Goal: Browse casually: Explore the website without a specific task or goal

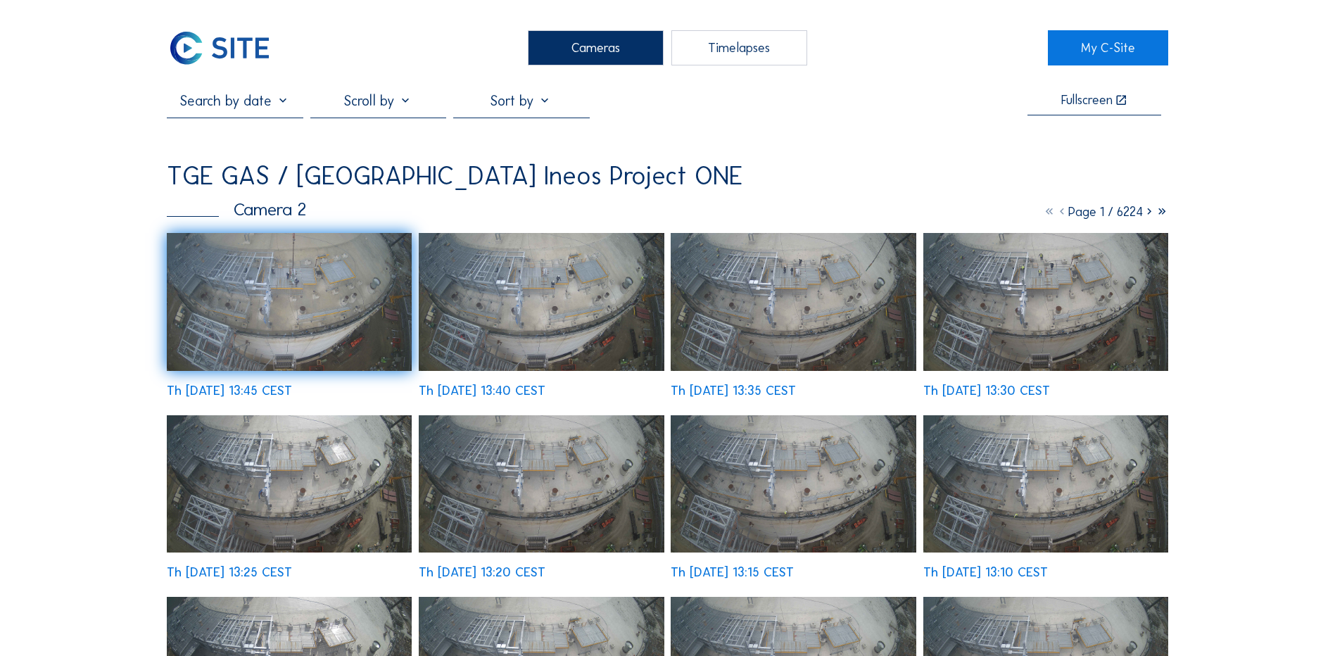
click at [607, 52] on div "Cameras" at bounding box center [596, 47] width 136 height 35
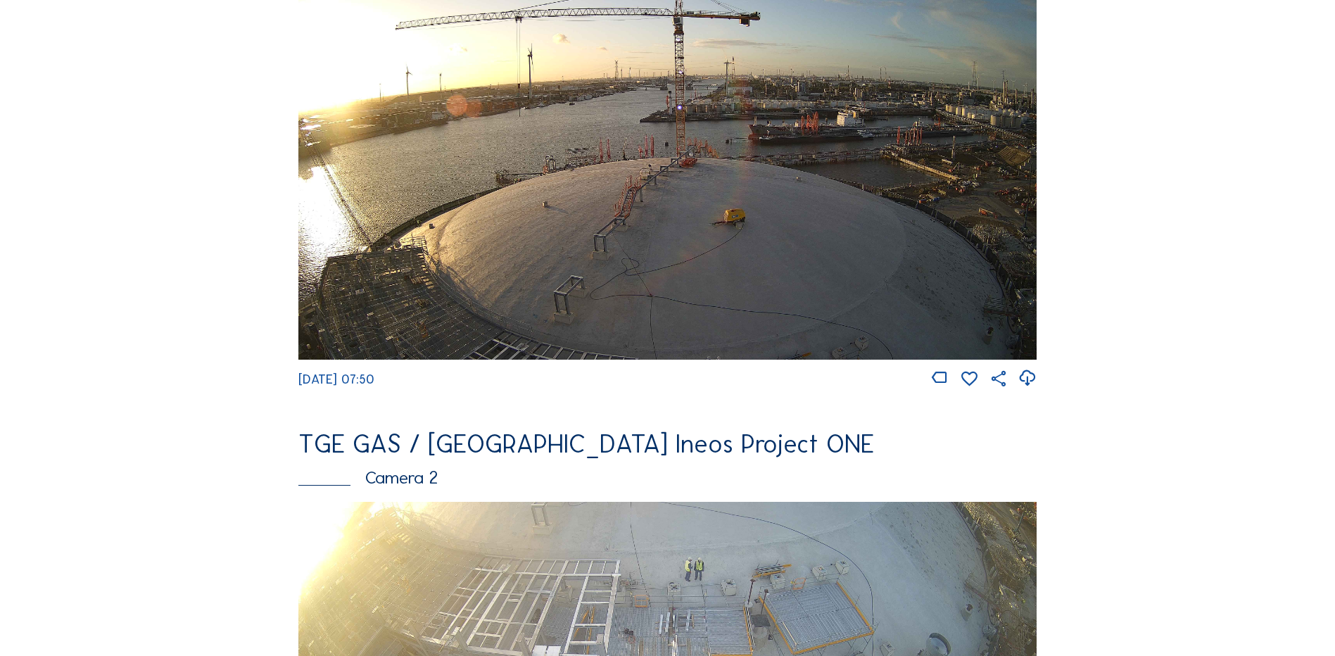
scroll to position [493, 0]
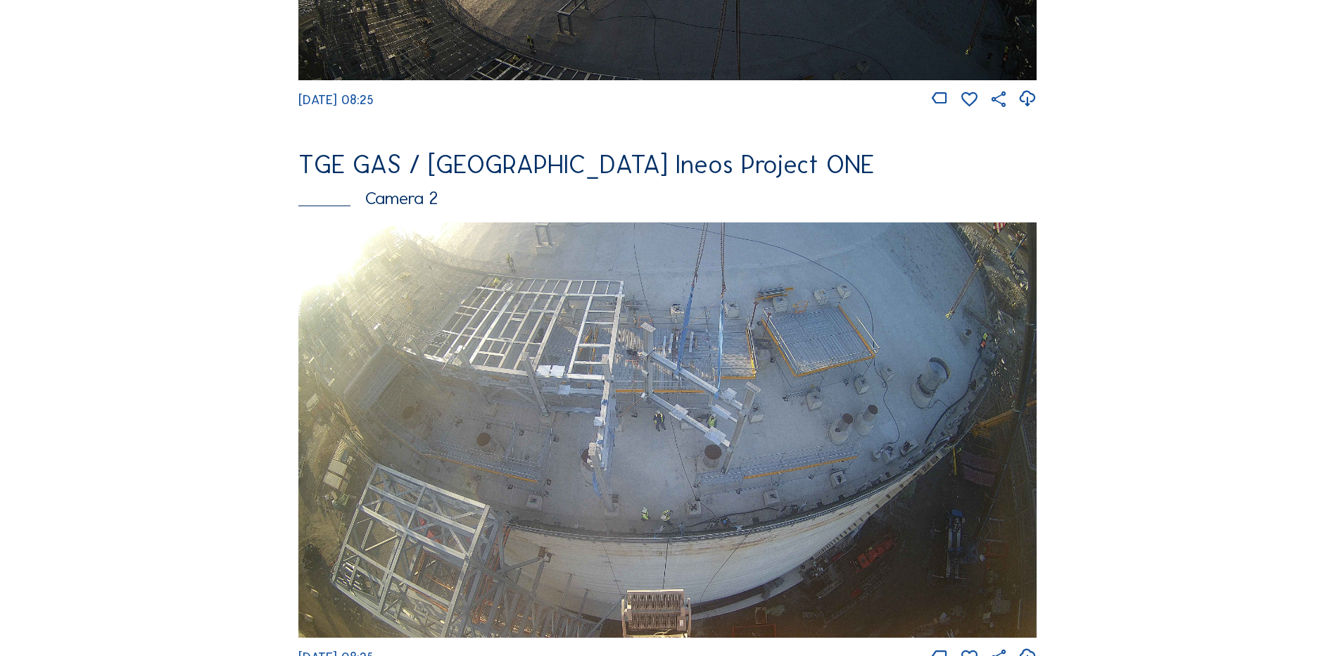
scroll to position [563, 0]
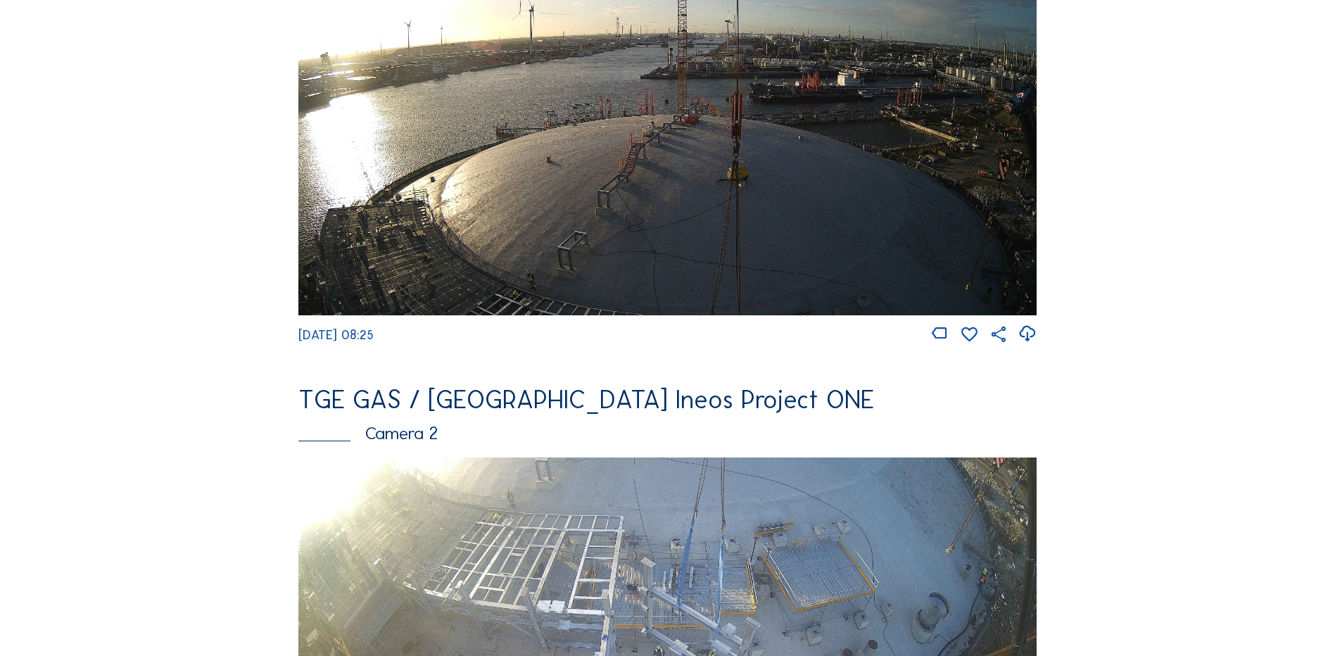
scroll to position [704, 0]
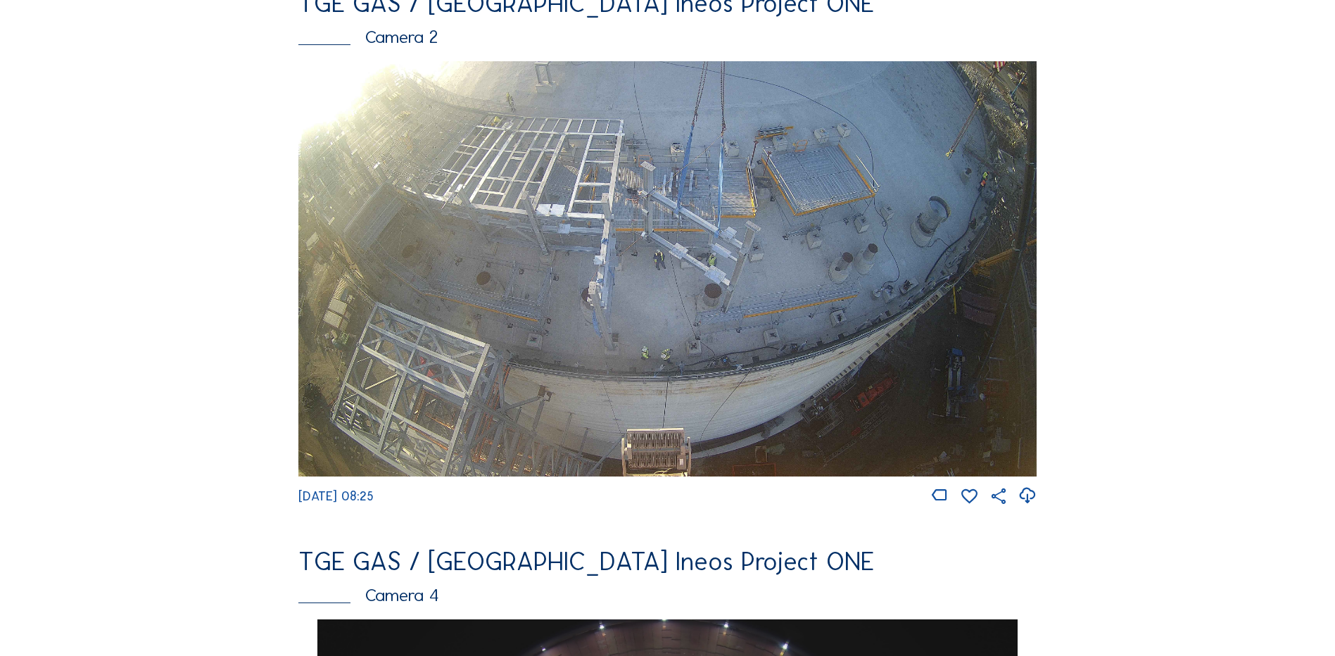
click at [536, 204] on img at bounding box center [667, 268] width 738 height 415
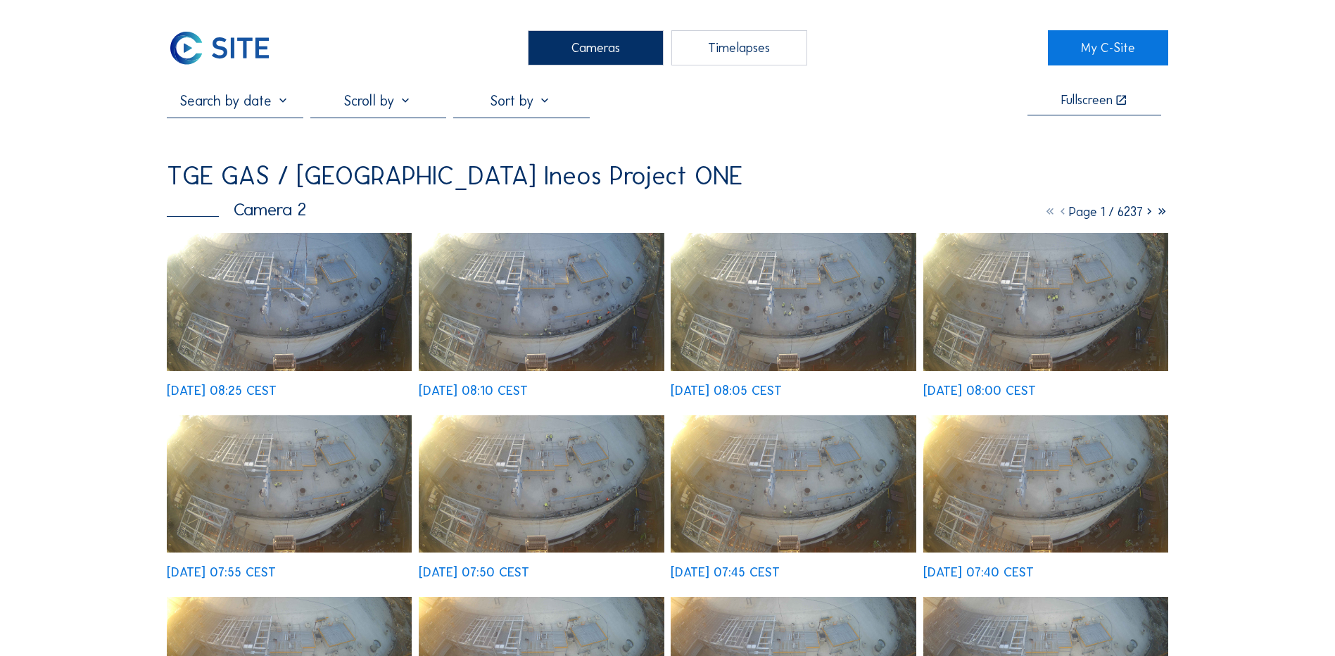
click at [291, 294] on img at bounding box center [289, 302] width 245 height 138
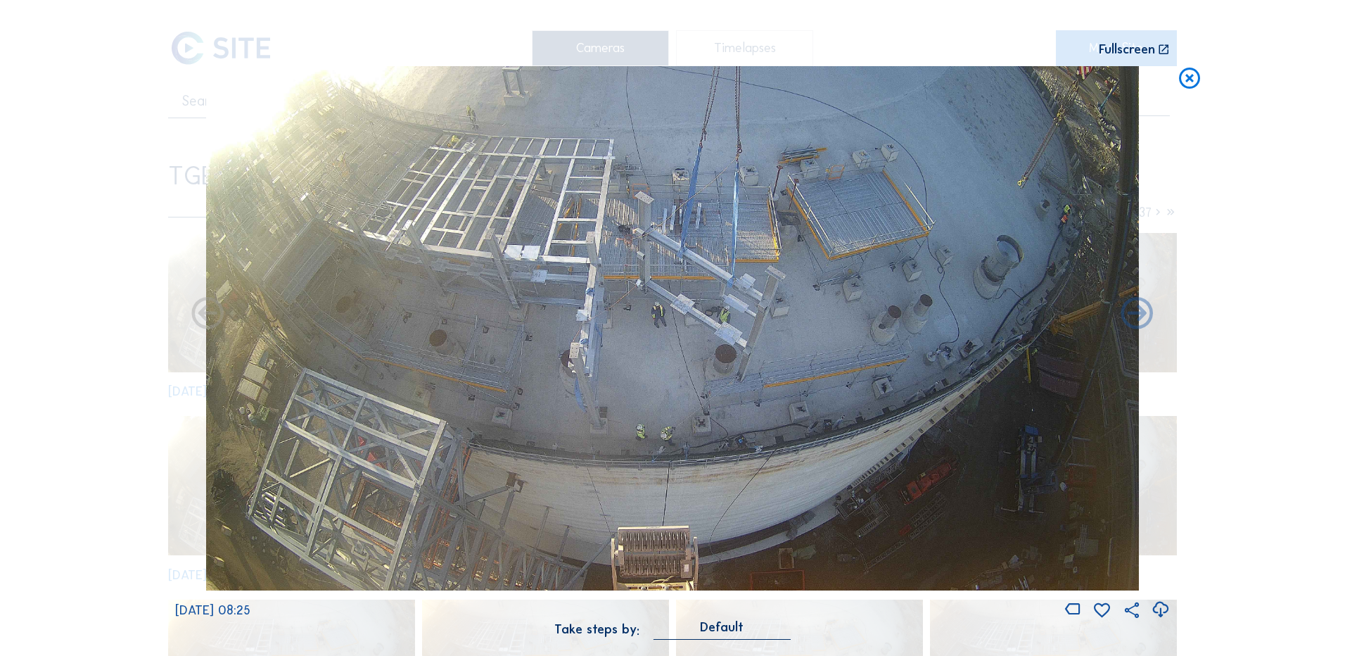
click at [1164, 609] on icon at bounding box center [1160, 609] width 19 height 23
click at [113, 338] on div "Scroll to travel through time | Press 'Alt' Button + Scroll to Zoom | Click and…" at bounding box center [672, 328] width 1345 height 656
click at [1193, 77] on icon at bounding box center [1189, 79] width 25 height 26
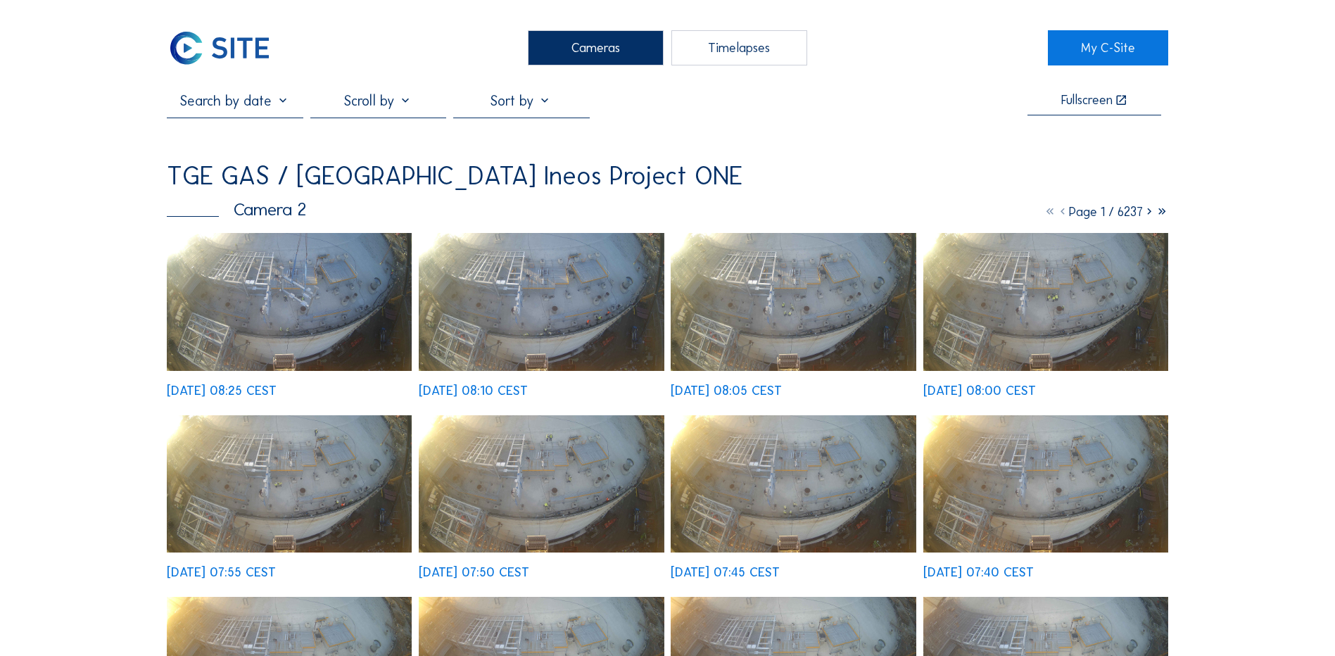
click at [590, 53] on div "Cameras" at bounding box center [596, 47] width 136 height 35
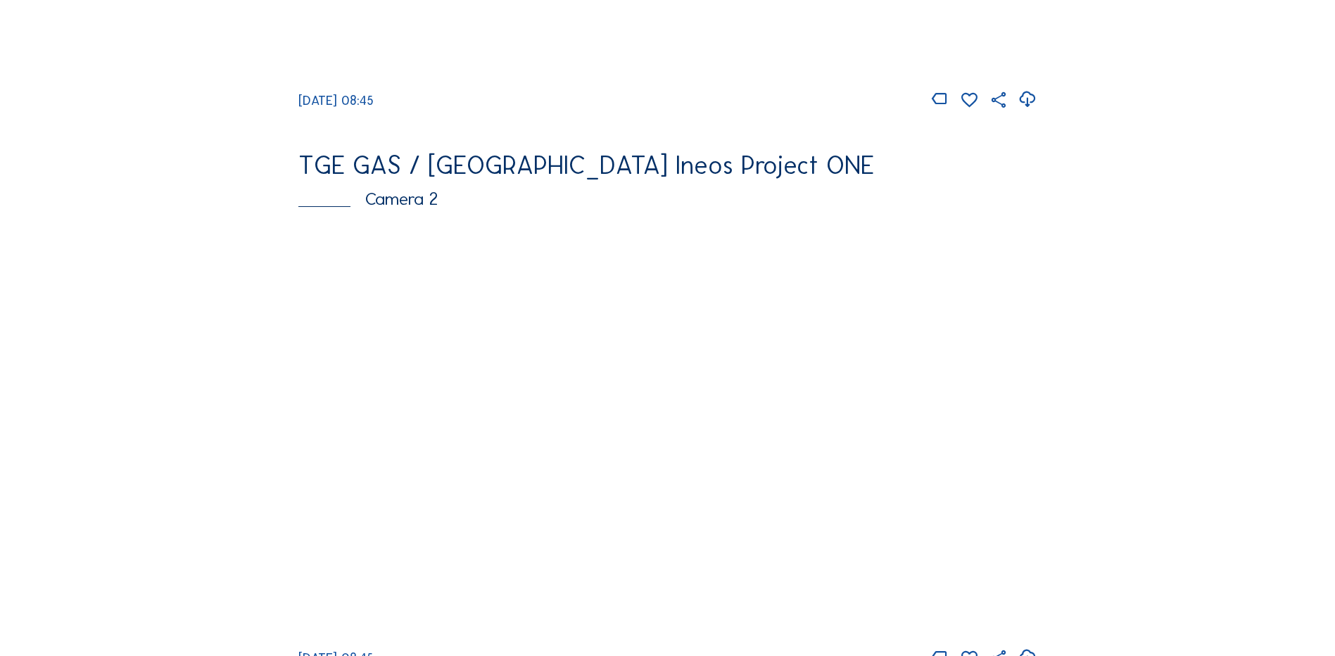
scroll to position [563, 0]
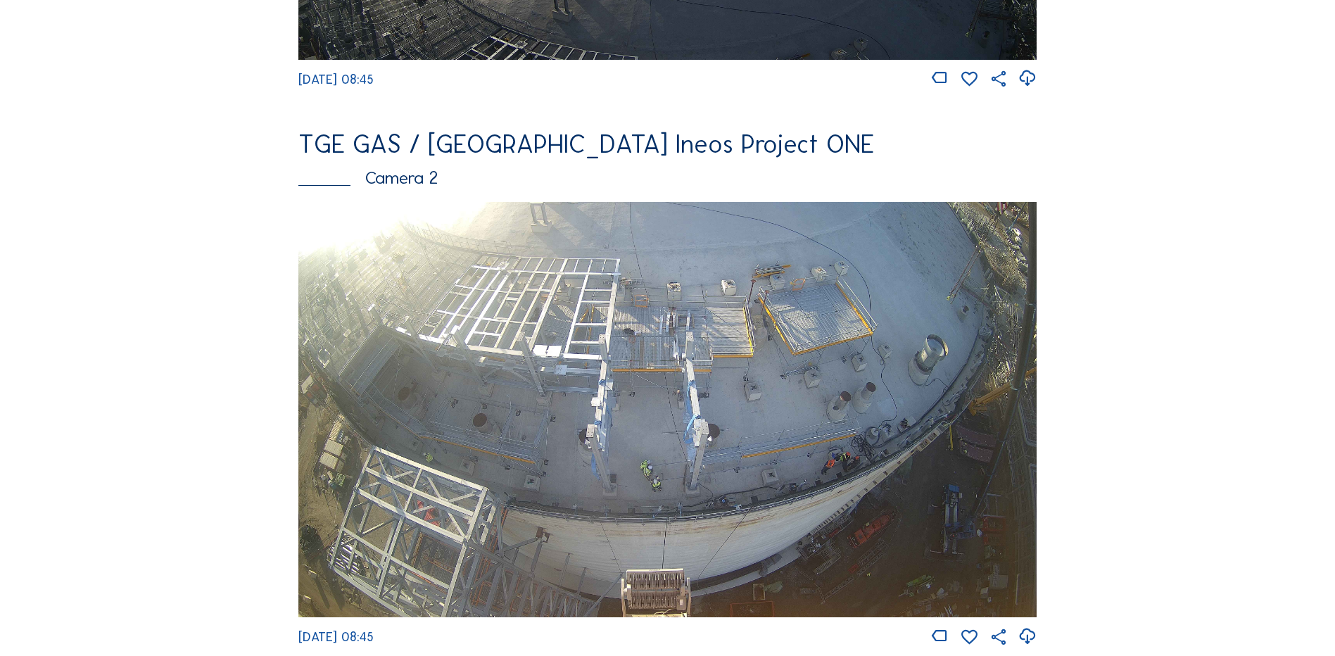
click at [466, 367] on img at bounding box center [667, 409] width 738 height 415
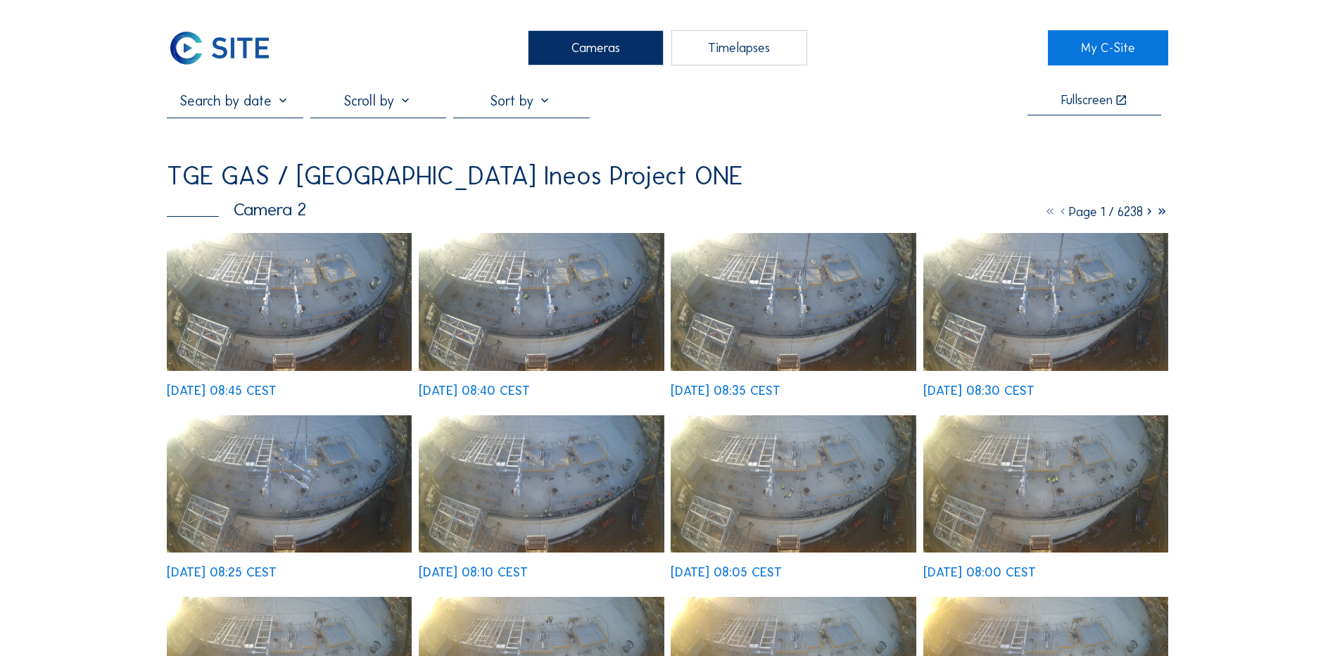
click at [311, 310] on img at bounding box center [289, 302] width 245 height 138
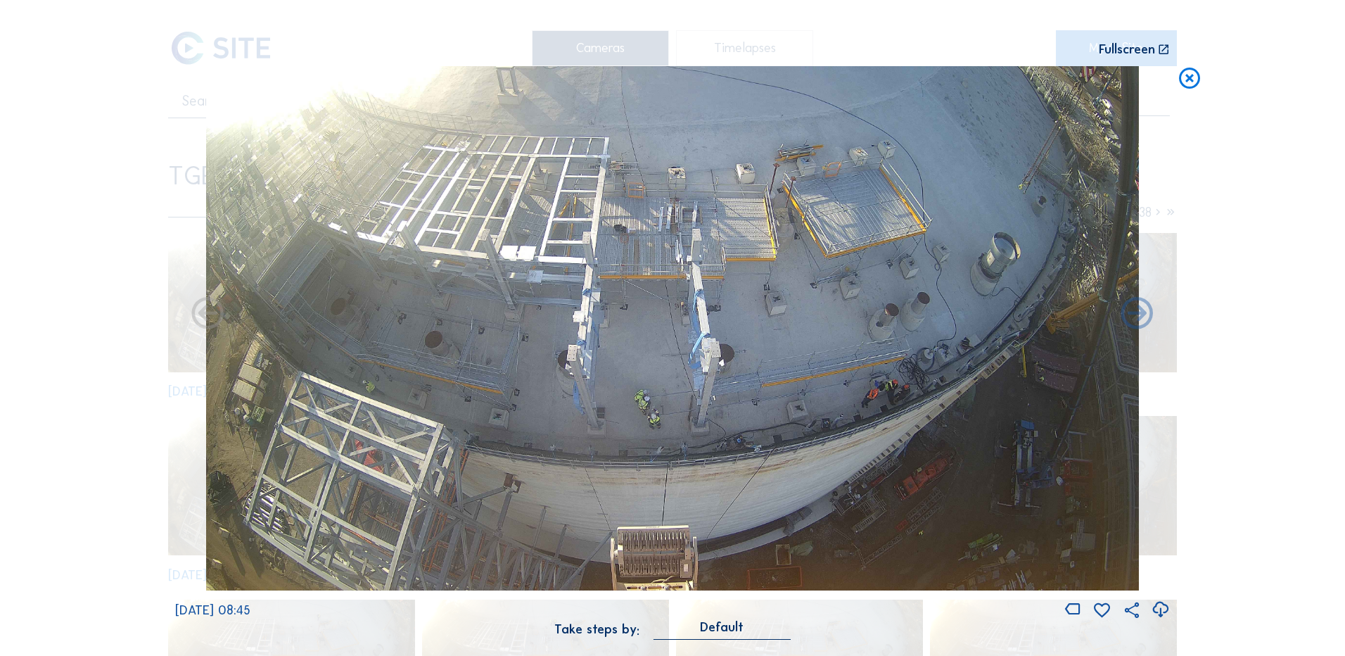
click at [1184, 84] on icon at bounding box center [1189, 79] width 25 height 26
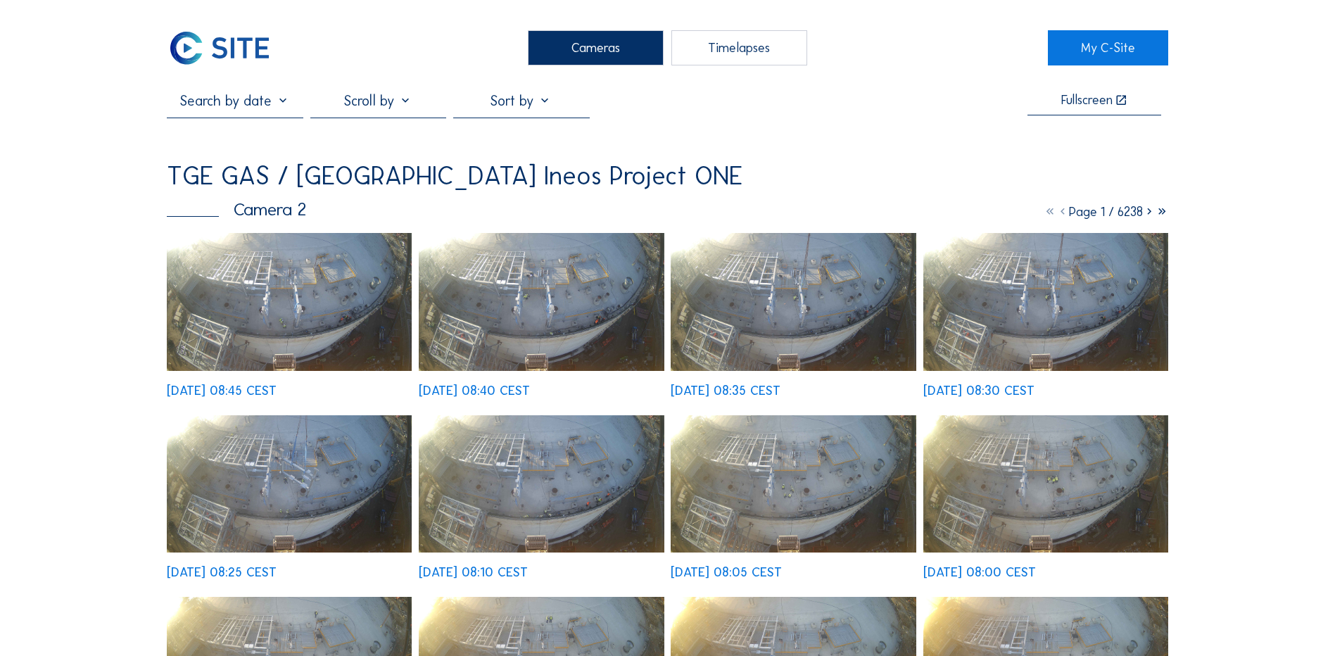
click at [556, 46] on div "Cameras" at bounding box center [596, 47] width 136 height 35
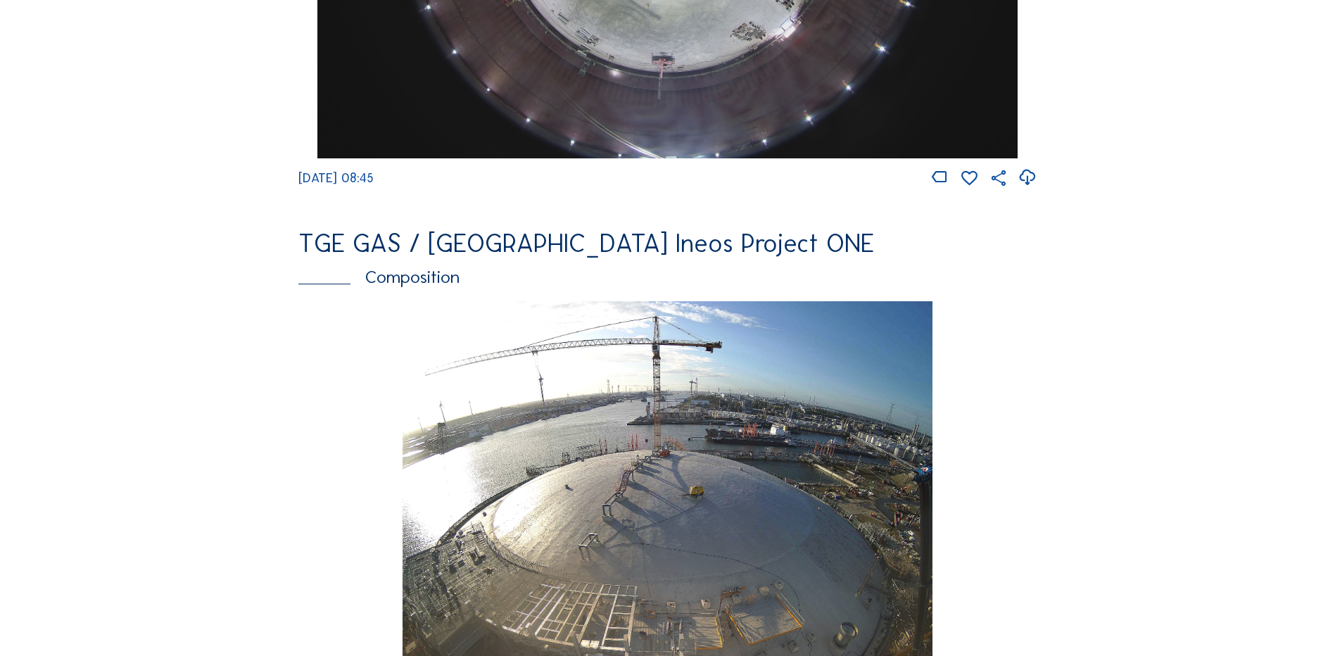
scroll to position [1970, 0]
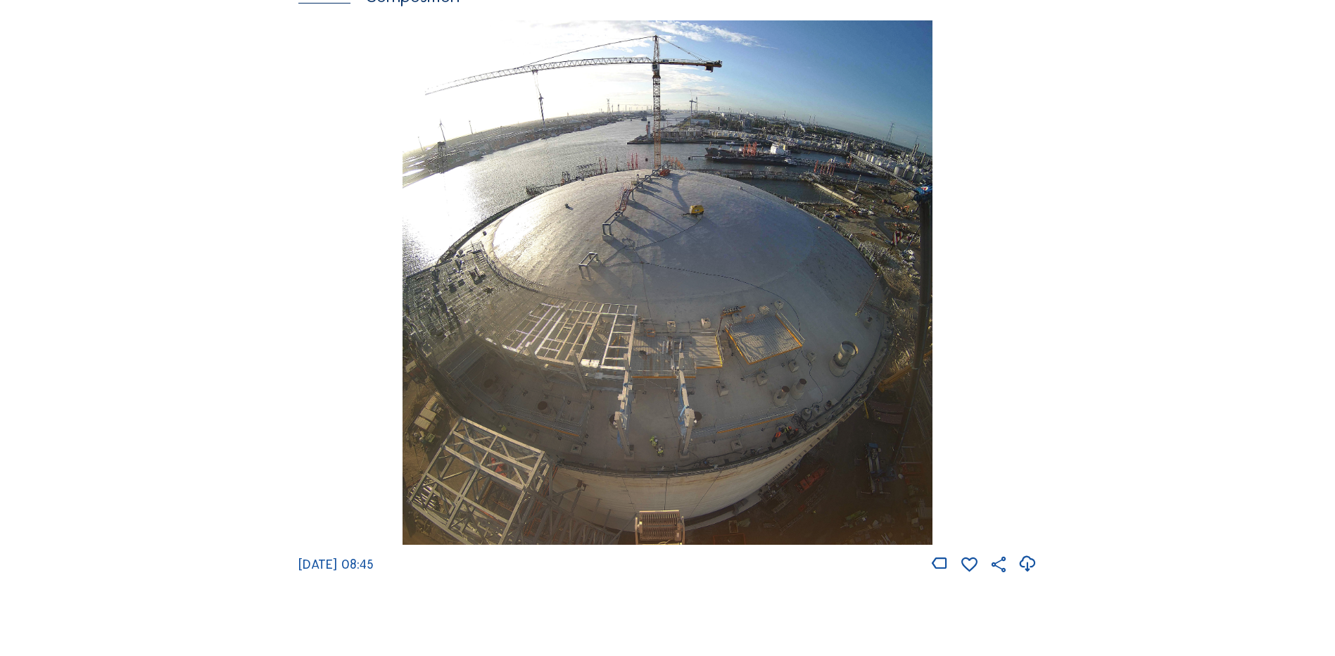
click at [811, 419] on img at bounding box center [667, 282] width 529 height 525
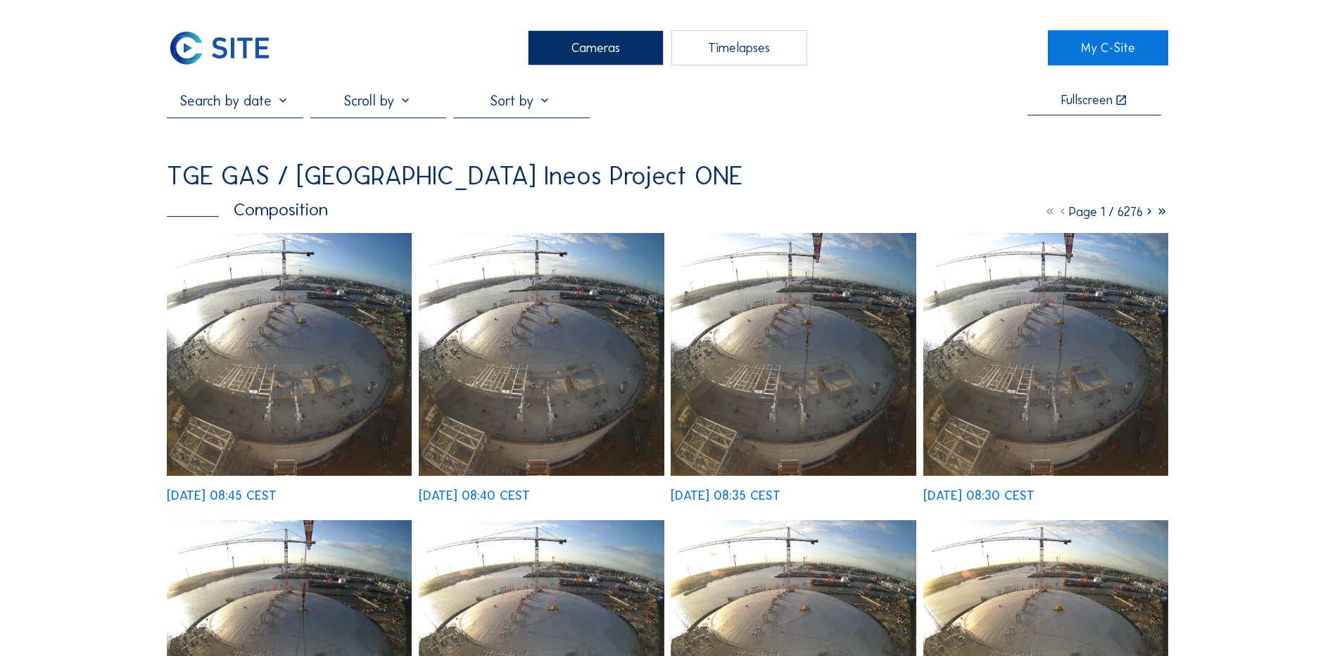
click at [308, 293] on img at bounding box center [289, 354] width 245 height 243
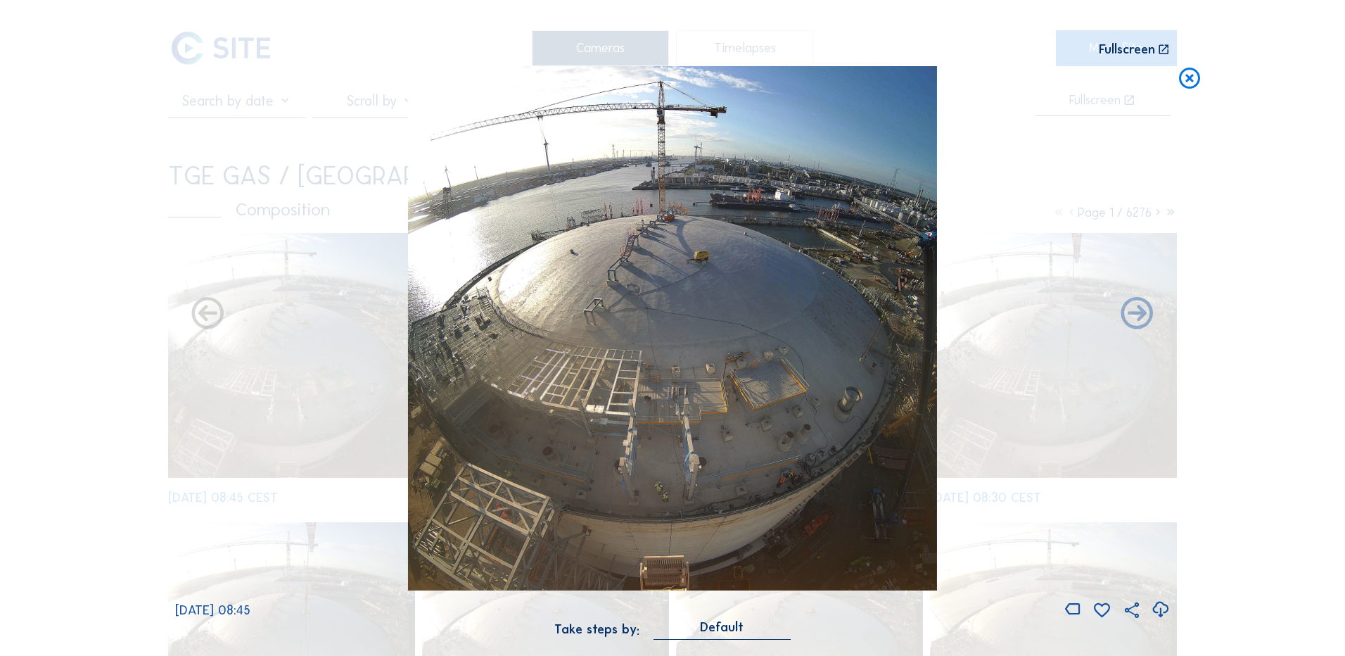
click at [1160, 611] on icon at bounding box center [1160, 609] width 19 height 23
click at [109, 203] on div "Scroll to travel through time | Press 'Alt' Button + Scroll to Zoom | Click and…" at bounding box center [672, 328] width 1345 height 656
click at [1190, 84] on icon at bounding box center [1189, 79] width 25 height 26
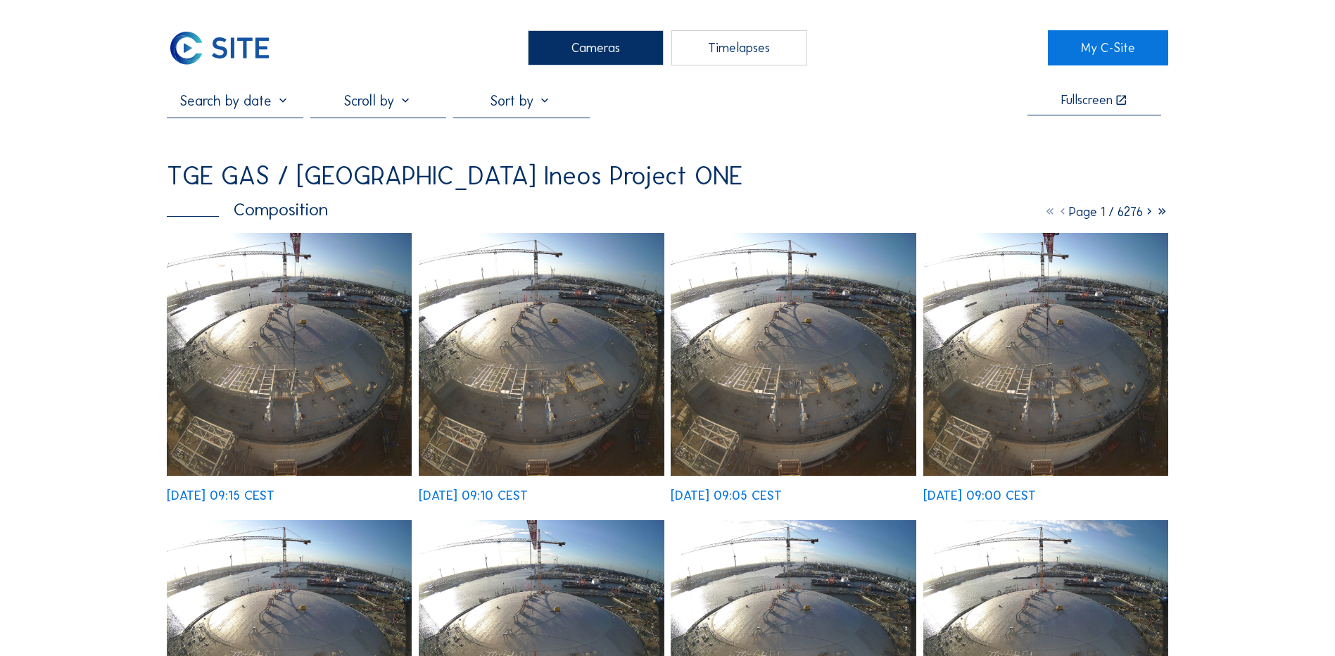
click at [592, 47] on div "Cameras" at bounding box center [596, 47] width 136 height 35
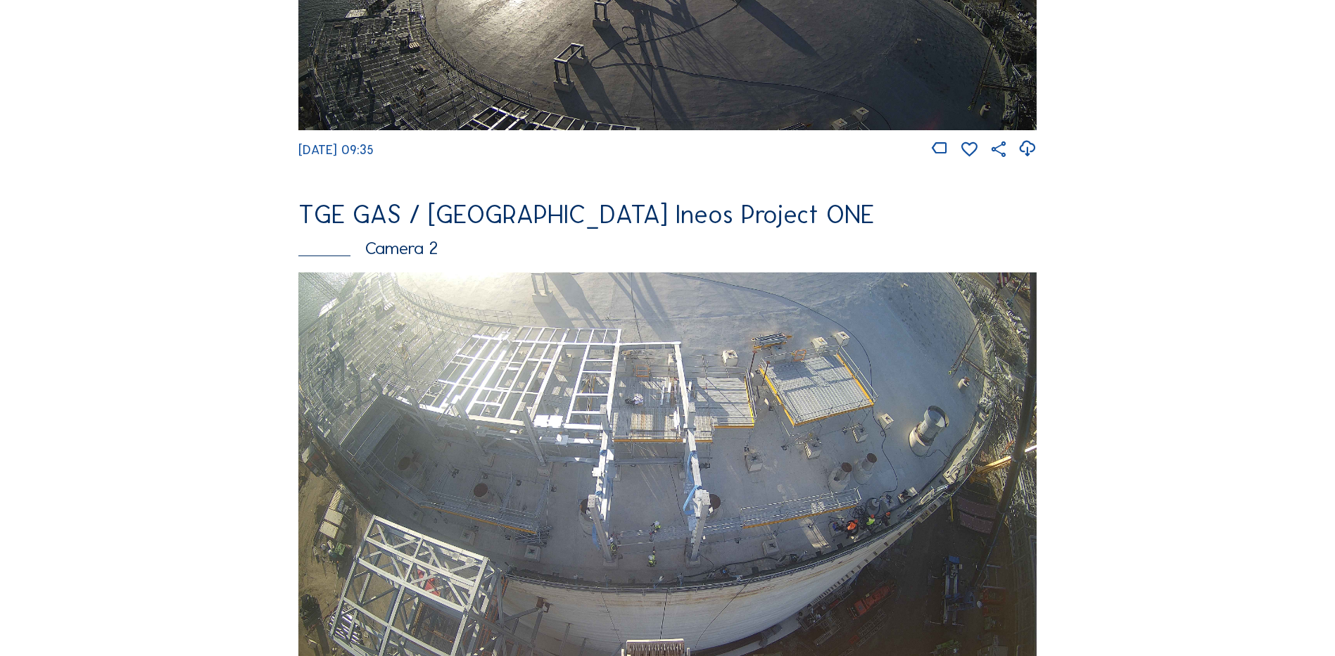
scroll to position [563, 0]
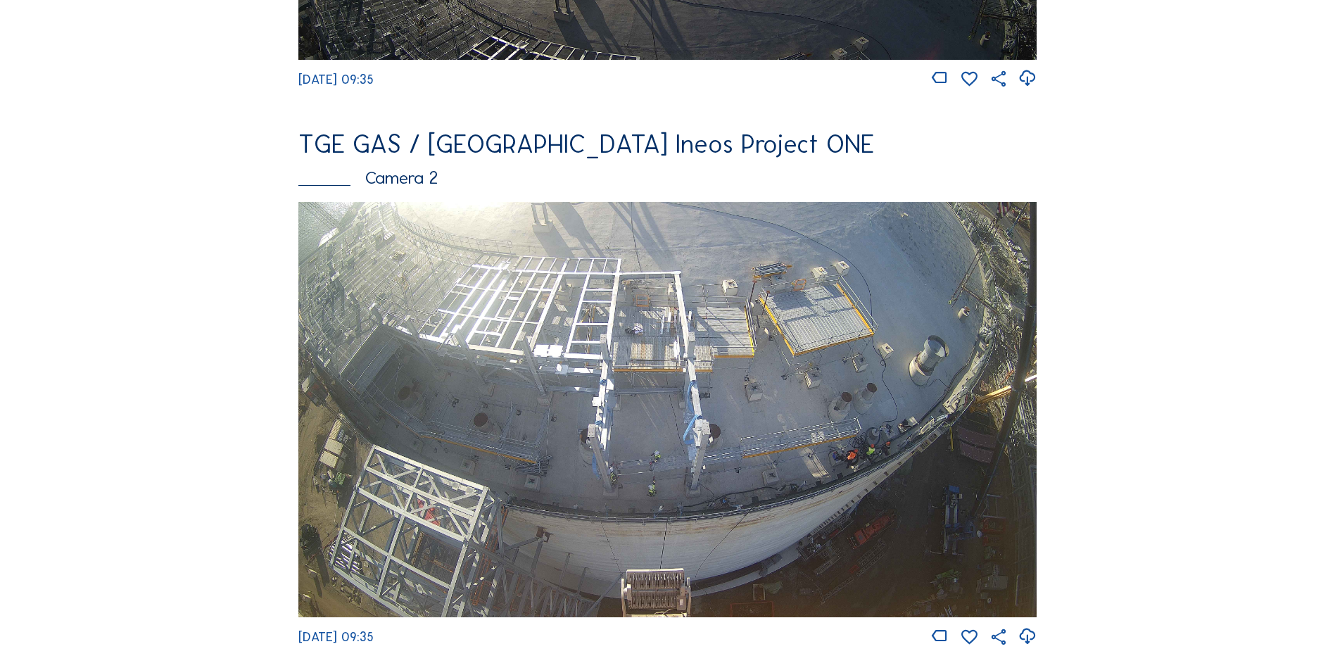
click at [695, 403] on img at bounding box center [667, 409] width 738 height 415
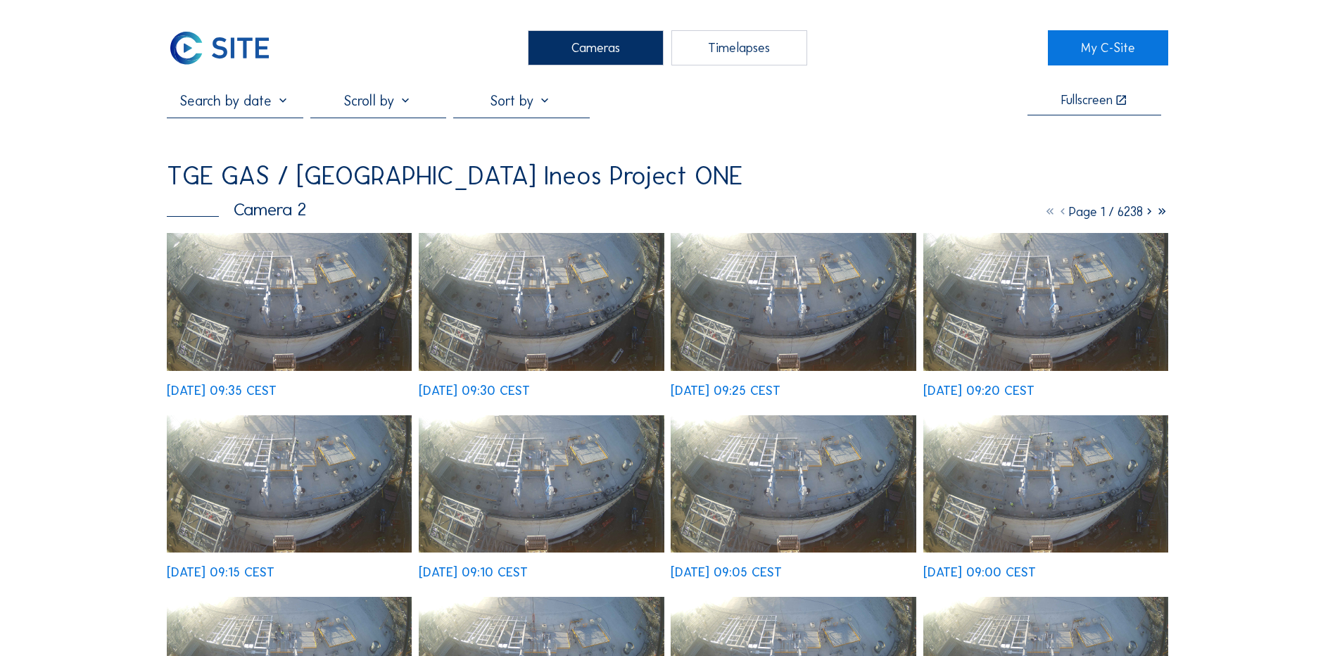
click at [310, 299] on img at bounding box center [289, 302] width 245 height 138
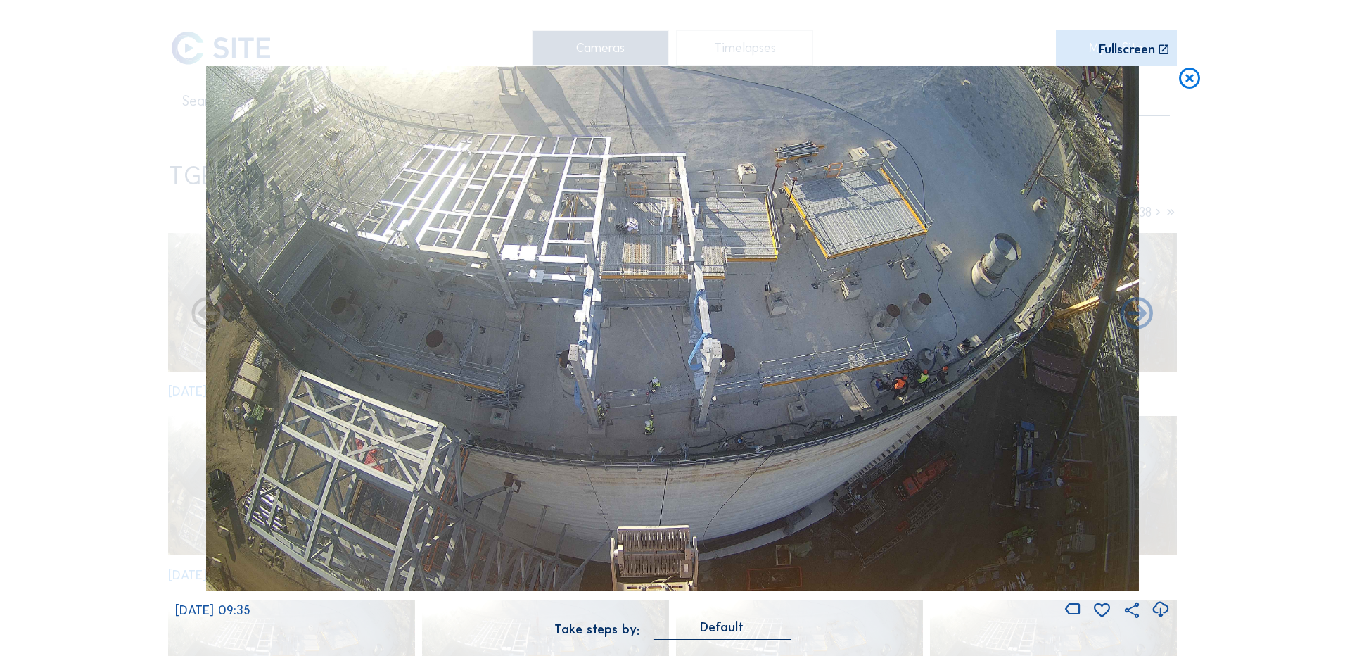
click at [1164, 610] on icon at bounding box center [1160, 609] width 19 height 23
click at [1188, 83] on icon at bounding box center [1189, 79] width 25 height 26
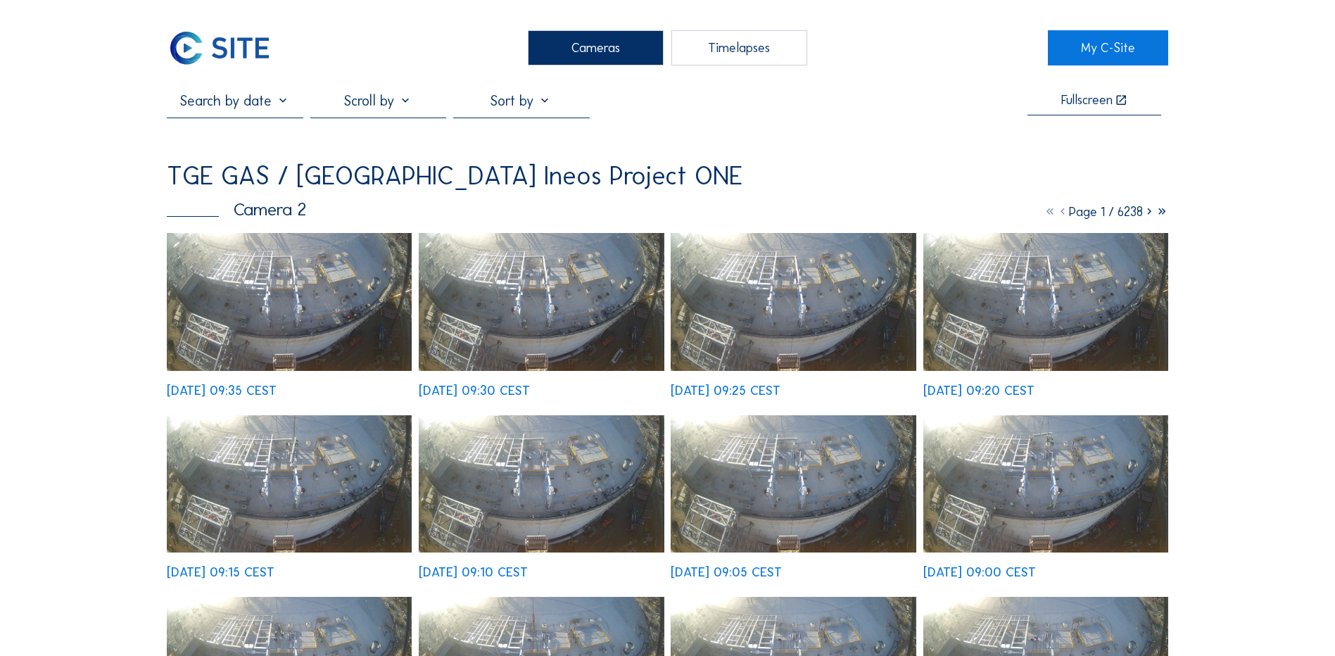
click at [581, 53] on div "Cameras" at bounding box center [596, 47] width 136 height 35
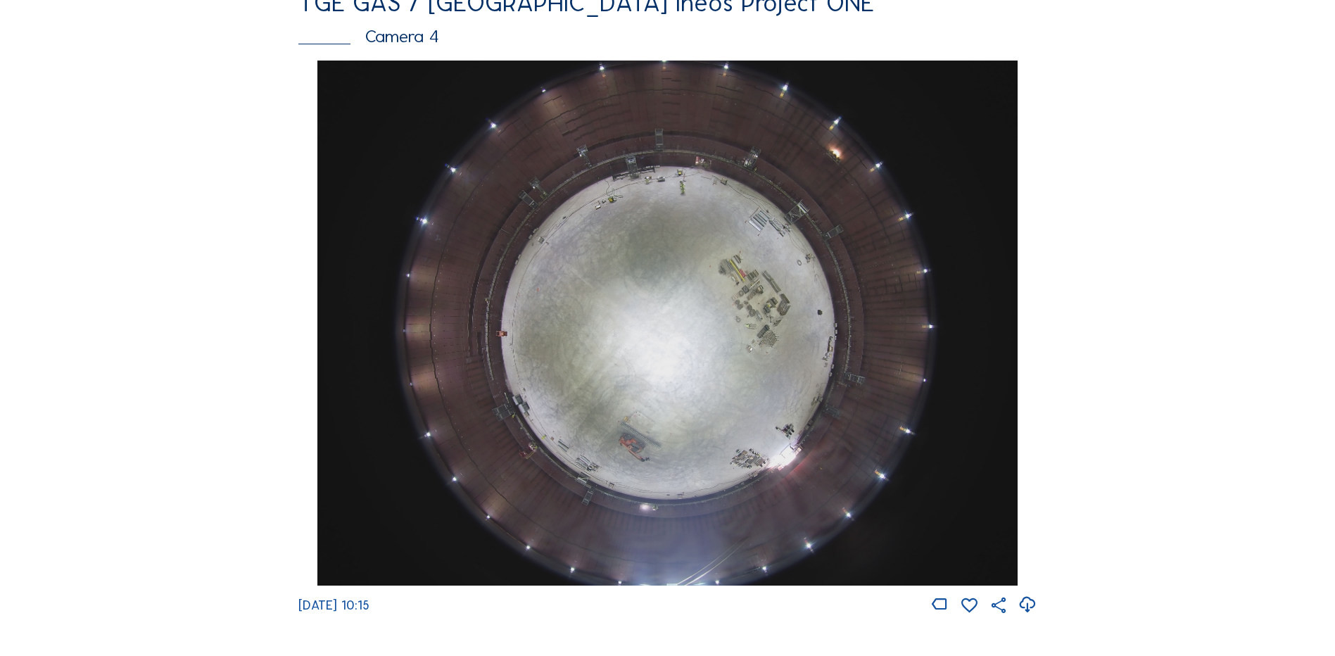
scroll to position [1267, 0]
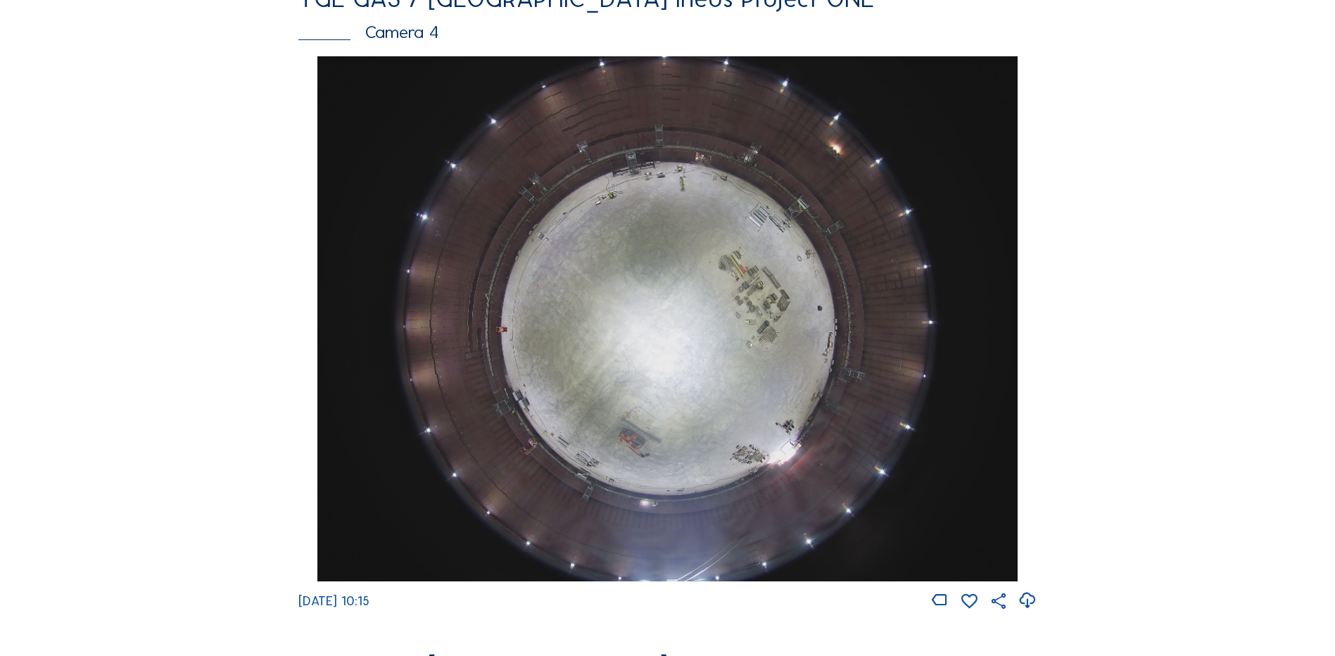
click at [666, 308] on img at bounding box center [666, 318] width 699 height 525
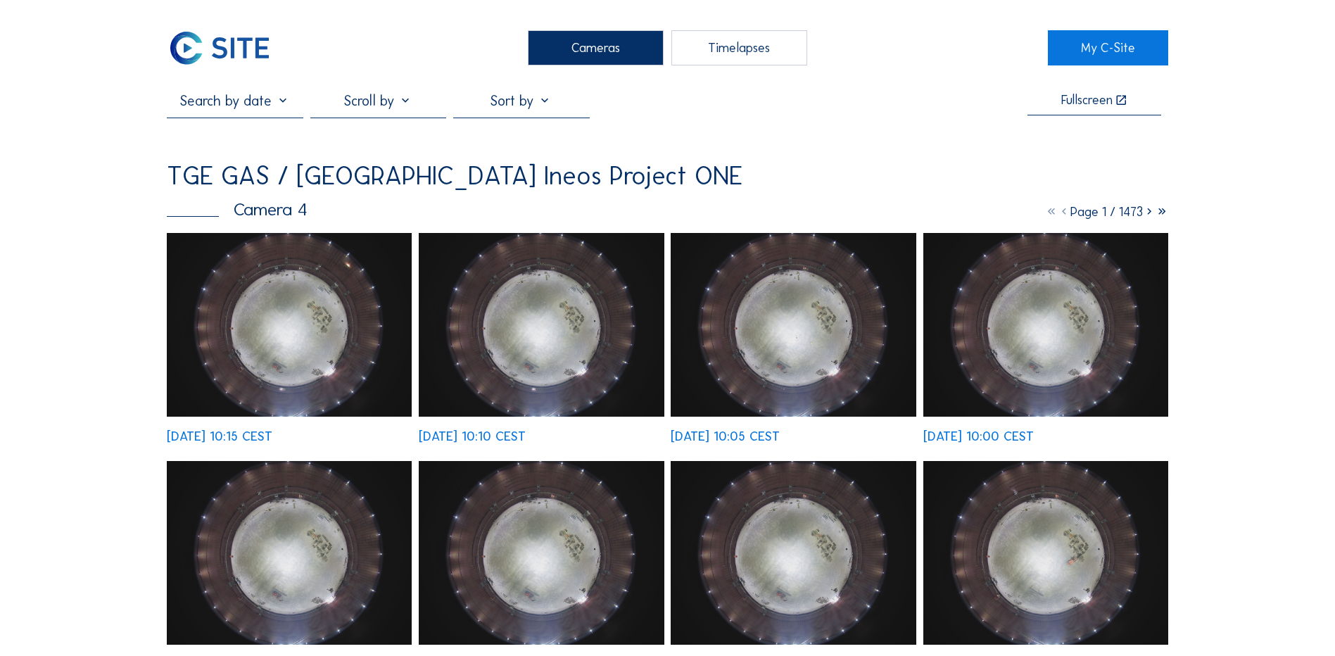
click at [315, 304] on img at bounding box center [289, 325] width 245 height 184
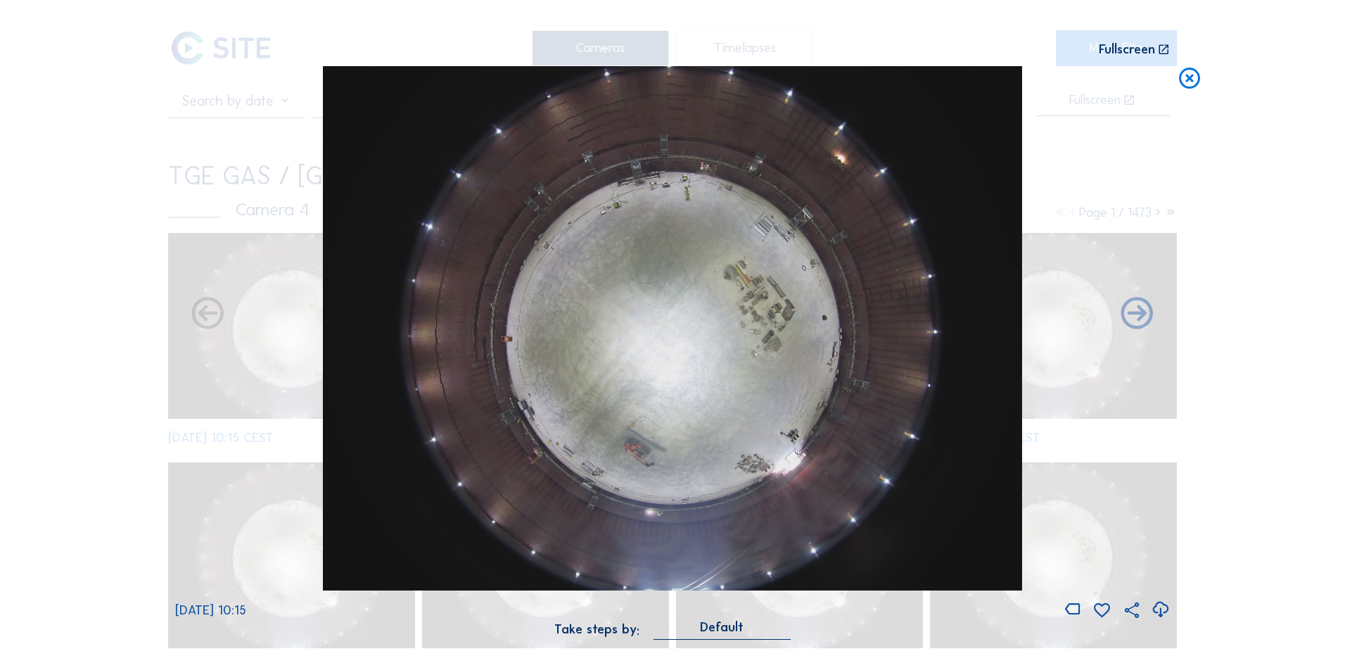
click at [1162, 609] on icon at bounding box center [1160, 609] width 19 height 23
click at [159, 341] on div "Scroll to travel through time | Press 'Alt' Button + Scroll to Zoom | Click and…" at bounding box center [672, 328] width 1345 height 656
click at [1189, 77] on icon at bounding box center [1189, 79] width 25 height 26
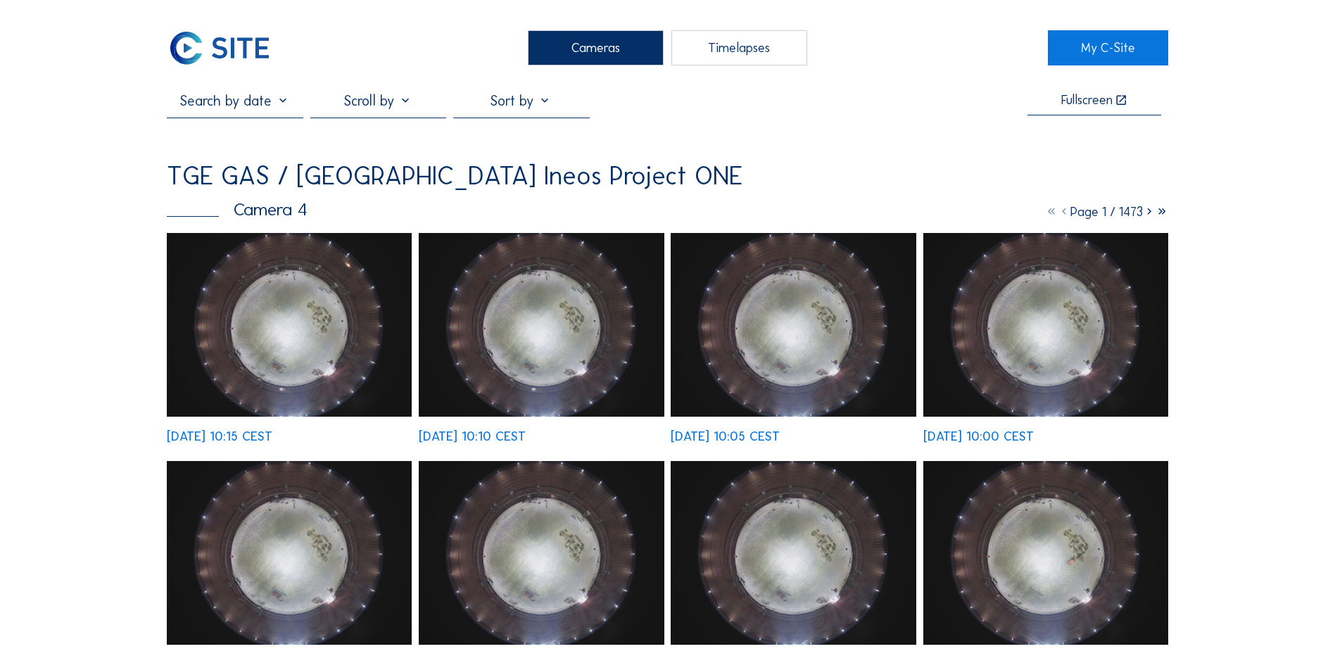
click at [569, 49] on div "Cameras" at bounding box center [596, 47] width 136 height 35
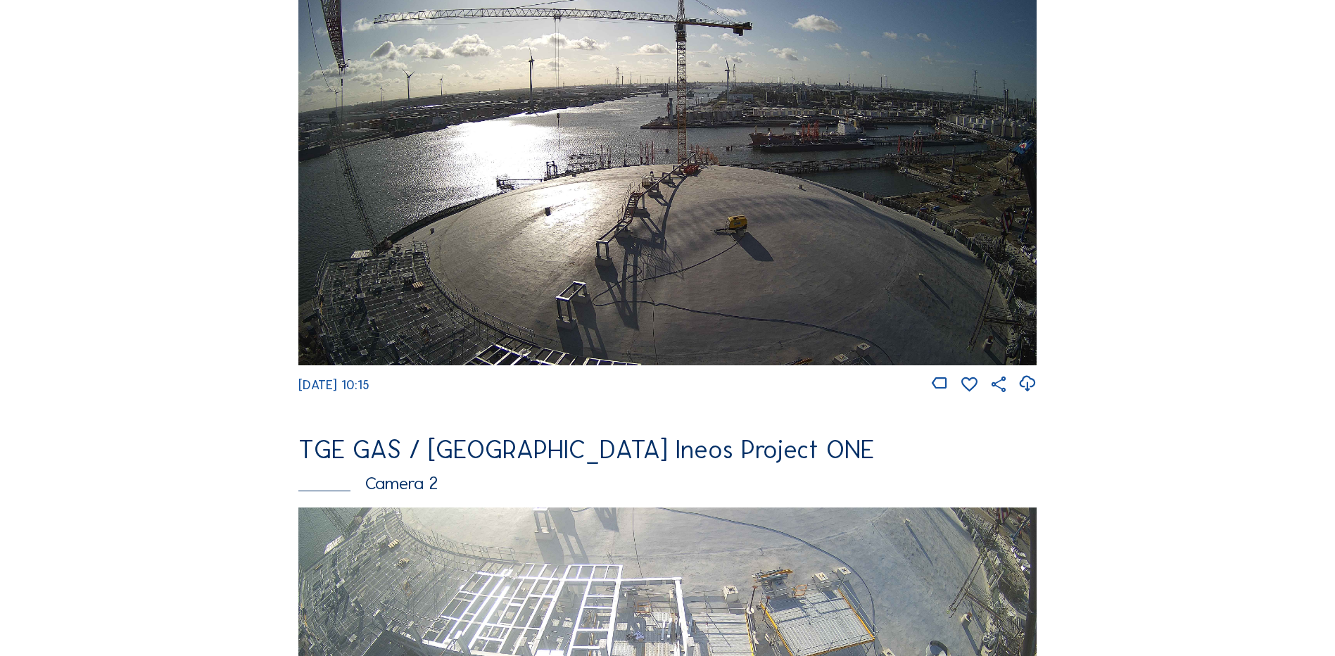
scroll to position [563, 0]
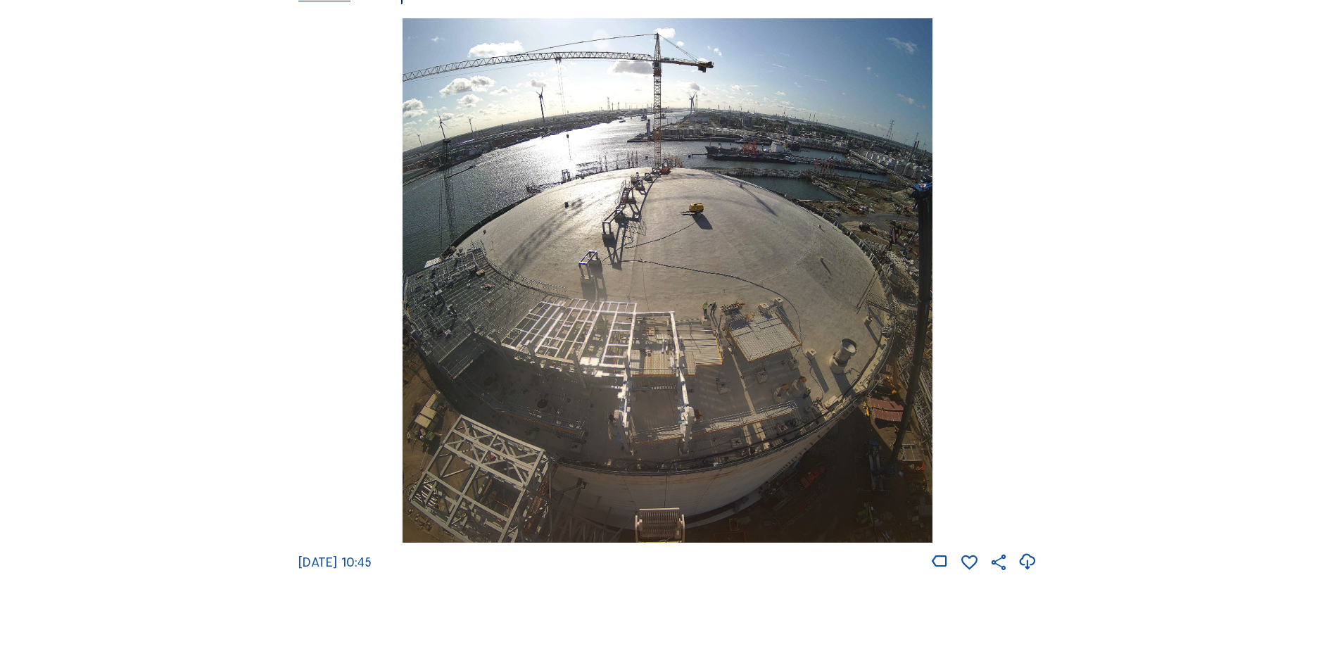
scroll to position [1970, 0]
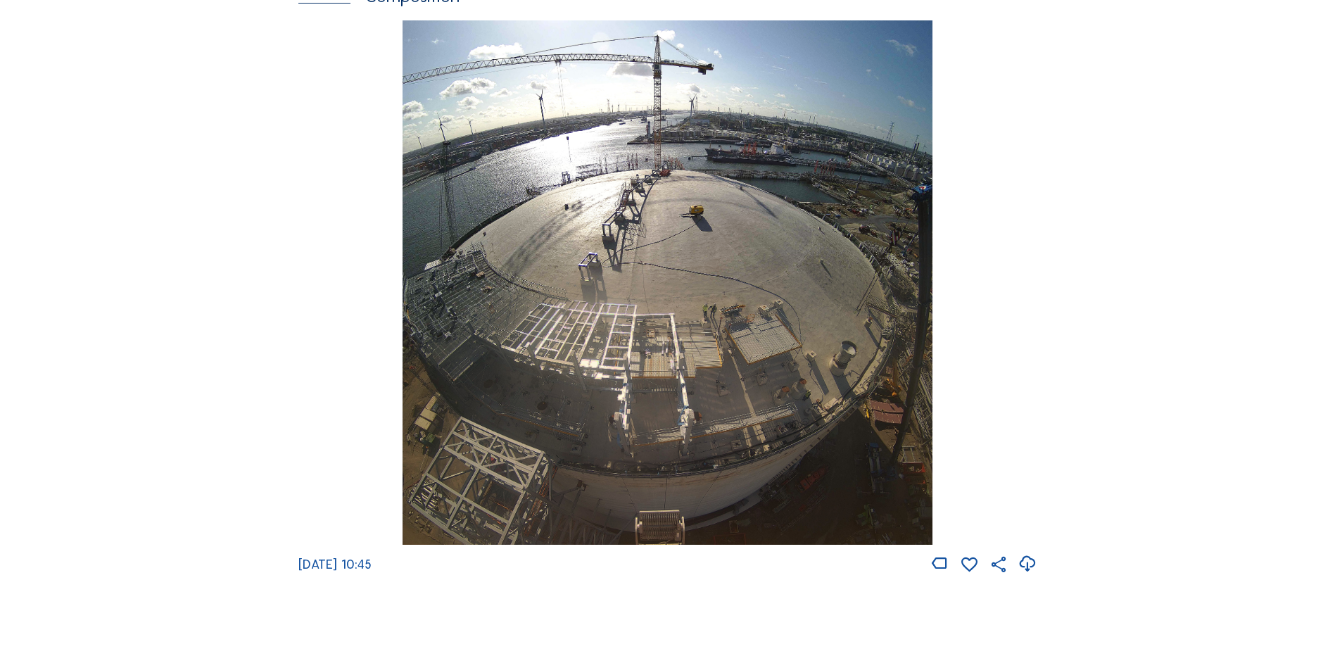
click at [655, 227] on img at bounding box center [667, 282] width 529 height 525
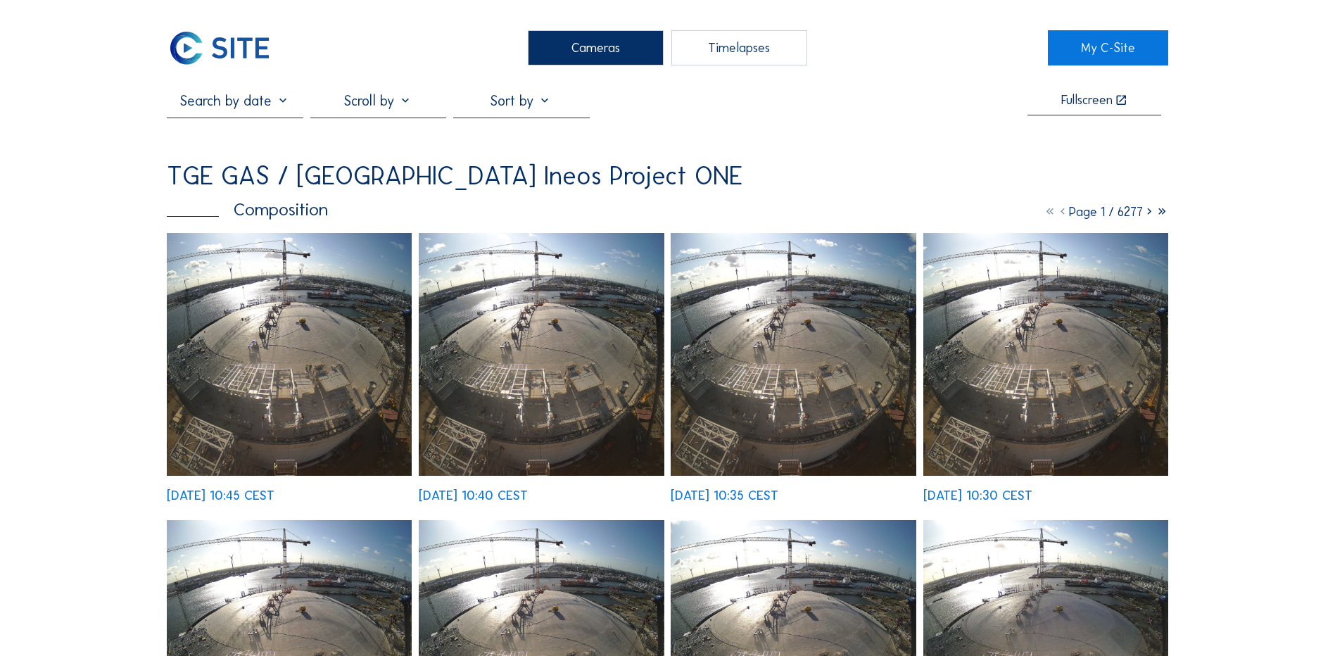
click at [293, 346] on img at bounding box center [289, 354] width 245 height 243
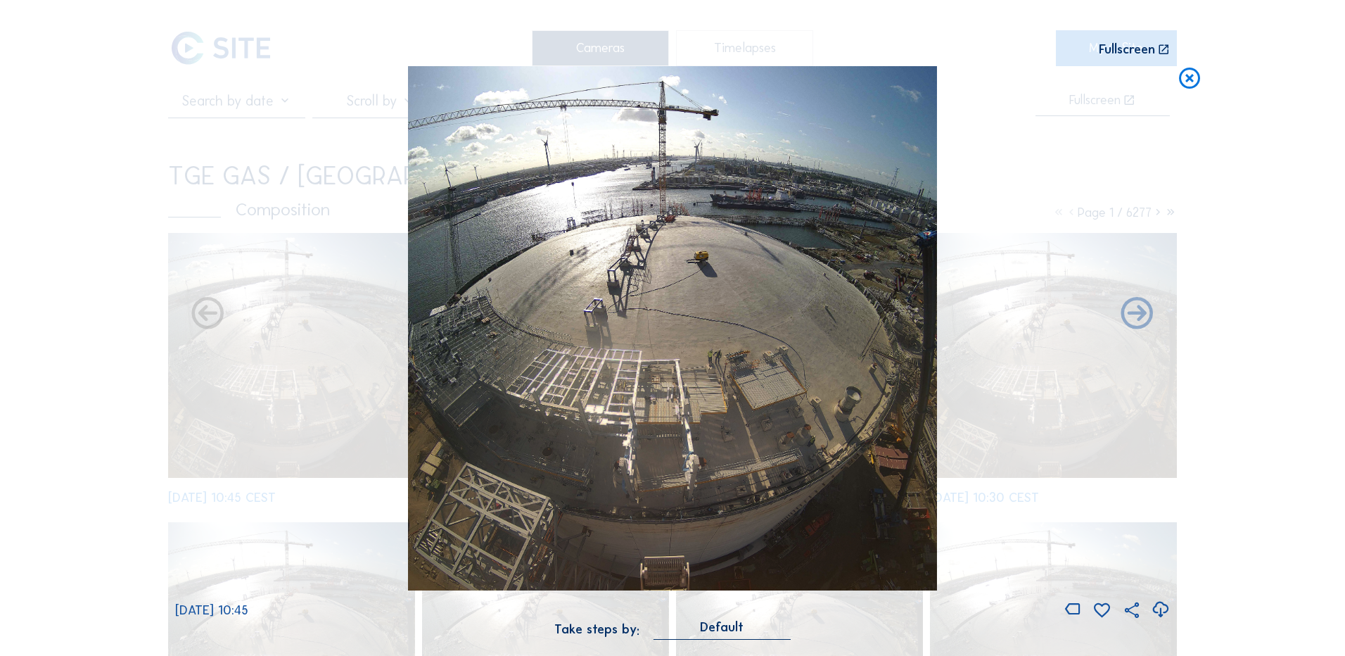
click at [1162, 610] on icon at bounding box center [1160, 609] width 19 height 23
click at [87, 224] on div "Scroll to travel through time | Press 'Alt' Button + Scroll to Zoom | Click and…" at bounding box center [672, 328] width 1345 height 656
click at [1184, 82] on icon at bounding box center [1189, 79] width 25 height 26
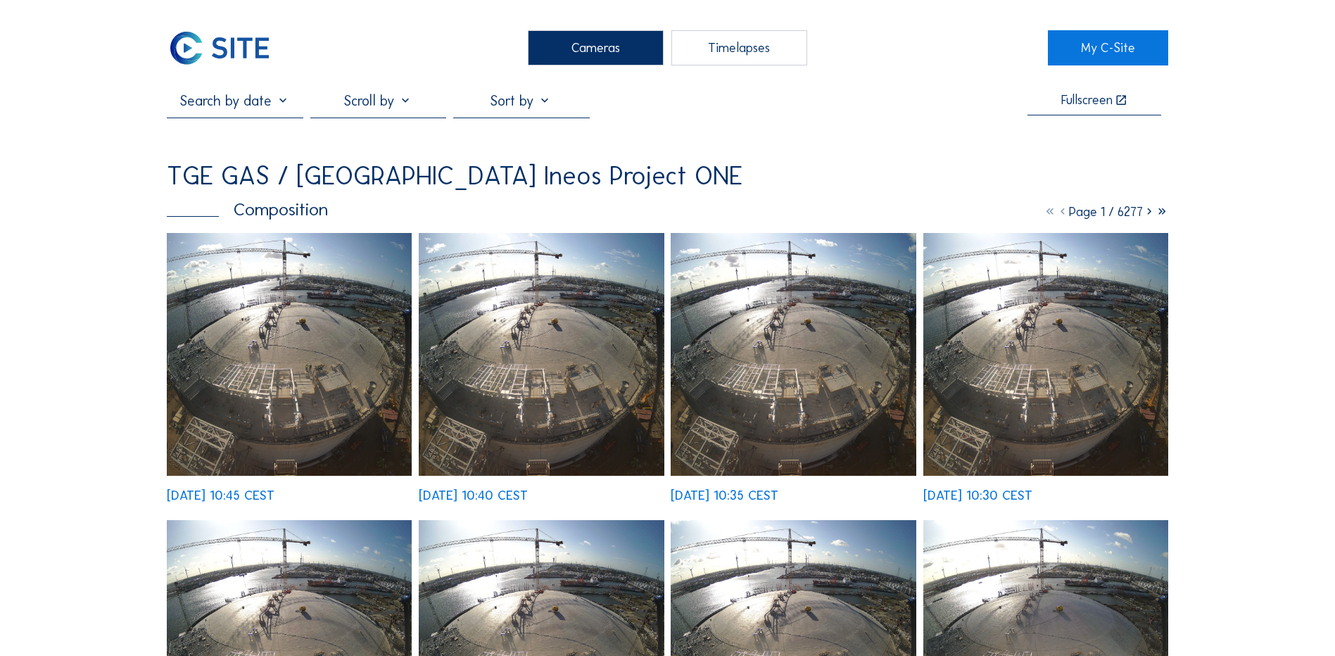
click at [583, 48] on div "Cameras" at bounding box center [596, 47] width 136 height 35
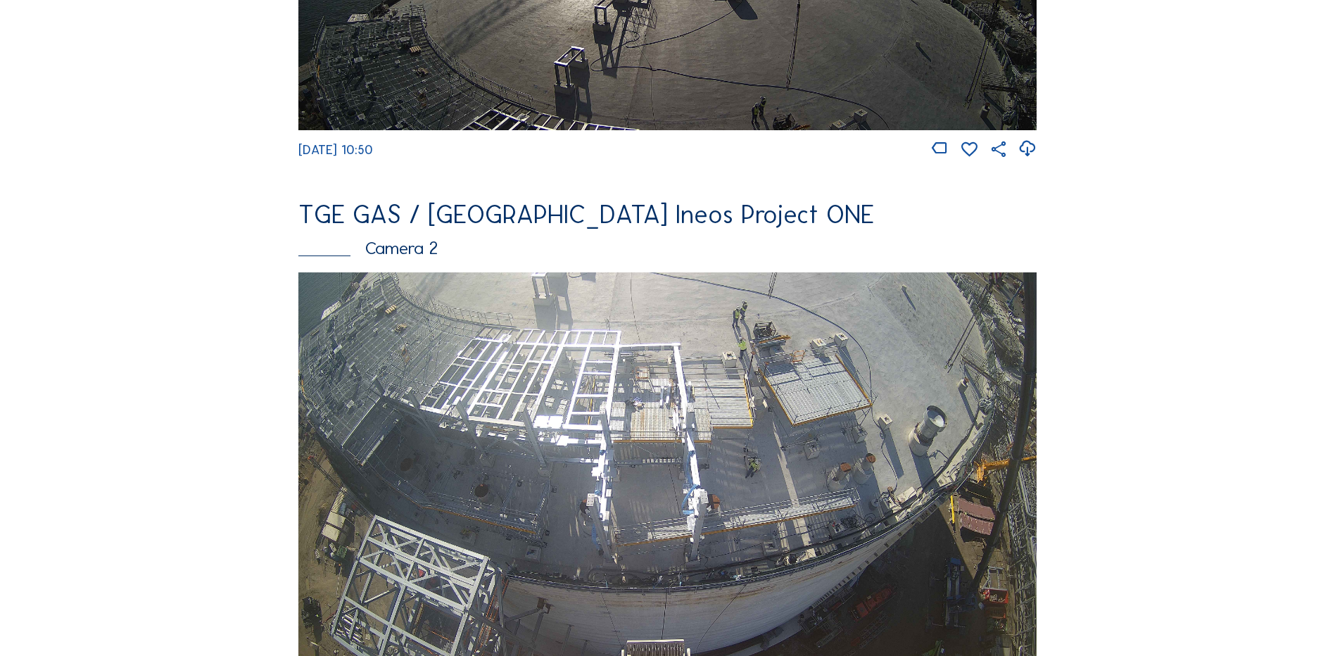
scroll to position [211, 0]
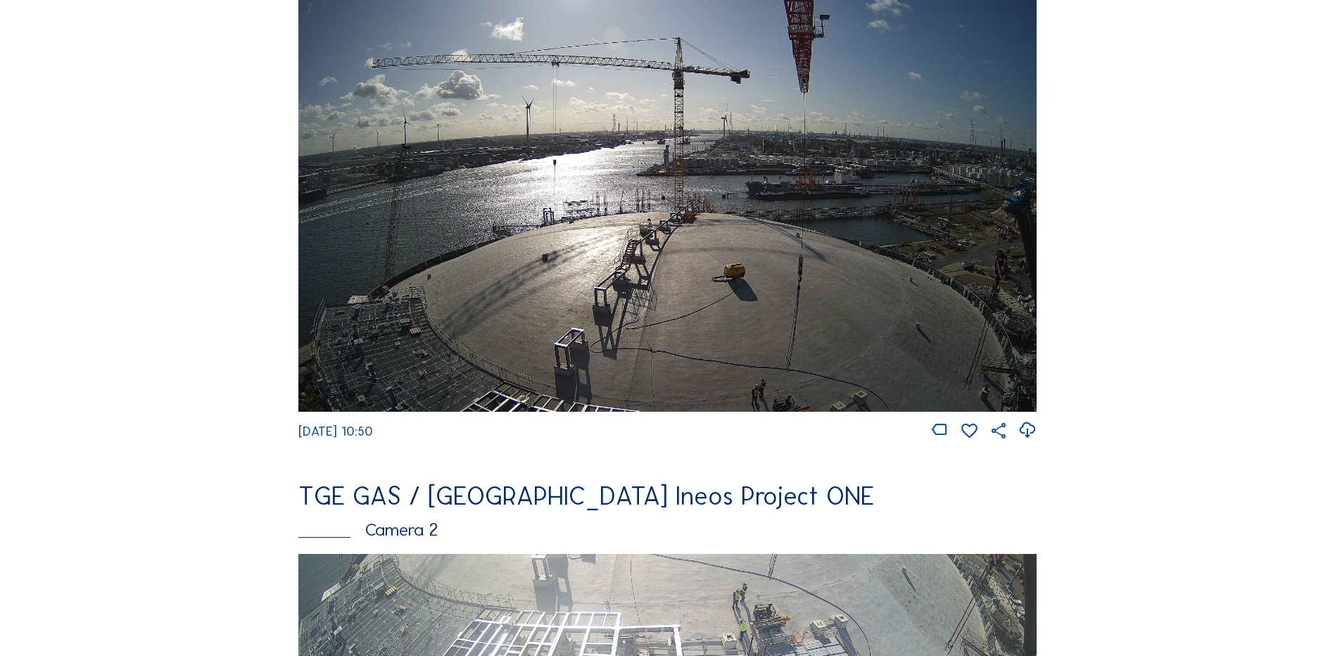
click at [629, 224] on img at bounding box center [667, 203] width 738 height 415
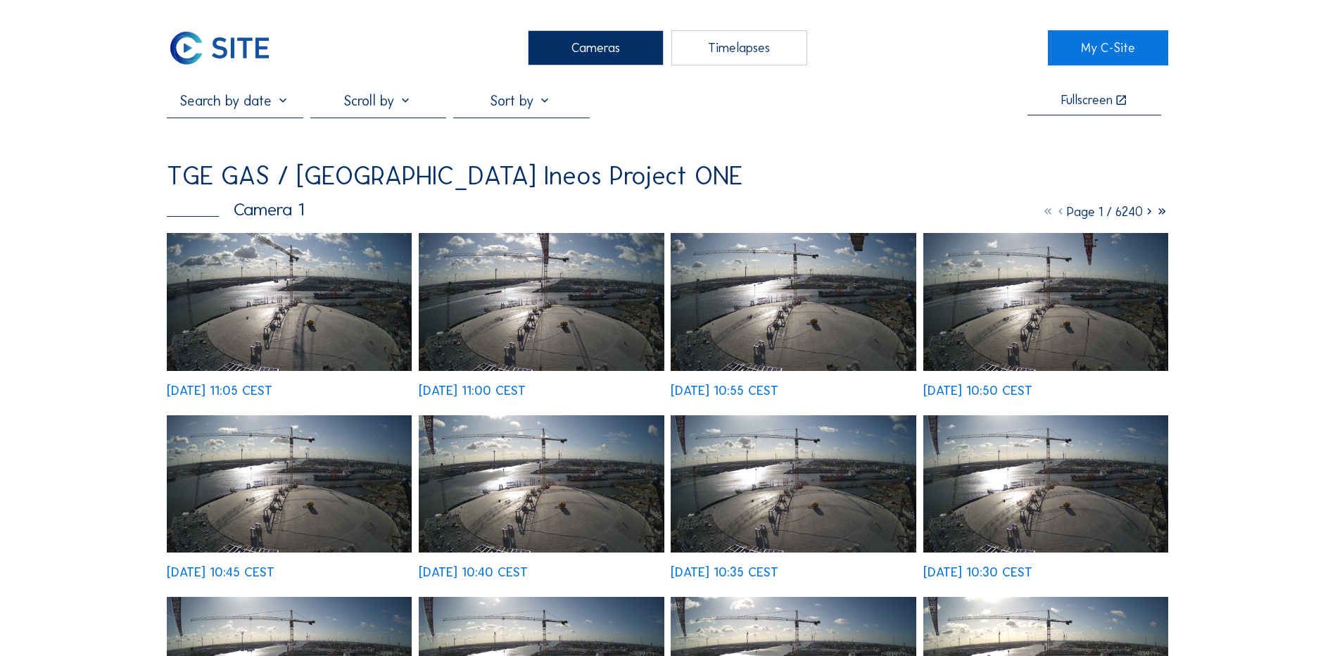
click at [286, 298] on img at bounding box center [289, 302] width 245 height 138
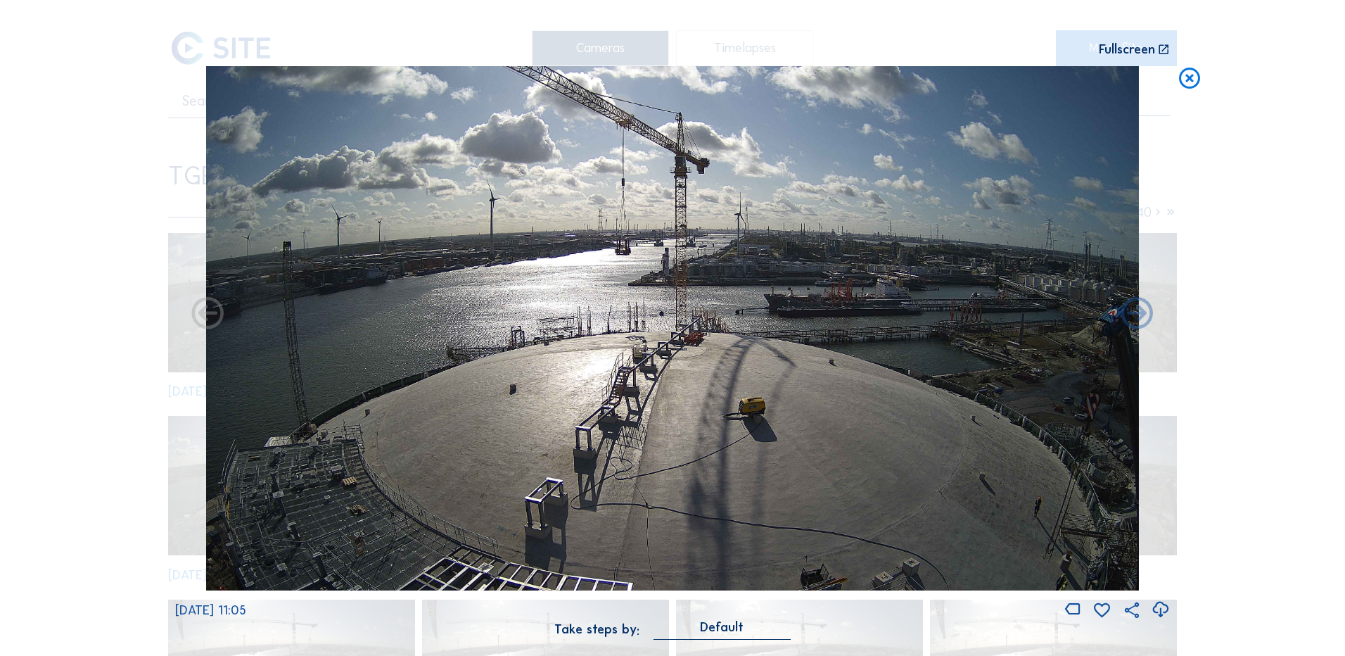
click at [1193, 78] on icon at bounding box center [1189, 79] width 25 height 26
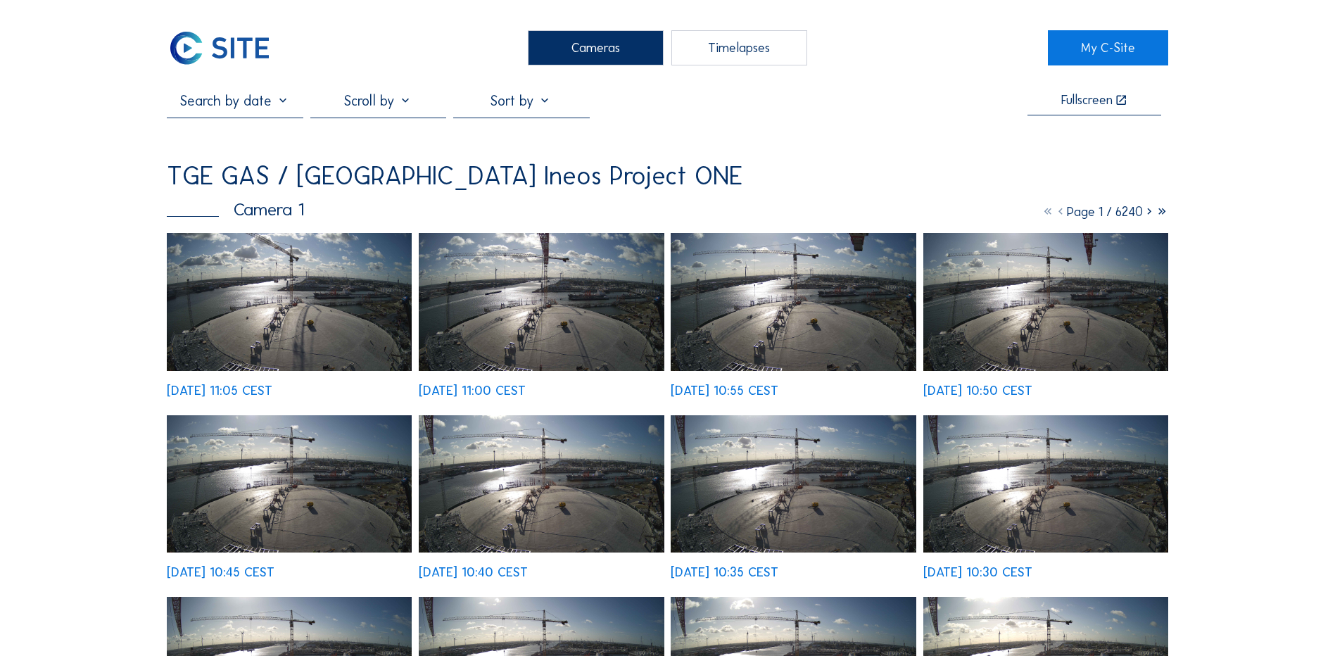
click at [616, 49] on div "Cameras" at bounding box center [596, 47] width 136 height 35
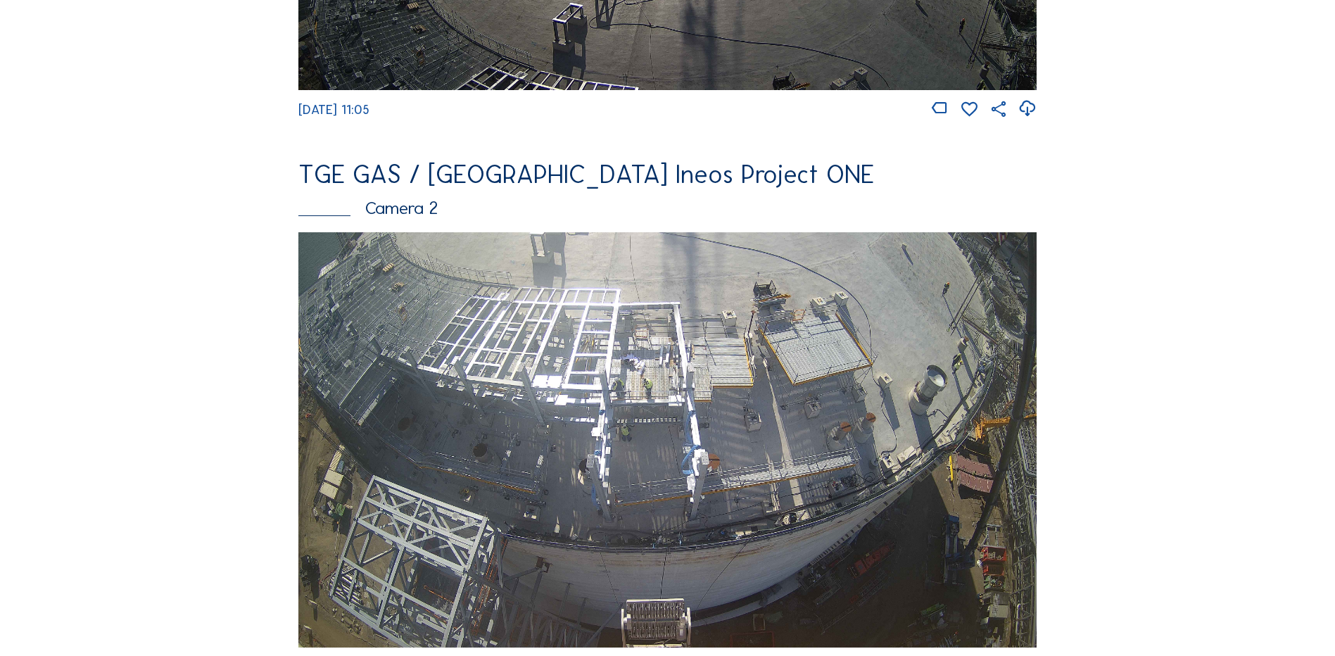
scroll to position [563, 0]
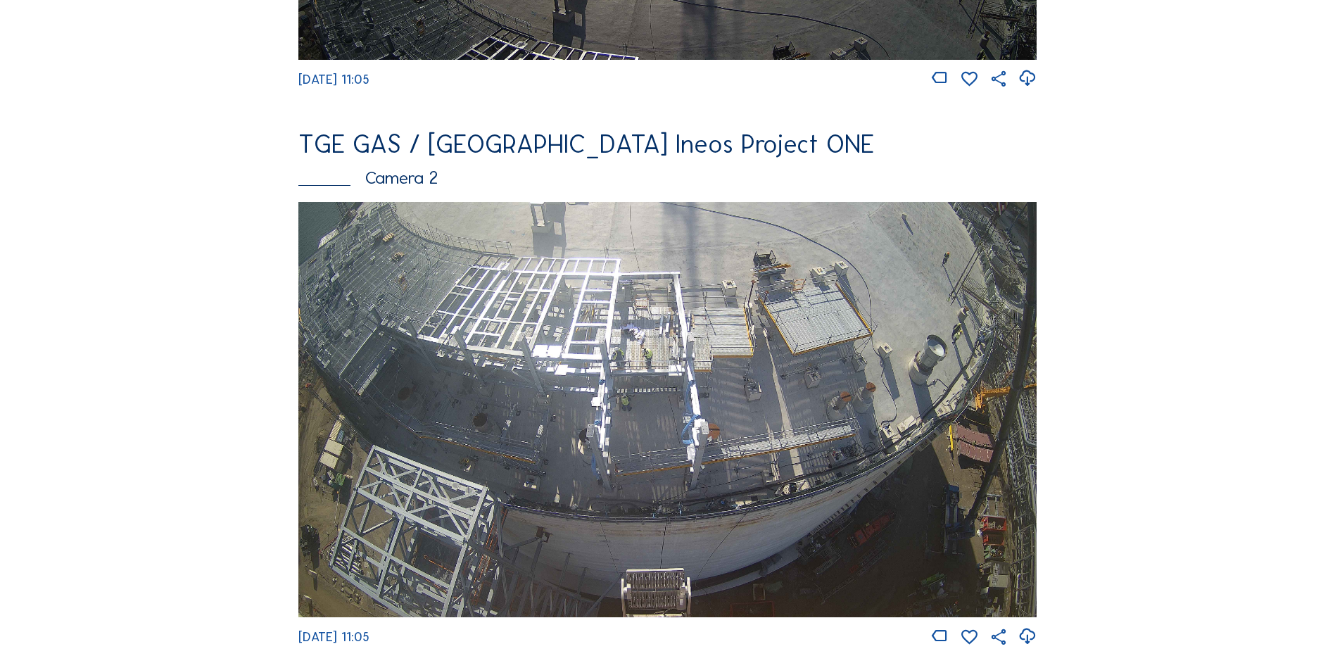
click at [704, 382] on img at bounding box center [667, 409] width 738 height 415
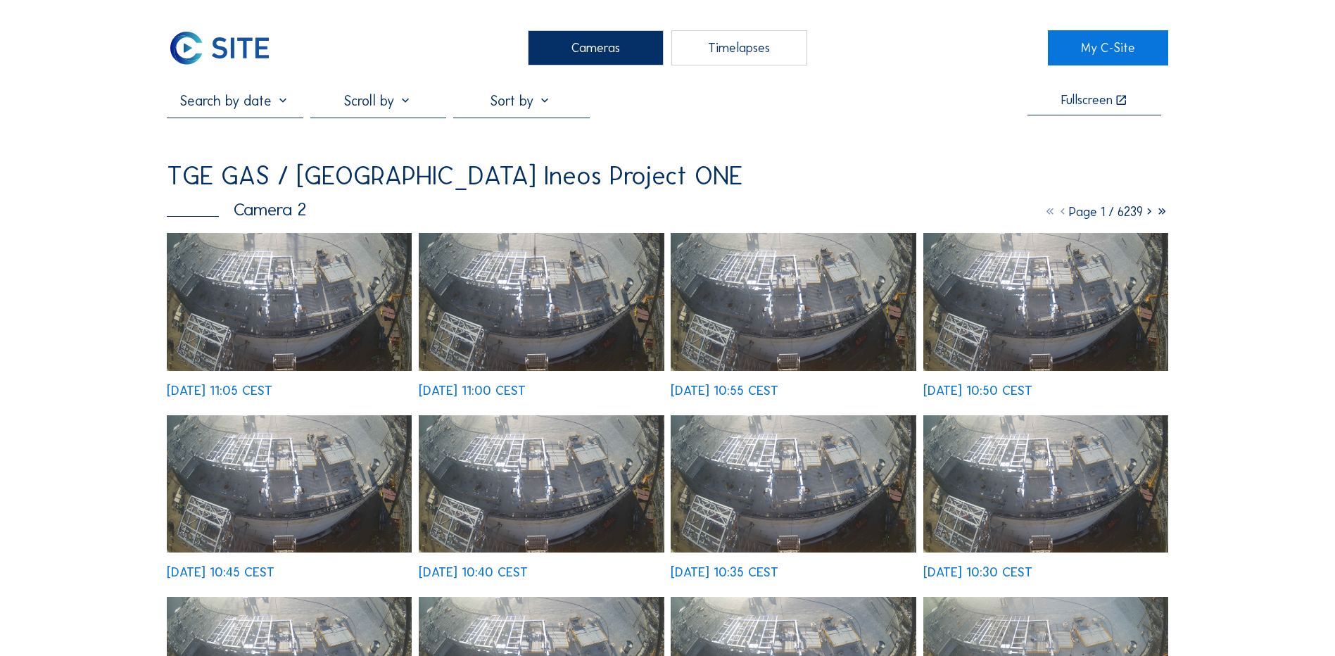
click at [281, 294] on img at bounding box center [289, 302] width 245 height 138
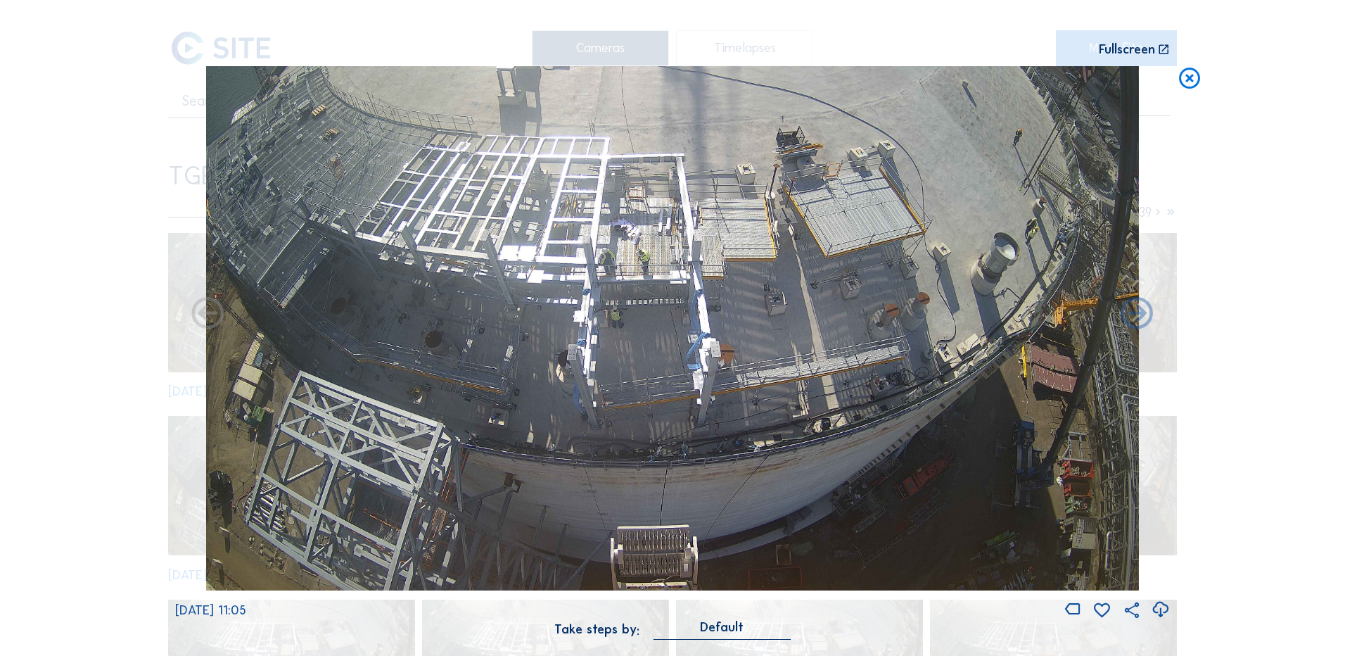
click at [1191, 77] on icon at bounding box center [1189, 79] width 25 height 26
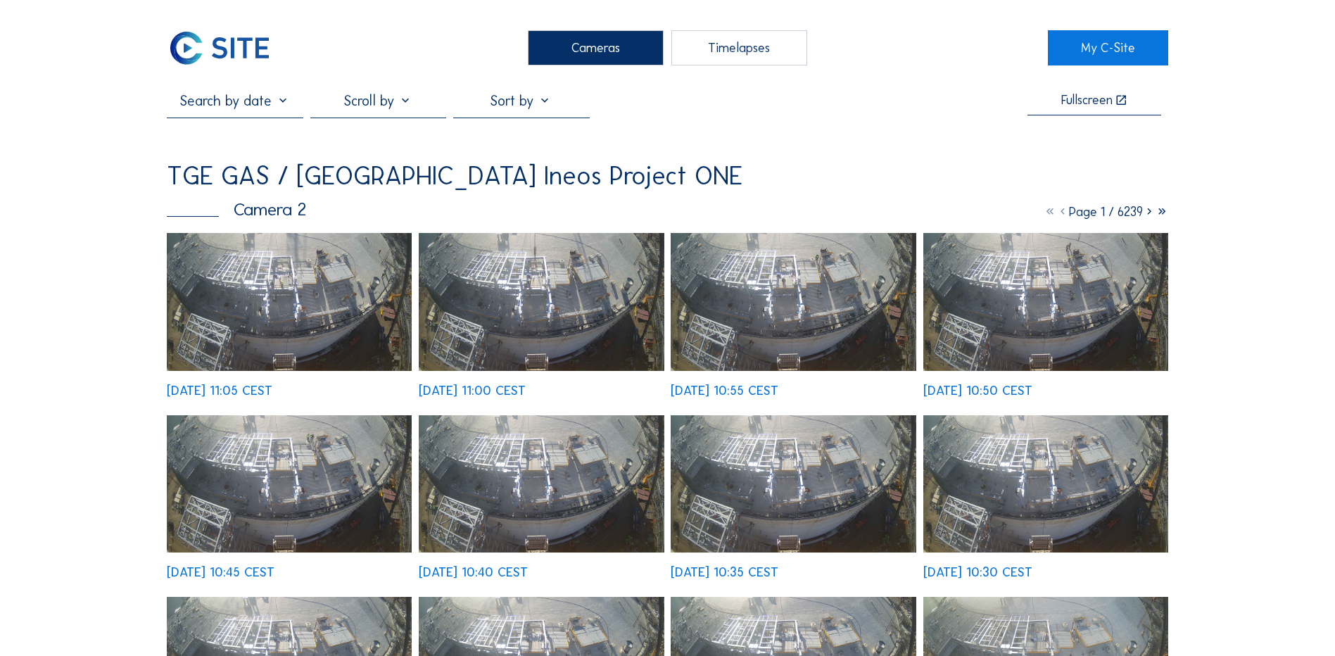
click at [611, 49] on div "Cameras" at bounding box center [596, 47] width 136 height 35
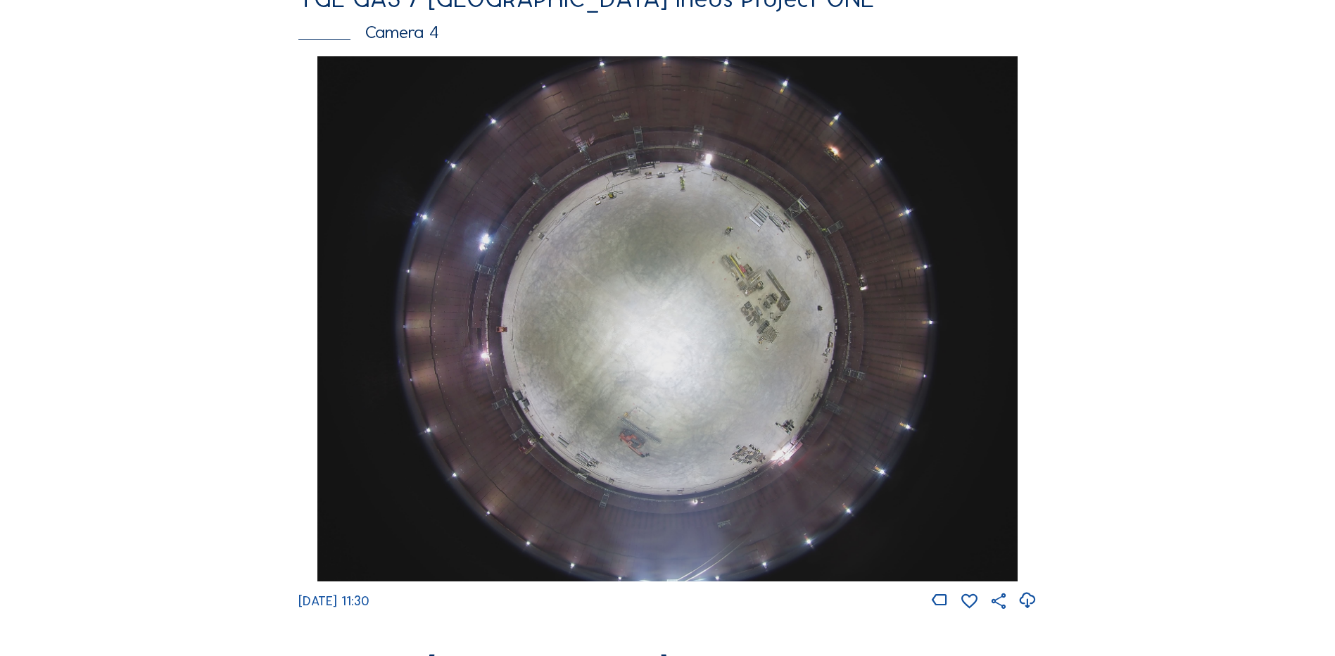
scroll to position [1337, 0]
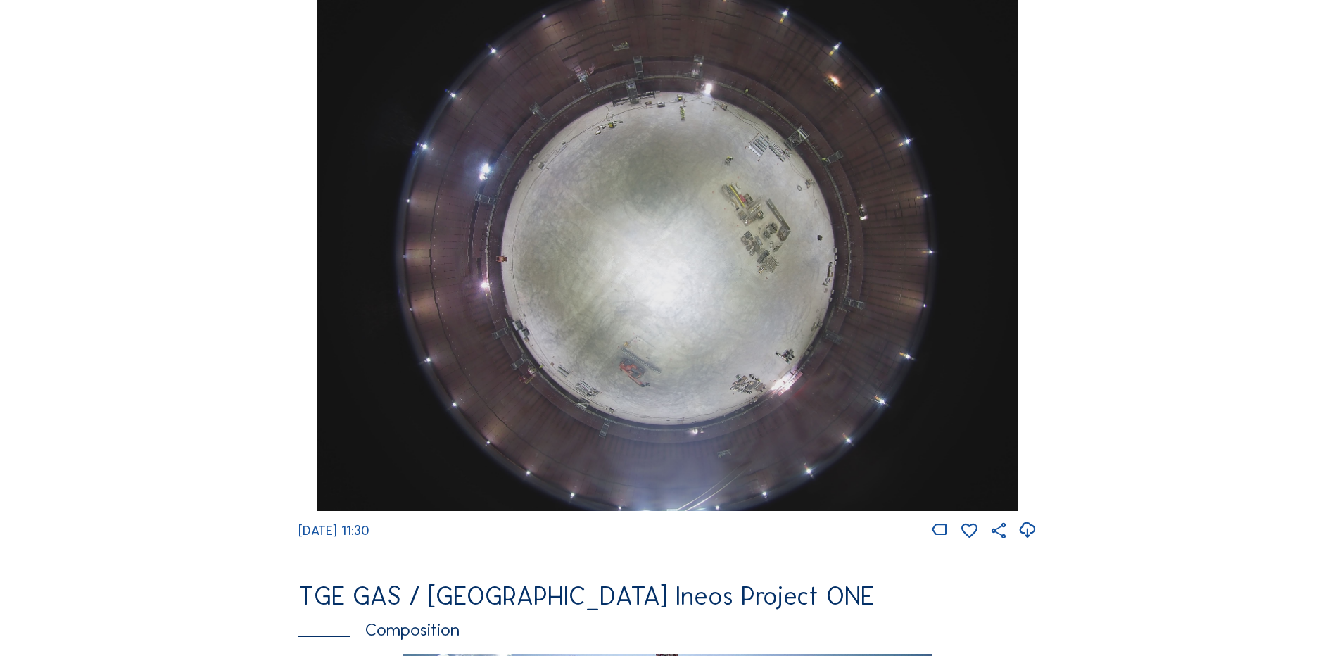
click at [639, 258] on img at bounding box center [666, 248] width 699 height 525
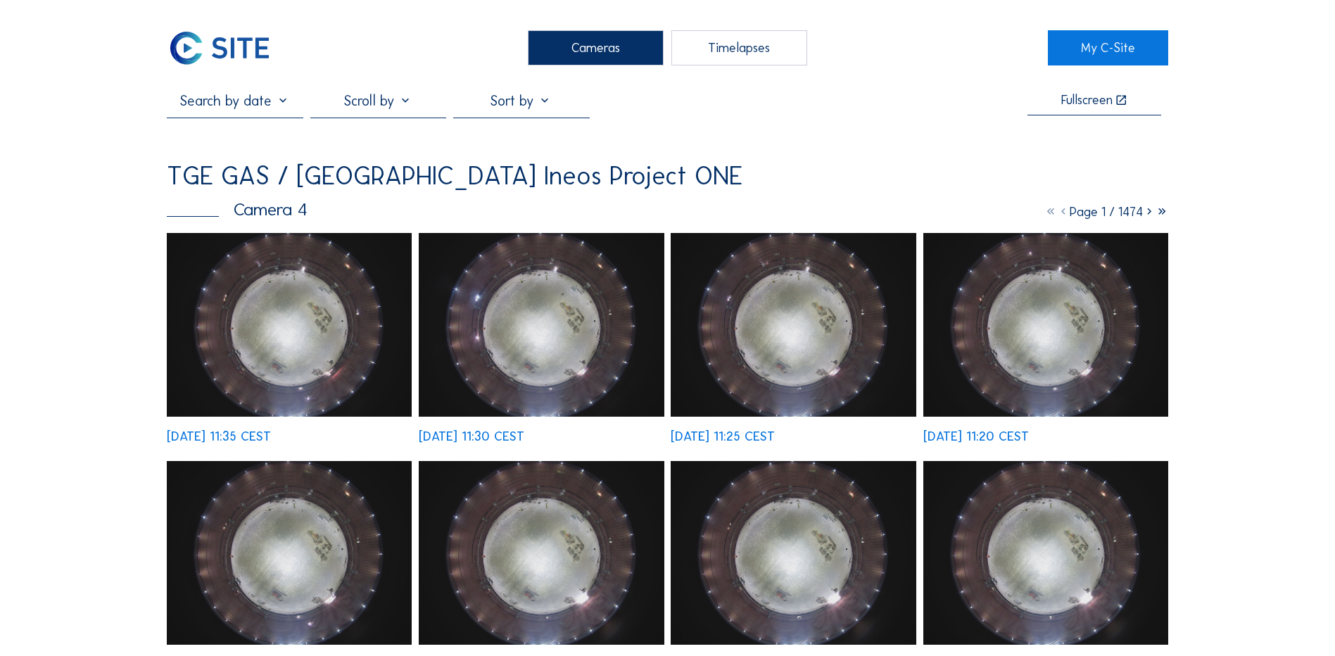
click at [300, 311] on img at bounding box center [289, 325] width 245 height 184
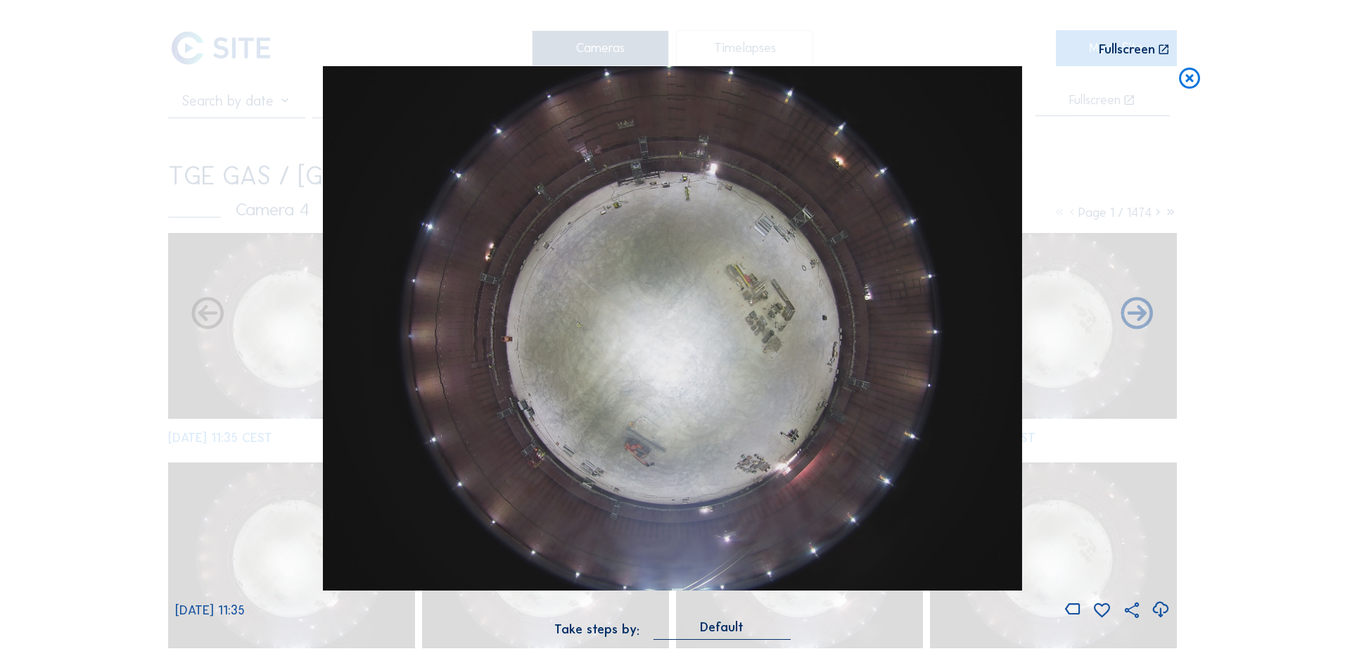
click at [1162, 608] on icon at bounding box center [1160, 609] width 19 height 23
click at [57, 366] on div "Scroll to travel through time | Press 'Alt' Button + Scroll to Zoom | Click and…" at bounding box center [672, 328] width 1345 height 656
click at [1190, 84] on icon at bounding box center [1189, 79] width 25 height 26
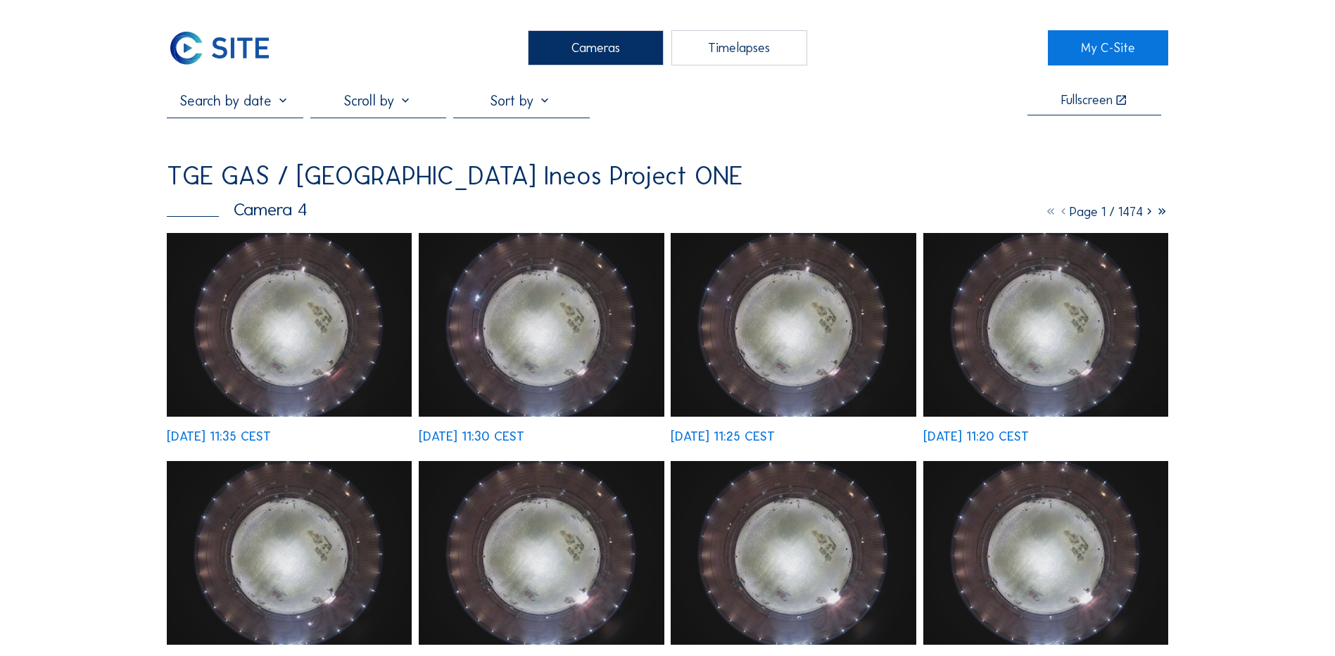
click at [552, 44] on div "Cameras" at bounding box center [596, 47] width 136 height 35
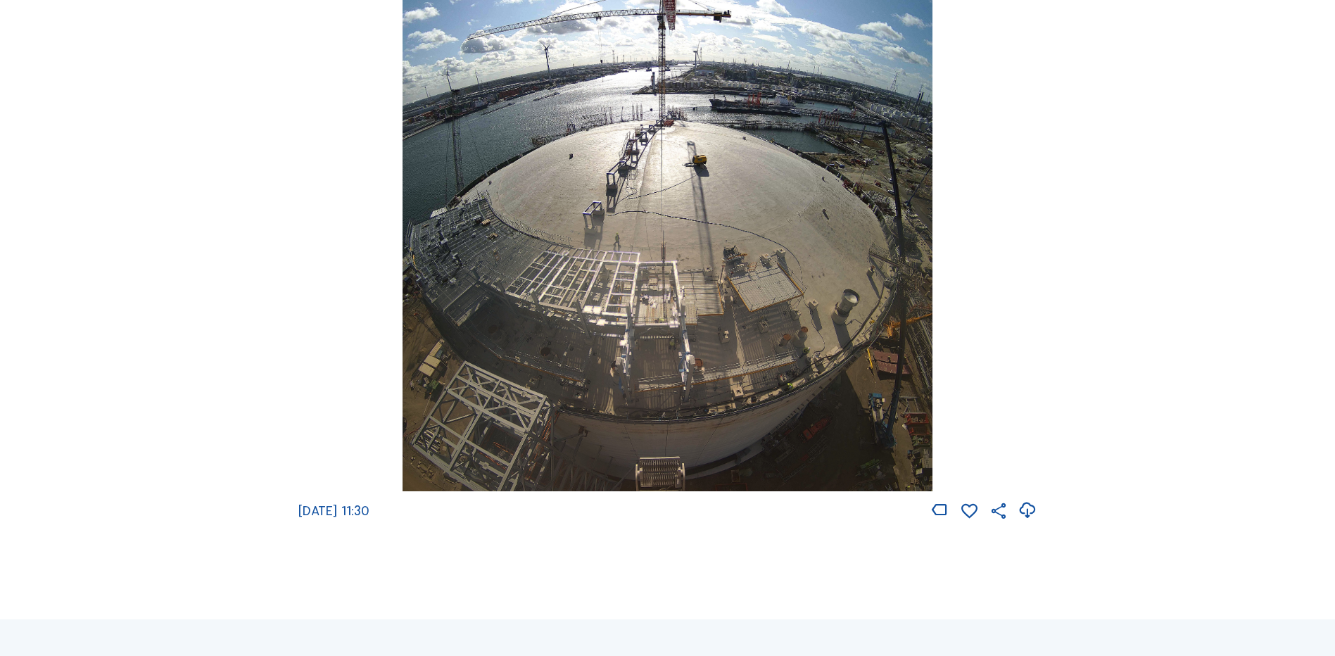
scroll to position [2041, 0]
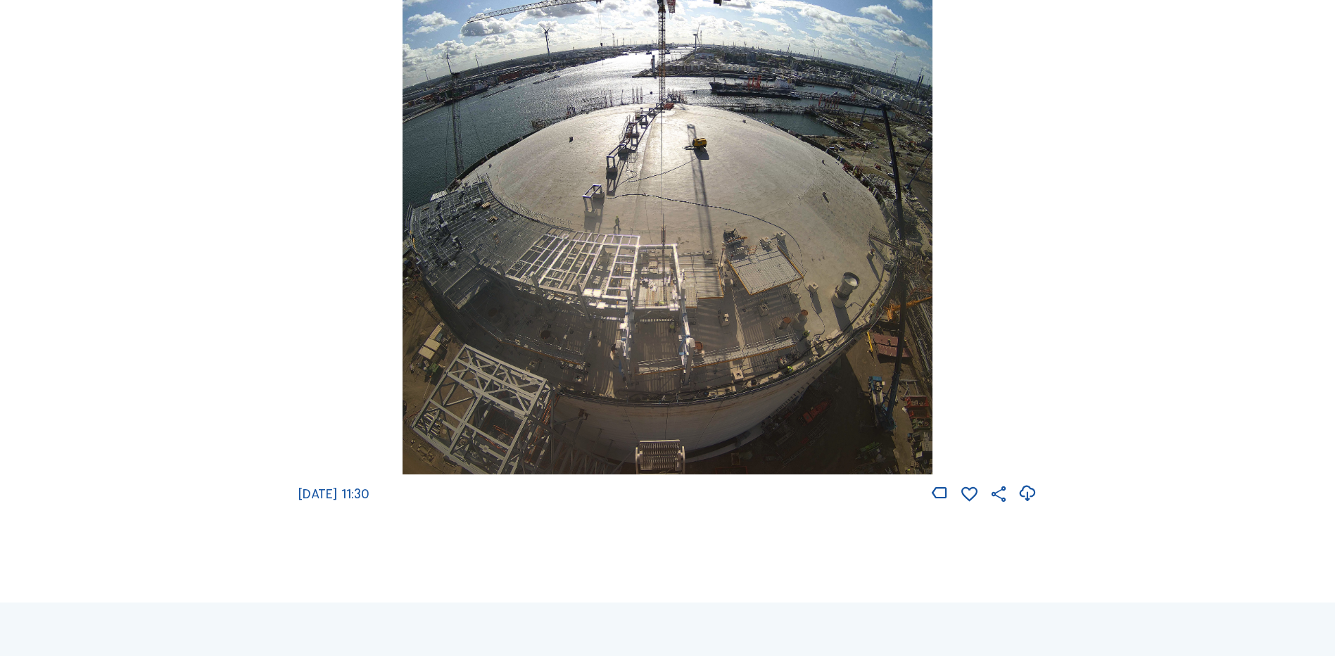
click at [714, 260] on img at bounding box center [667, 212] width 529 height 525
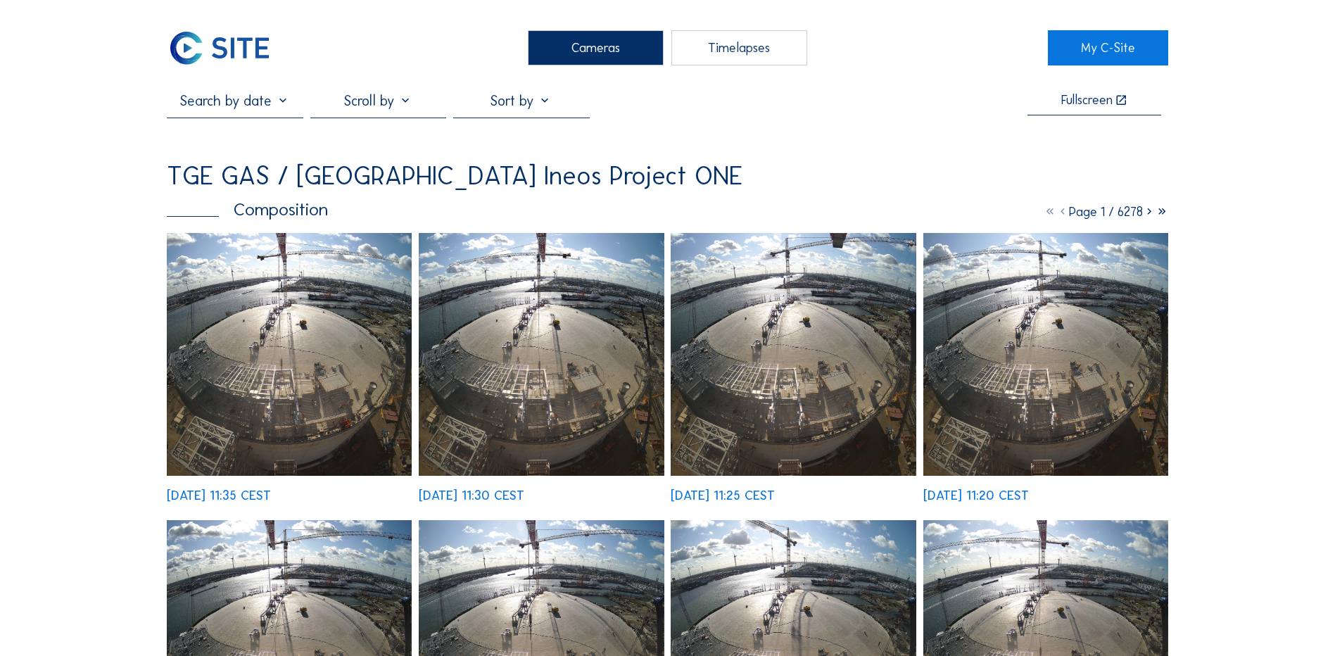
click at [292, 324] on img at bounding box center [289, 354] width 245 height 243
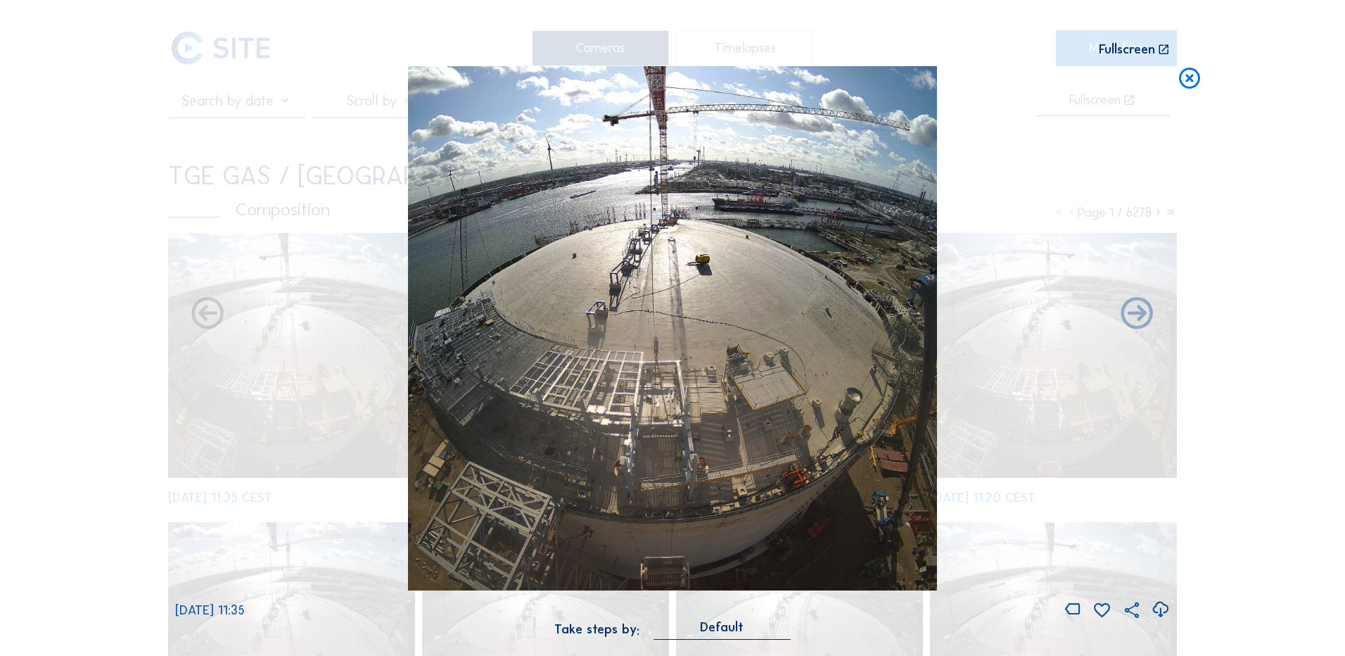
click at [1161, 607] on icon at bounding box center [1160, 609] width 19 height 23
click at [53, 316] on div "Scroll to travel through time | Press 'Alt' Button + Scroll to Zoom | Click and…" at bounding box center [672, 328] width 1345 height 656
click at [1189, 82] on icon at bounding box center [1189, 79] width 25 height 26
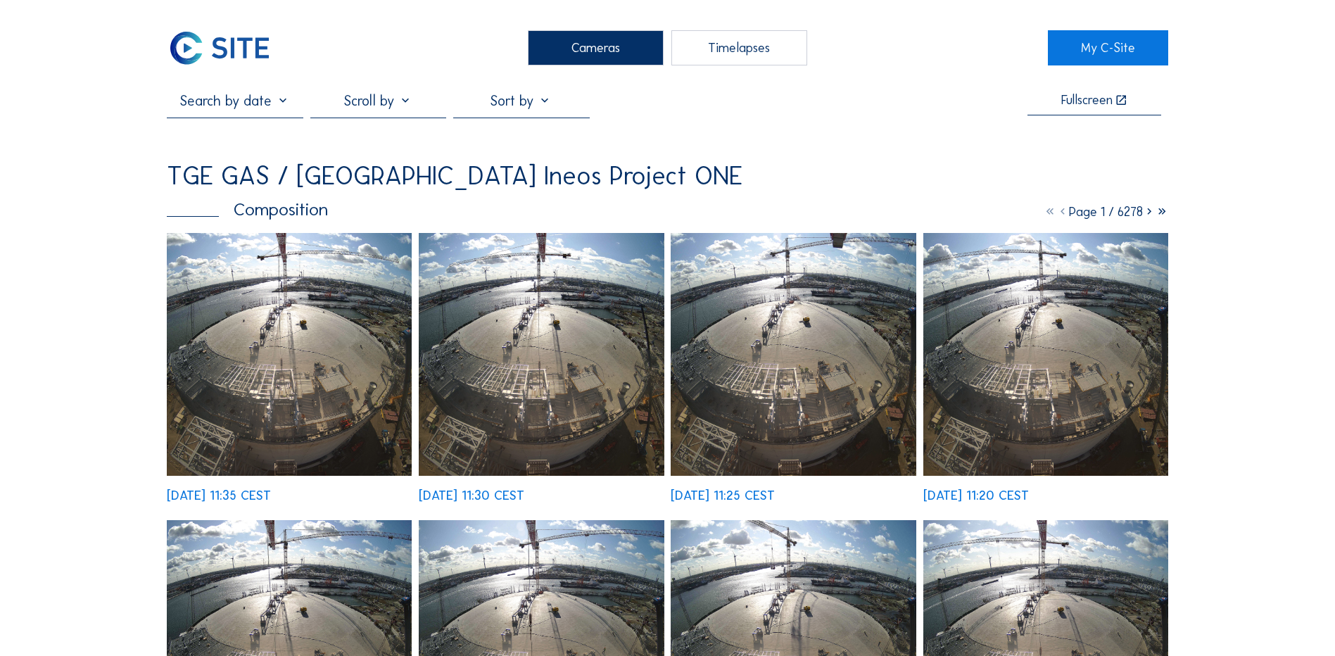
click at [610, 58] on div "Cameras" at bounding box center [596, 47] width 136 height 35
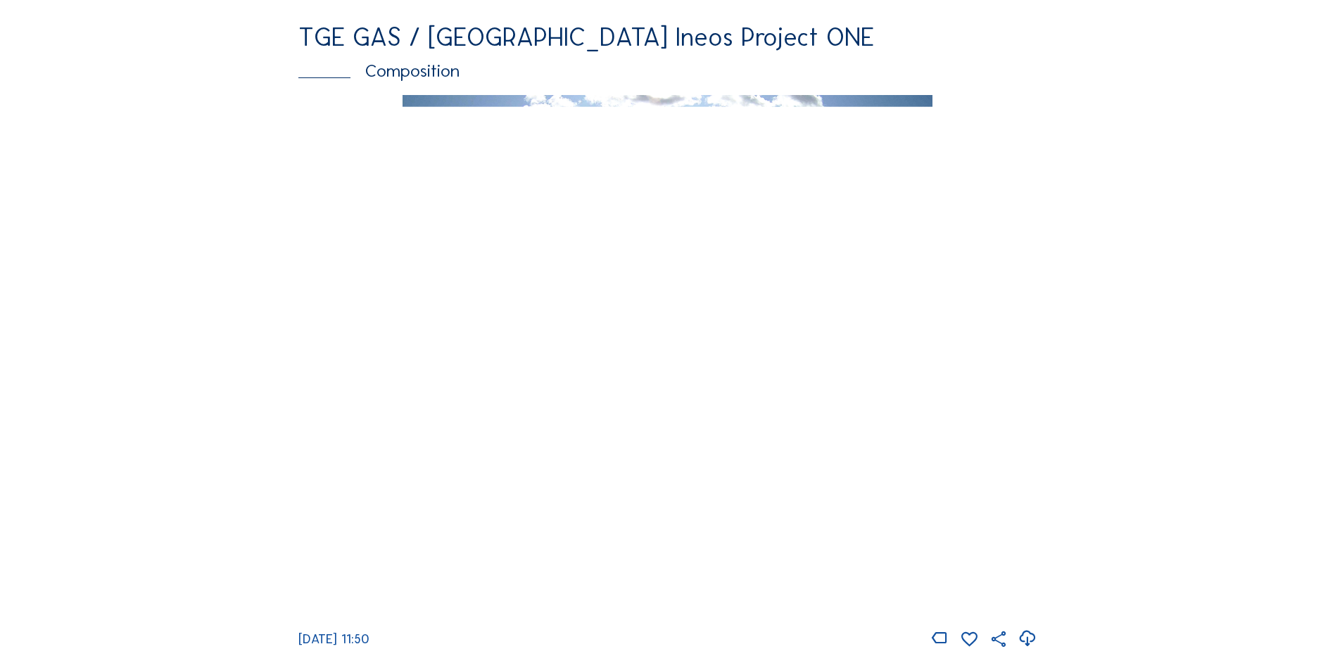
scroll to position [1900, 0]
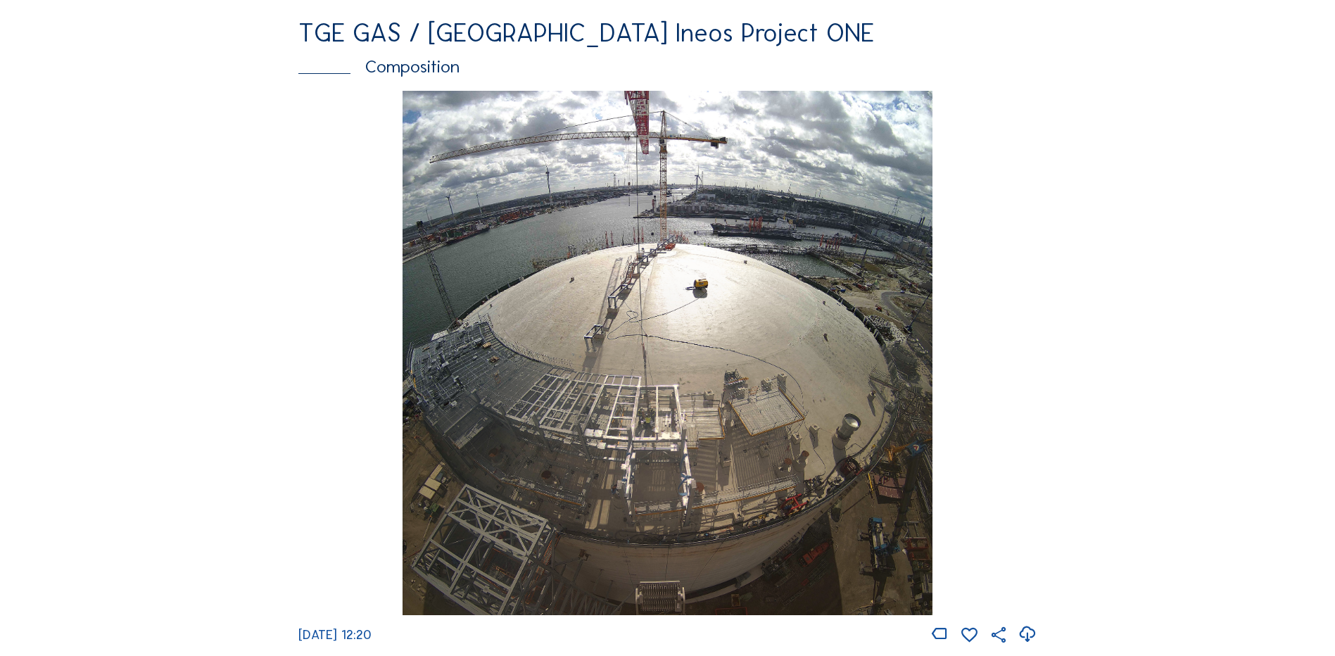
scroll to position [1970, 0]
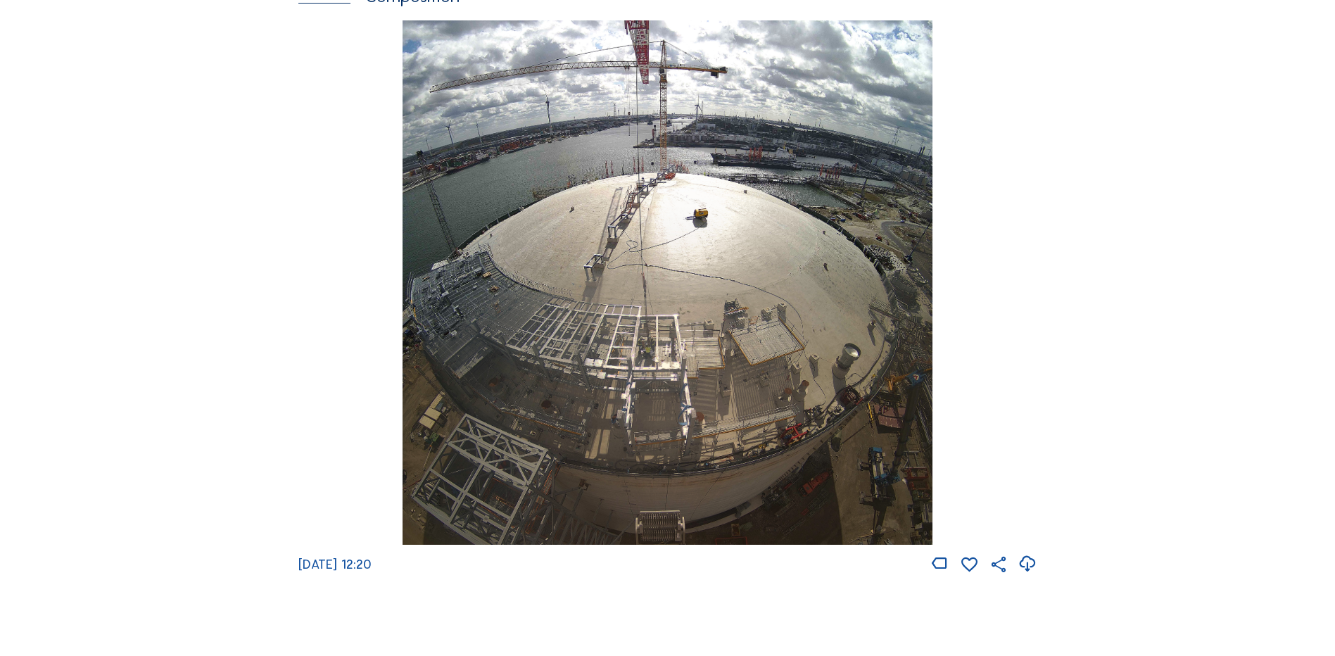
click at [665, 281] on img at bounding box center [667, 282] width 529 height 525
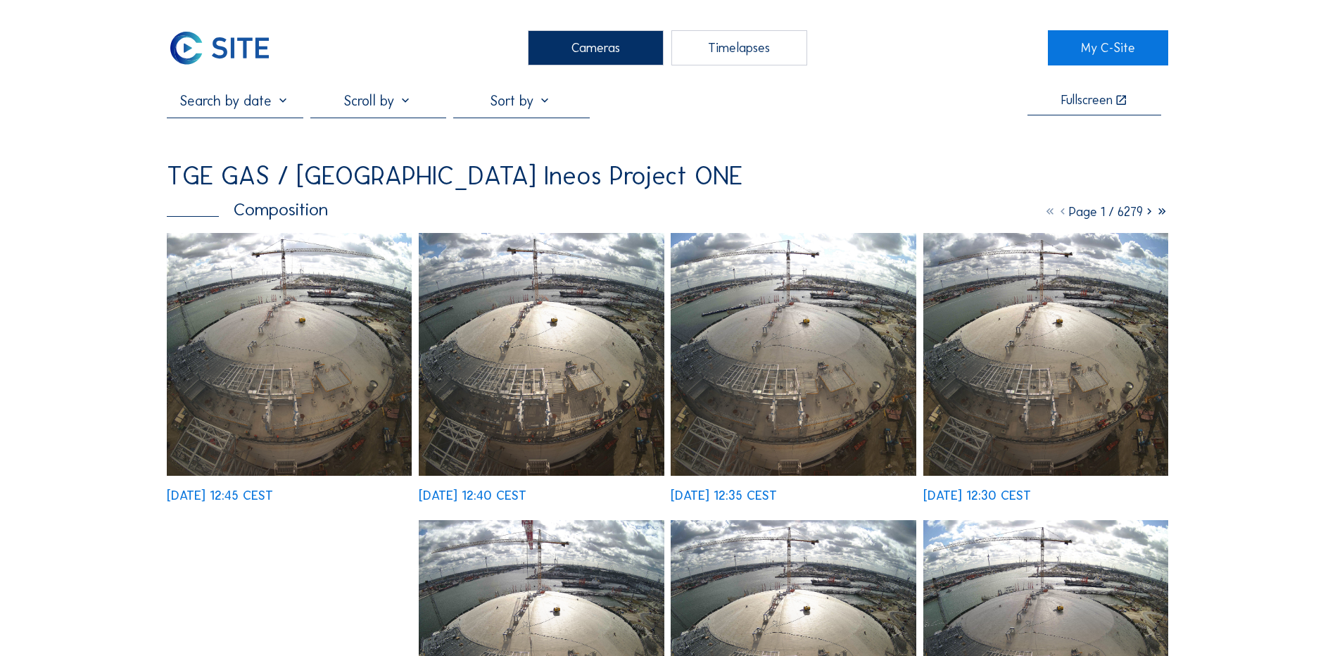
scroll to position [70, 0]
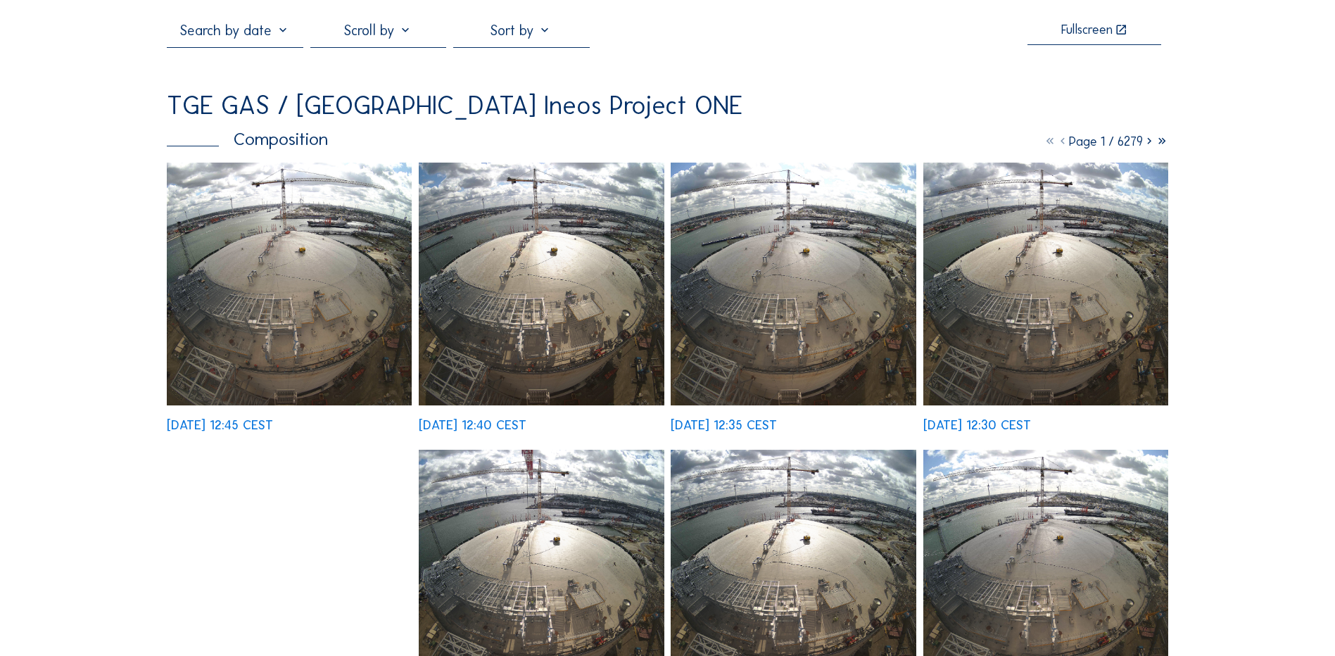
click at [279, 255] on img at bounding box center [289, 284] width 245 height 243
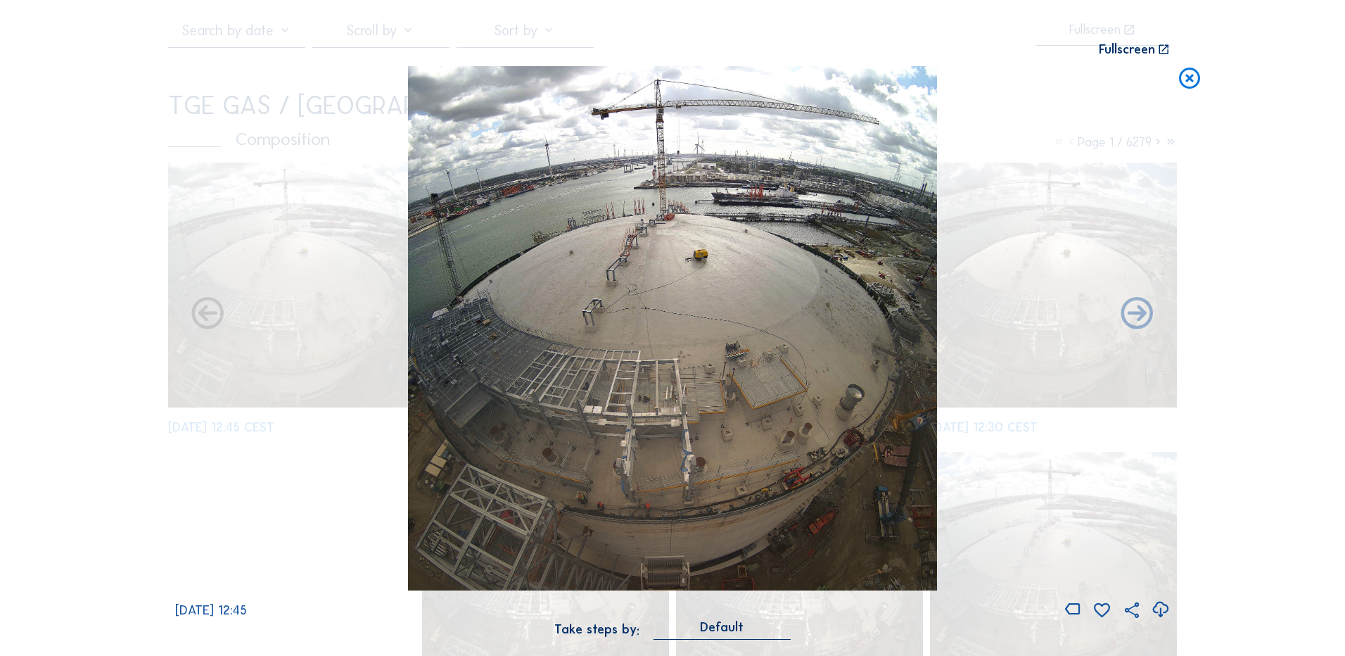
click at [1159, 611] on icon at bounding box center [1160, 609] width 19 height 23
drag, startPoint x: 98, startPoint y: 223, endPoint x: 346, endPoint y: 204, distance: 248.4
click at [100, 224] on div "Scroll to travel through time | Press 'Alt' Button + Scroll to Zoom | Click and…" at bounding box center [672, 328] width 1345 height 656
click at [1193, 72] on icon at bounding box center [1189, 79] width 25 height 26
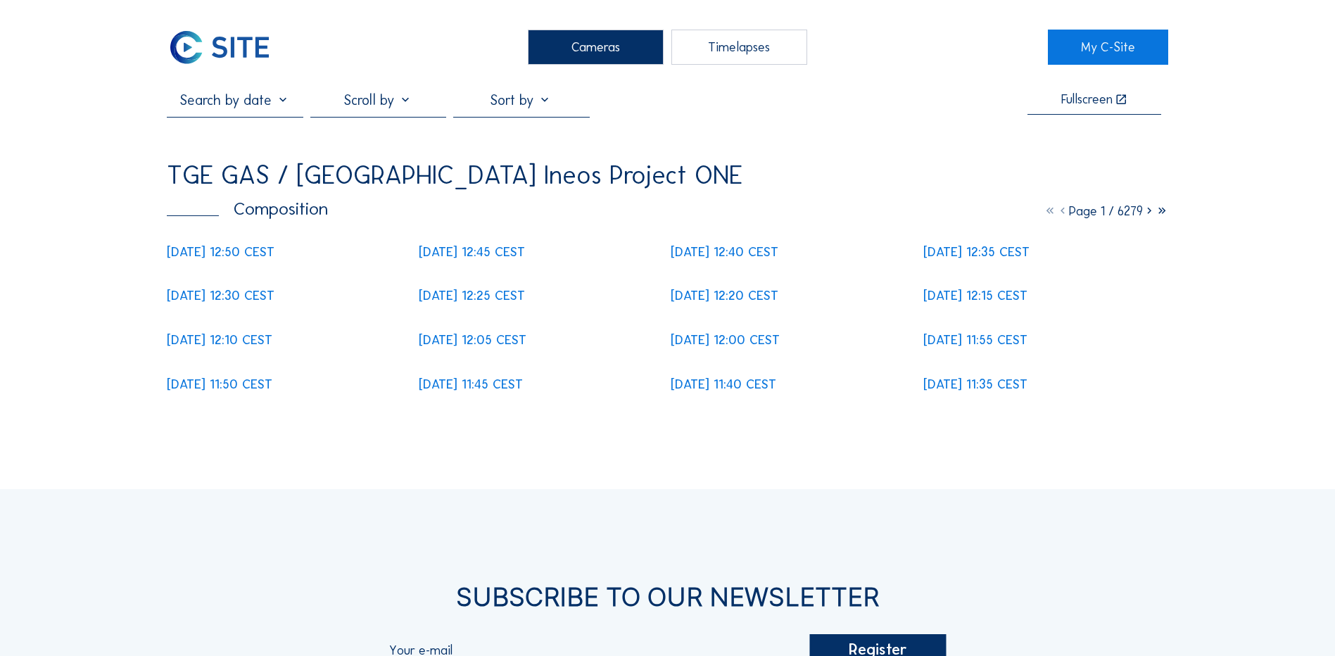
scroll to position [0, 0]
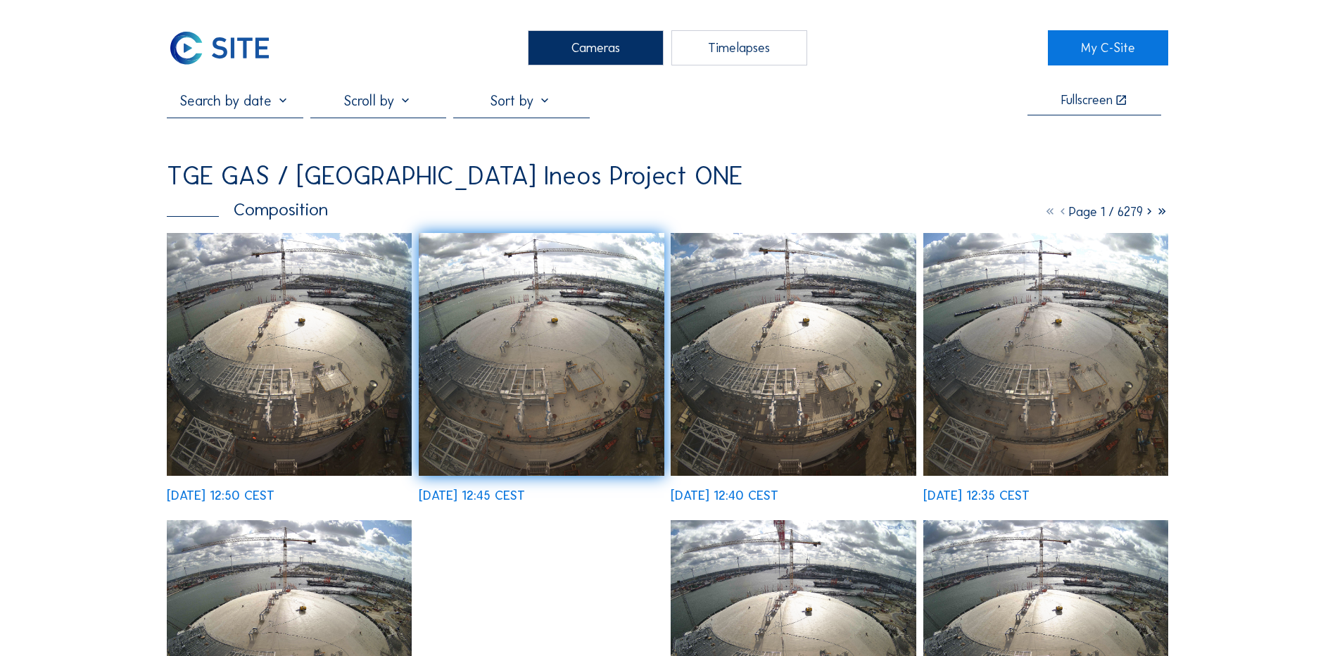
click at [607, 42] on div "Cameras" at bounding box center [596, 47] width 136 height 35
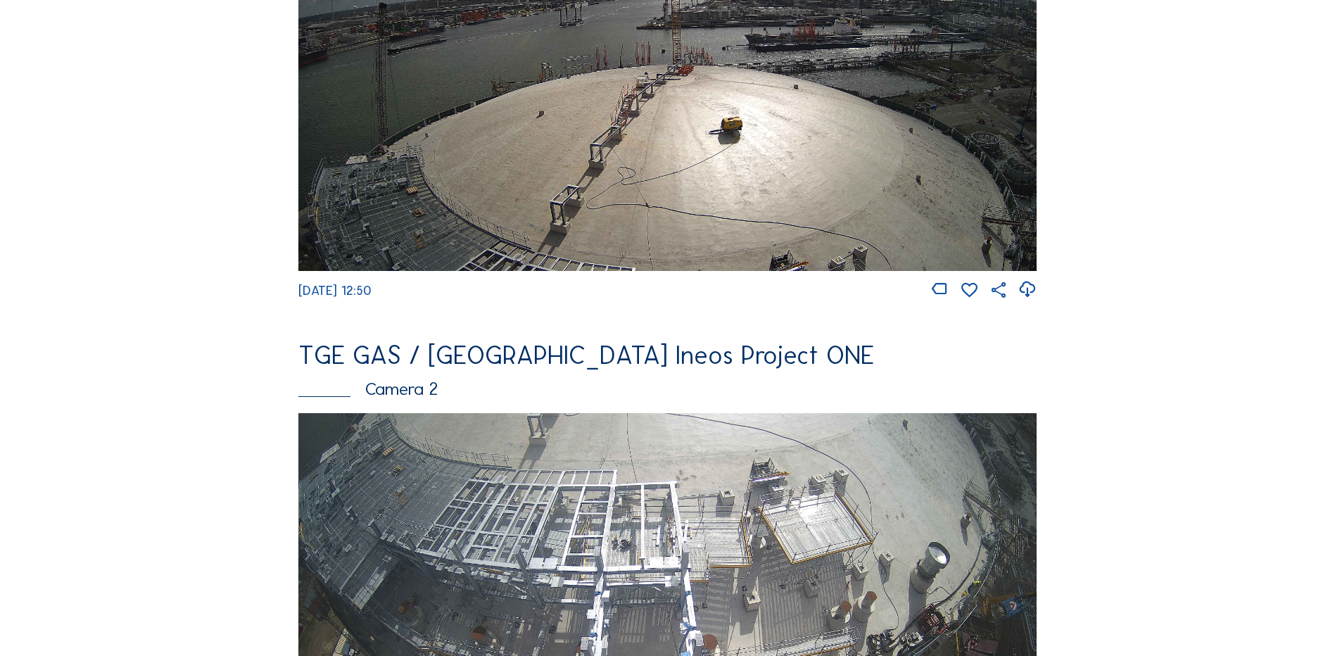
scroll to position [422, 0]
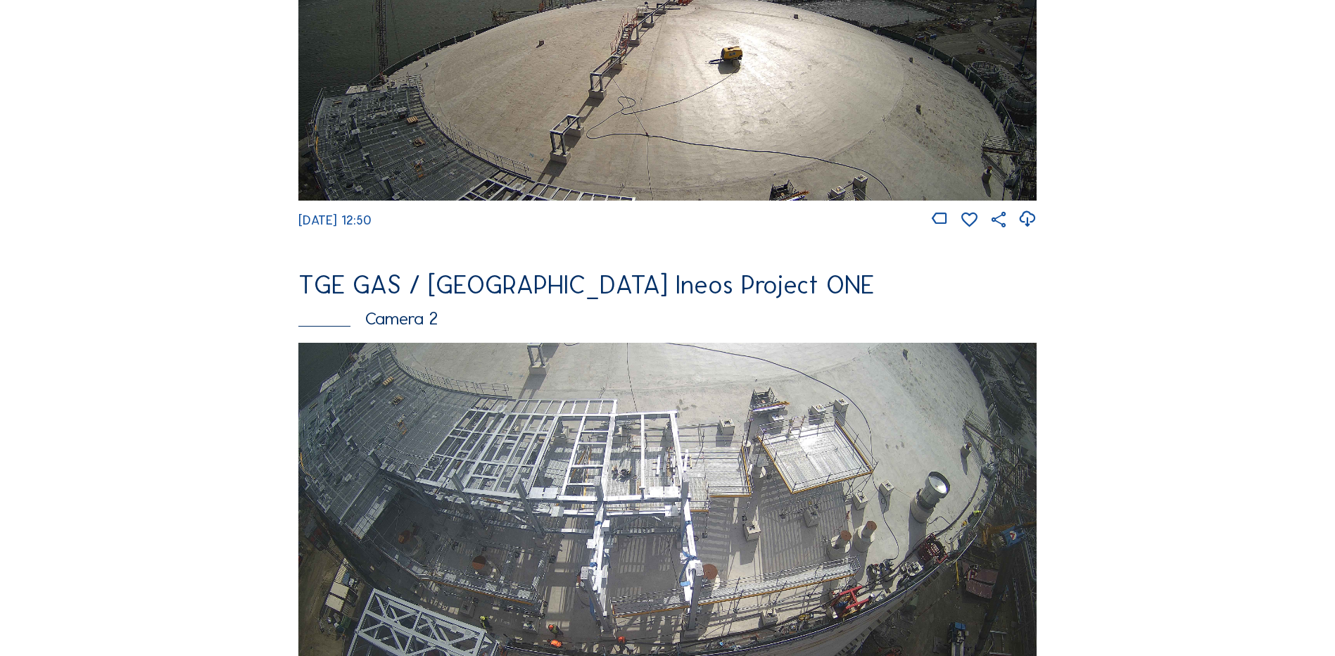
click at [692, 432] on img at bounding box center [667, 550] width 738 height 415
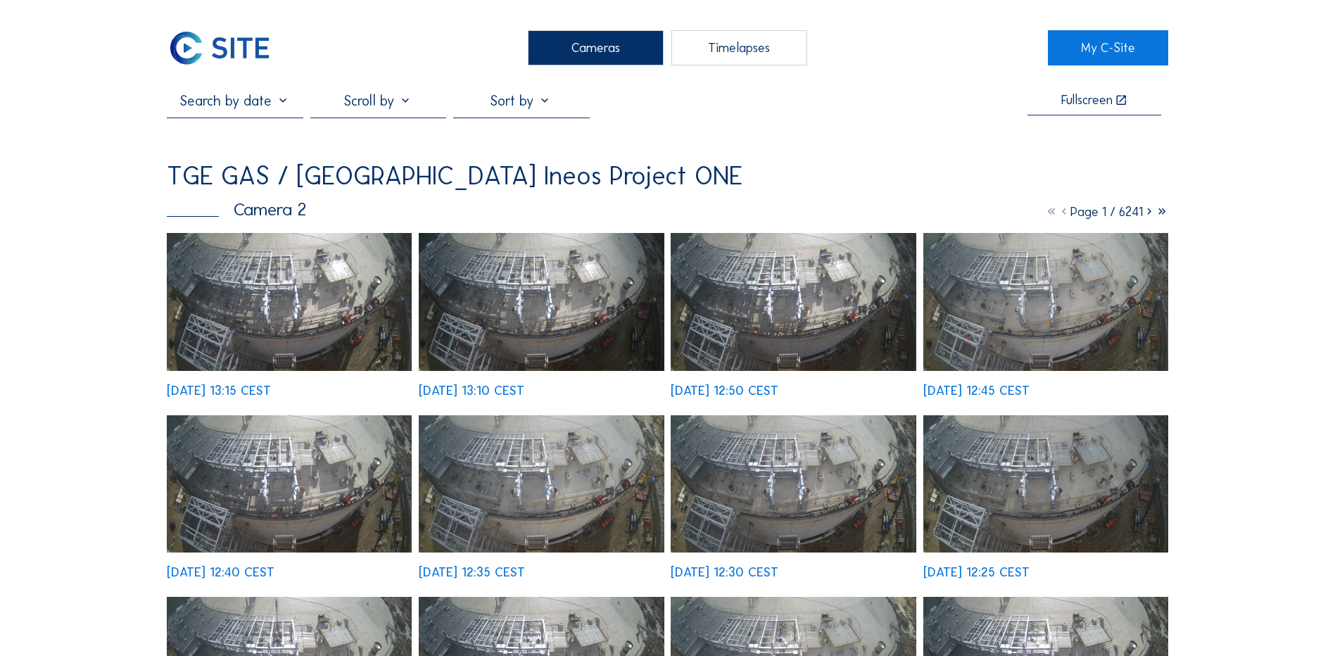
click at [288, 304] on img at bounding box center [289, 302] width 245 height 138
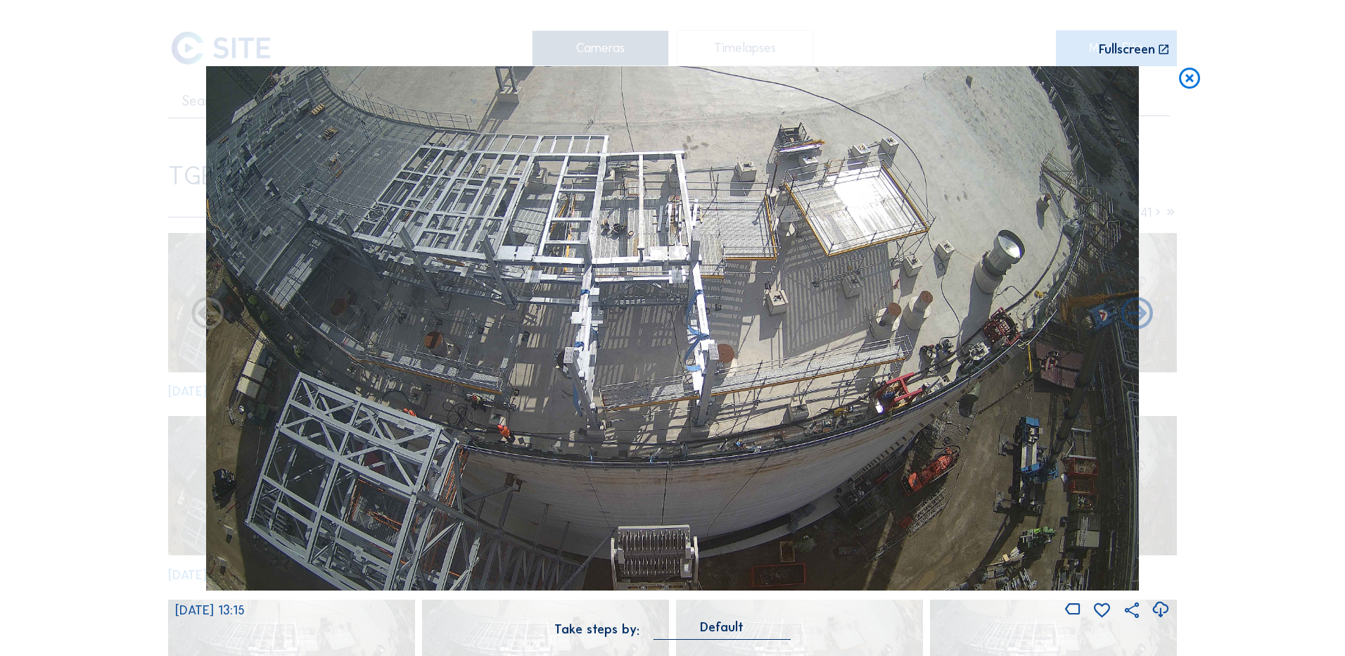
click at [1165, 609] on icon at bounding box center [1160, 609] width 19 height 23
click at [1242, 490] on div "Scroll to travel through time | Press 'Alt' Button + Scroll to Zoom | Click and…" at bounding box center [672, 328] width 1345 height 656
click at [1191, 79] on icon at bounding box center [1189, 79] width 25 height 26
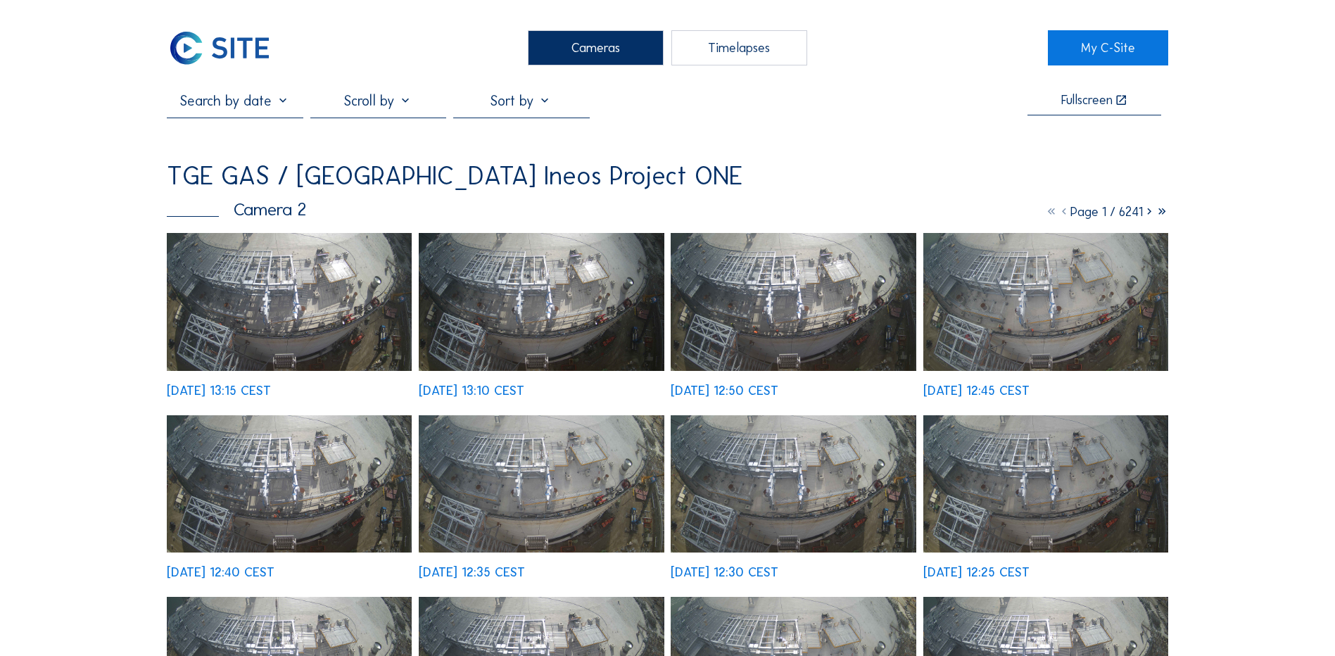
click at [579, 50] on div "Cameras" at bounding box center [596, 47] width 136 height 35
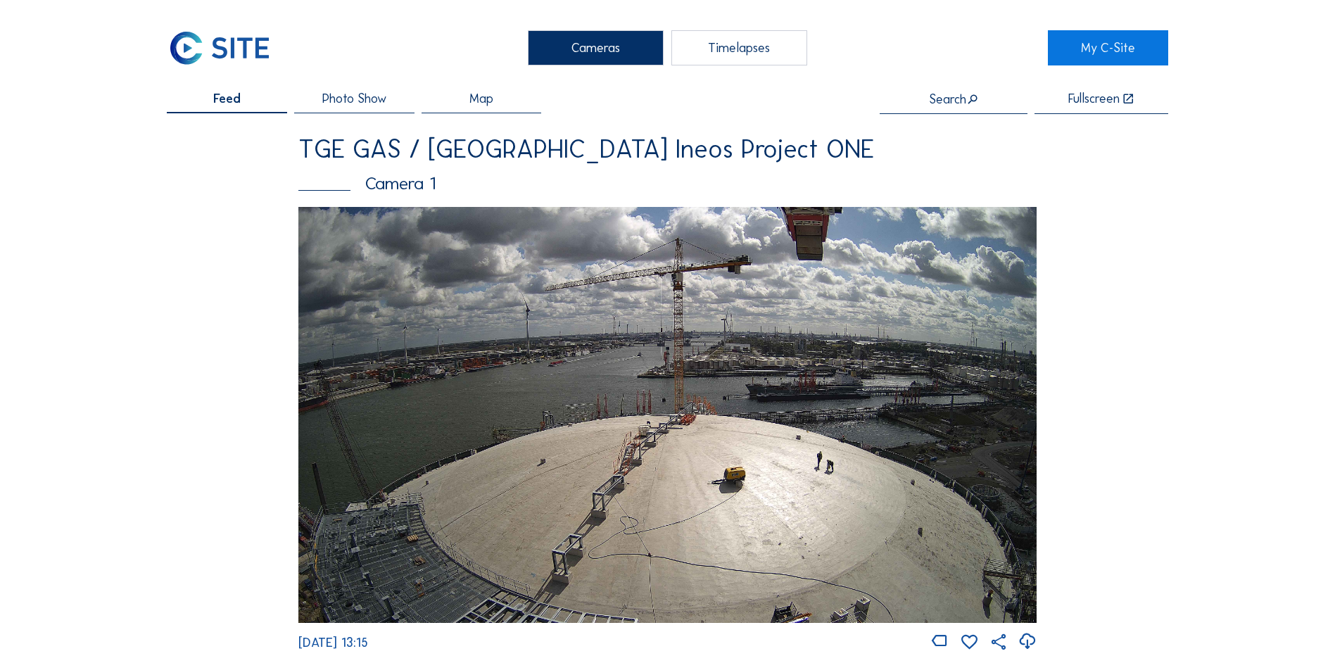
scroll to position [70, 0]
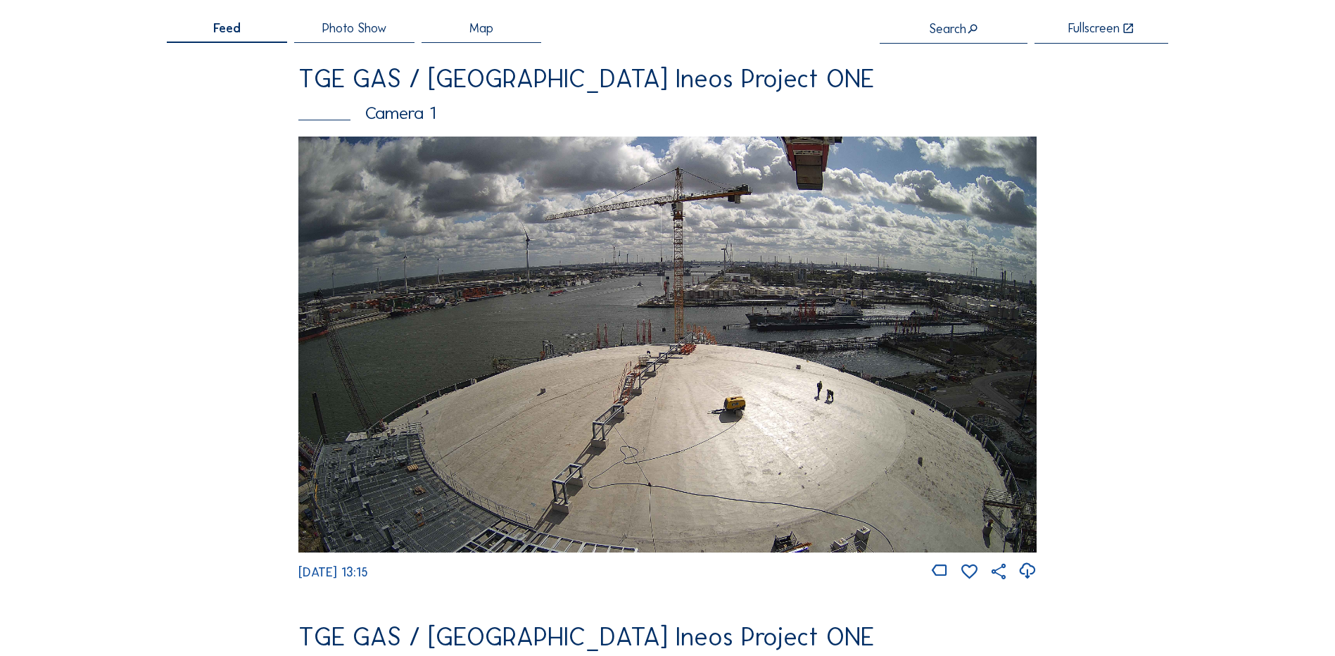
click at [579, 337] on img at bounding box center [667, 344] width 738 height 415
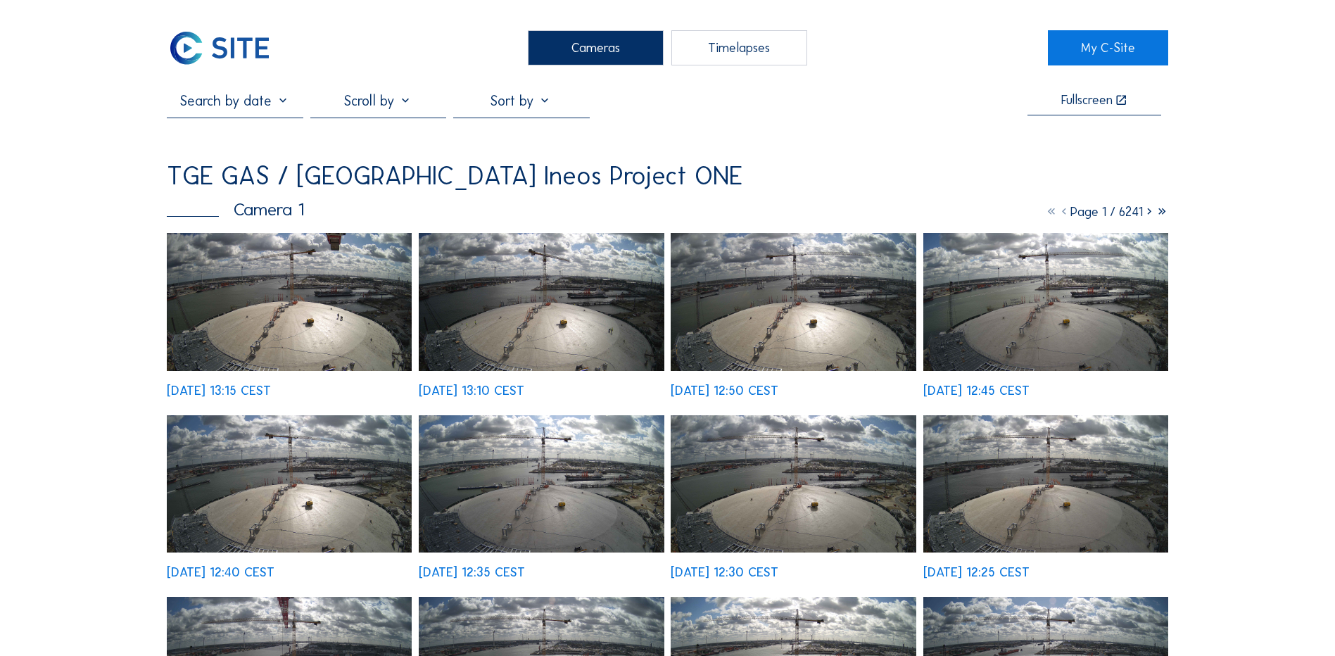
click at [314, 303] on img at bounding box center [289, 302] width 245 height 138
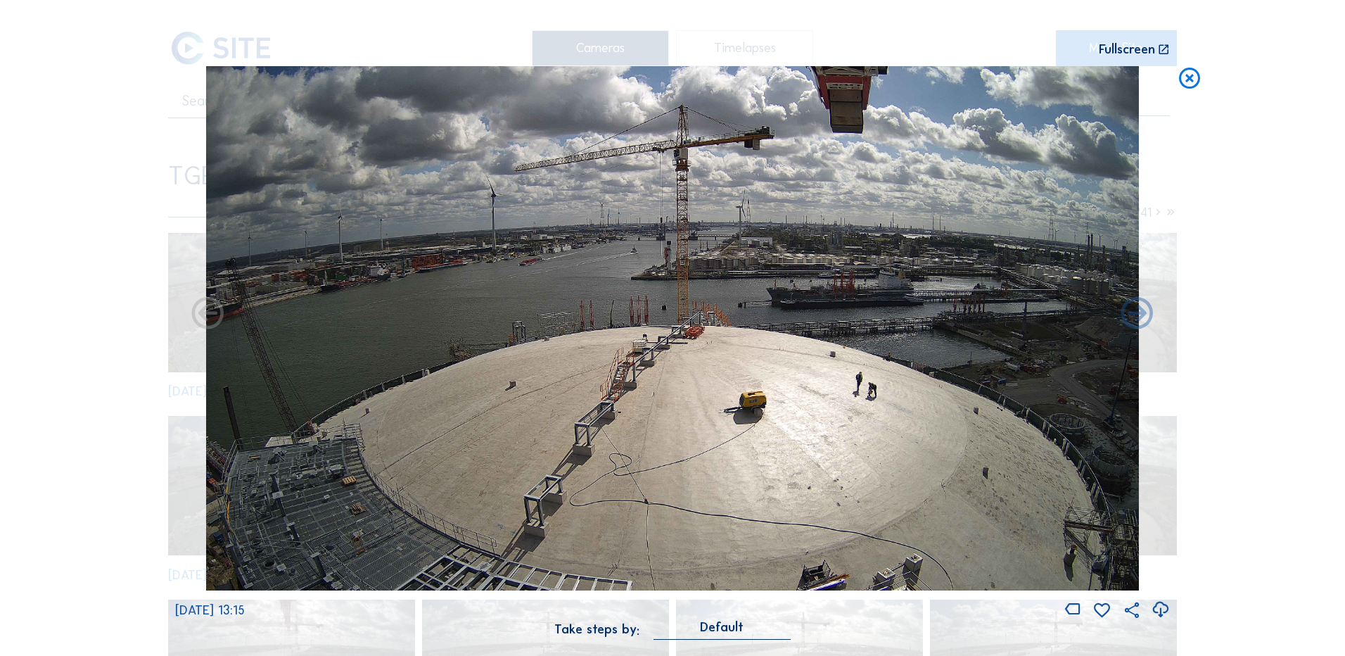
click at [1165, 609] on icon at bounding box center [1160, 609] width 19 height 23
click at [89, 286] on div "Scroll to travel through time | Press 'Alt' Button + Scroll to Zoom | Click and…" at bounding box center [672, 328] width 1345 height 656
click at [1185, 84] on icon at bounding box center [1189, 79] width 25 height 26
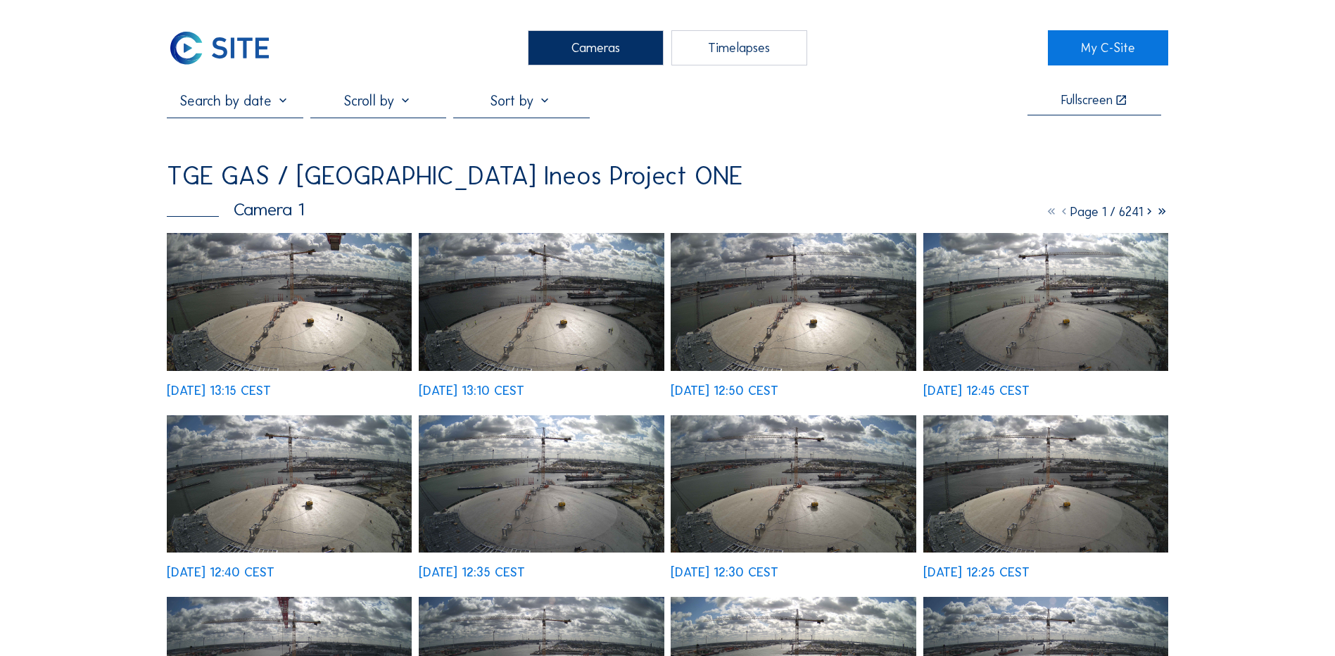
click at [595, 43] on div "Cameras" at bounding box center [596, 47] width 136 height 35
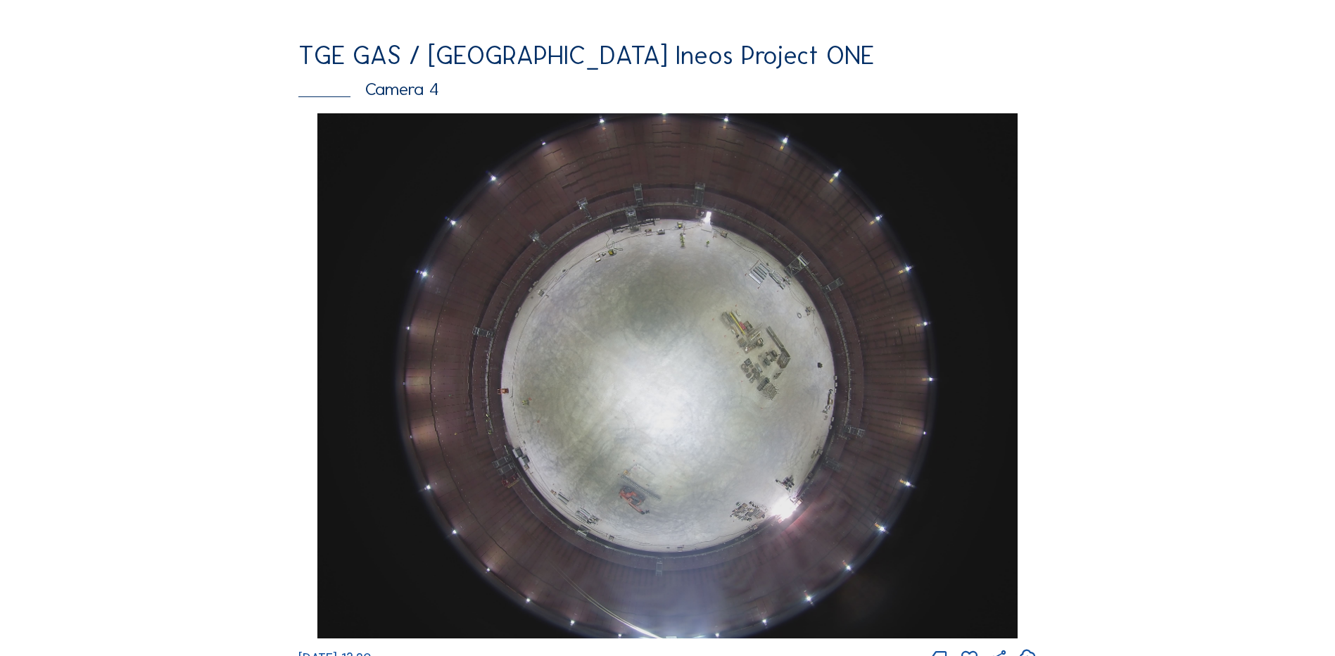
scroll to position [1267, 0]
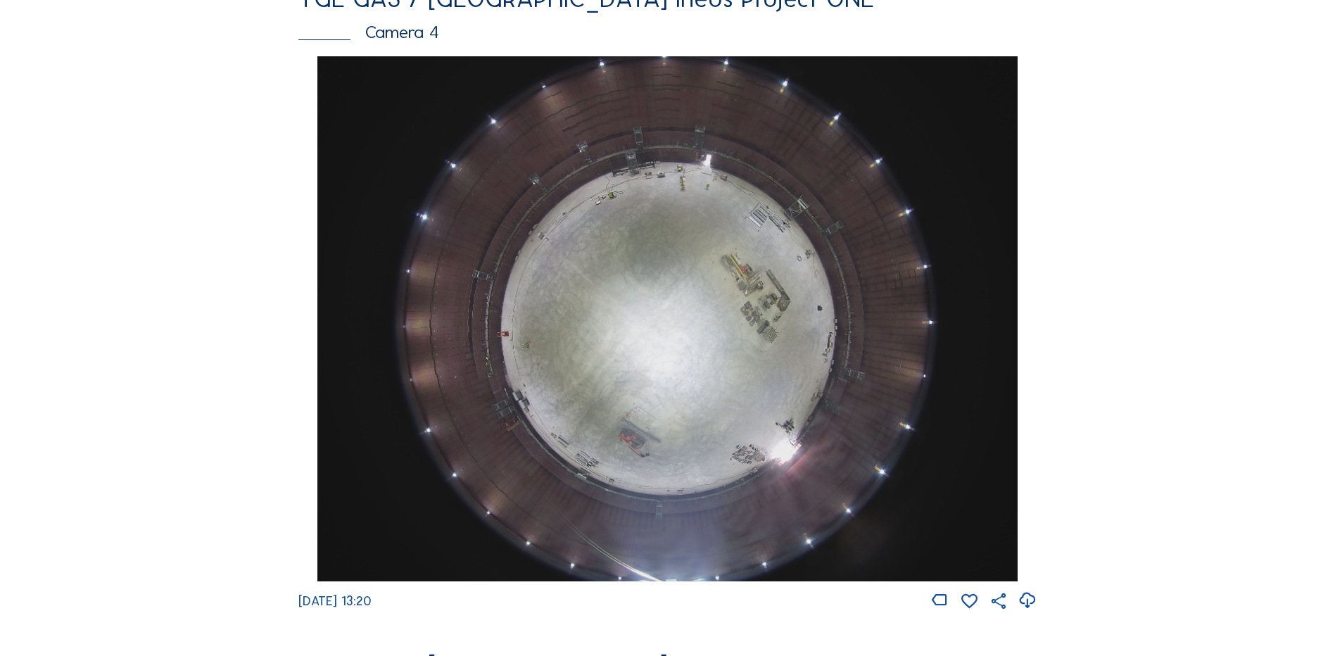
click at [629, 331] on img at bounding box center [666, 318] width 699 height 525
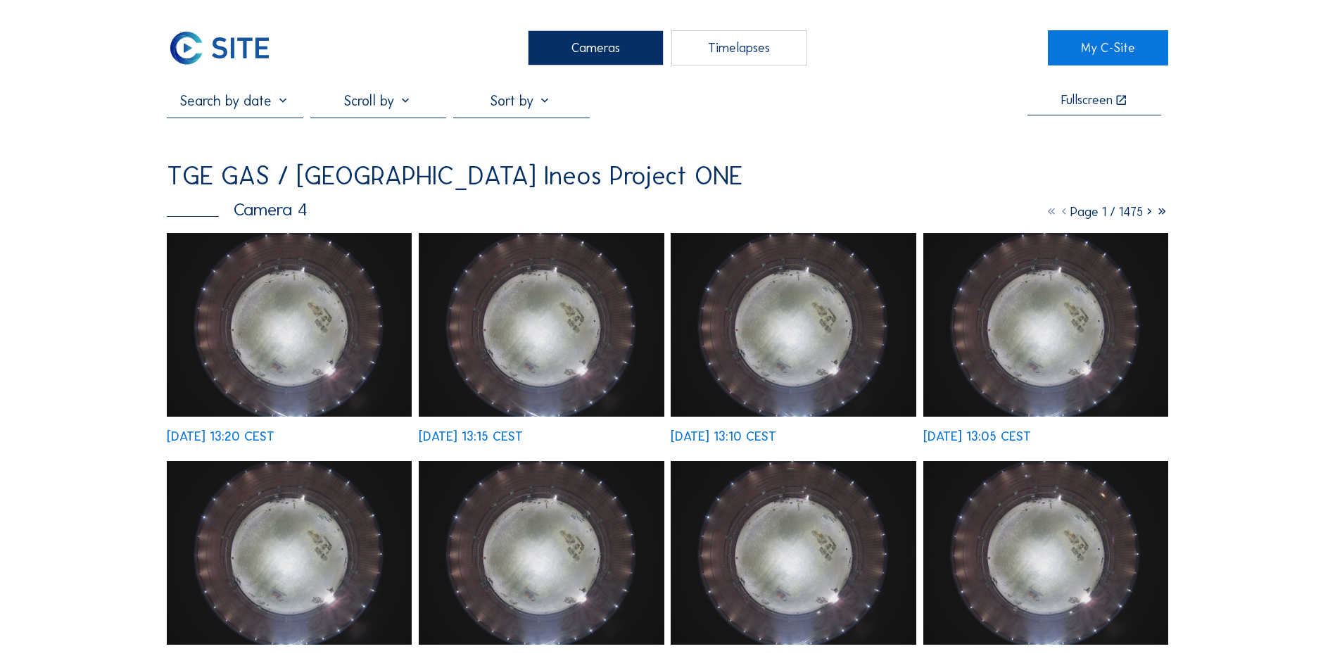
click at [293, 322] on img at bounding box center [289, 325] width 245 height 184
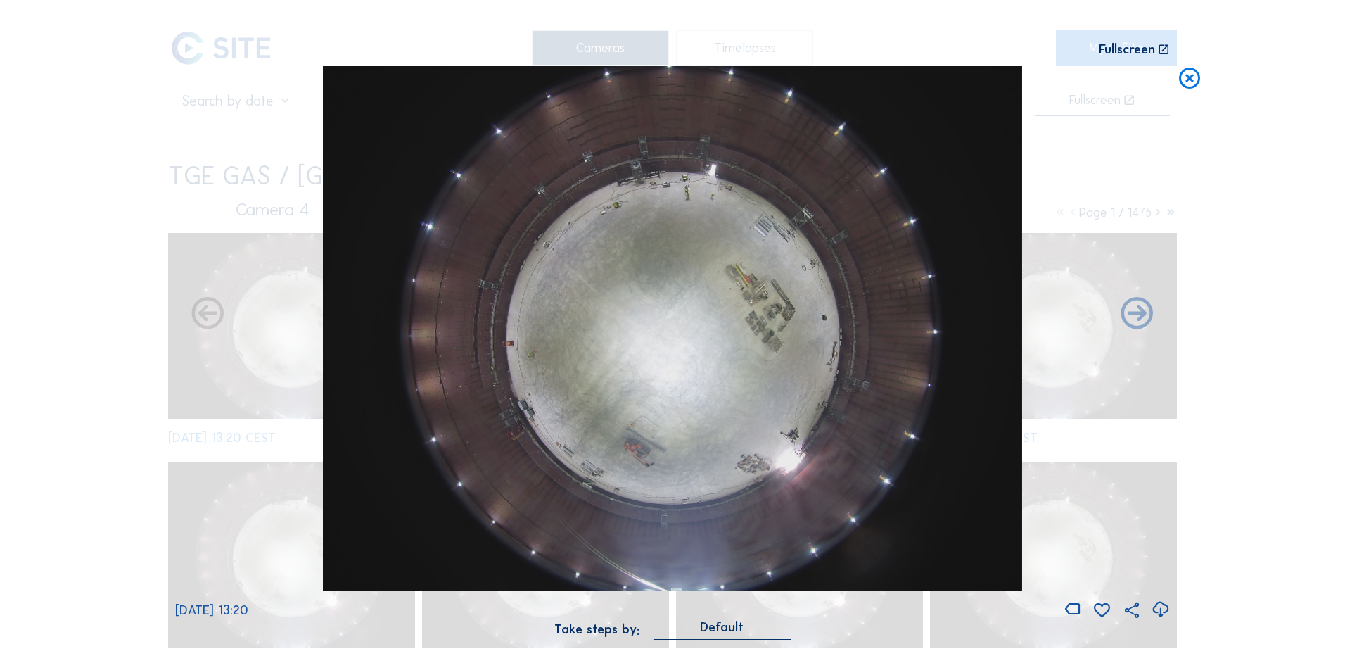
click at [1158, 609] on icon at bounding box center [1160, 609] width 19 height 23
drag, startPoint x: 85, startPoint y: 410, endPoint x: 465, endPoint y: 298, distance: 396.1
click at [85, 410] on div "Scroll to travel through time | Press 'Alt' Button + Scroll to Zoom | Click and…" at bounding box center [672, 328] width 1345 height 656
click at [1191, 82] on icon at bounding box center [1189, 79] width 25 height 26
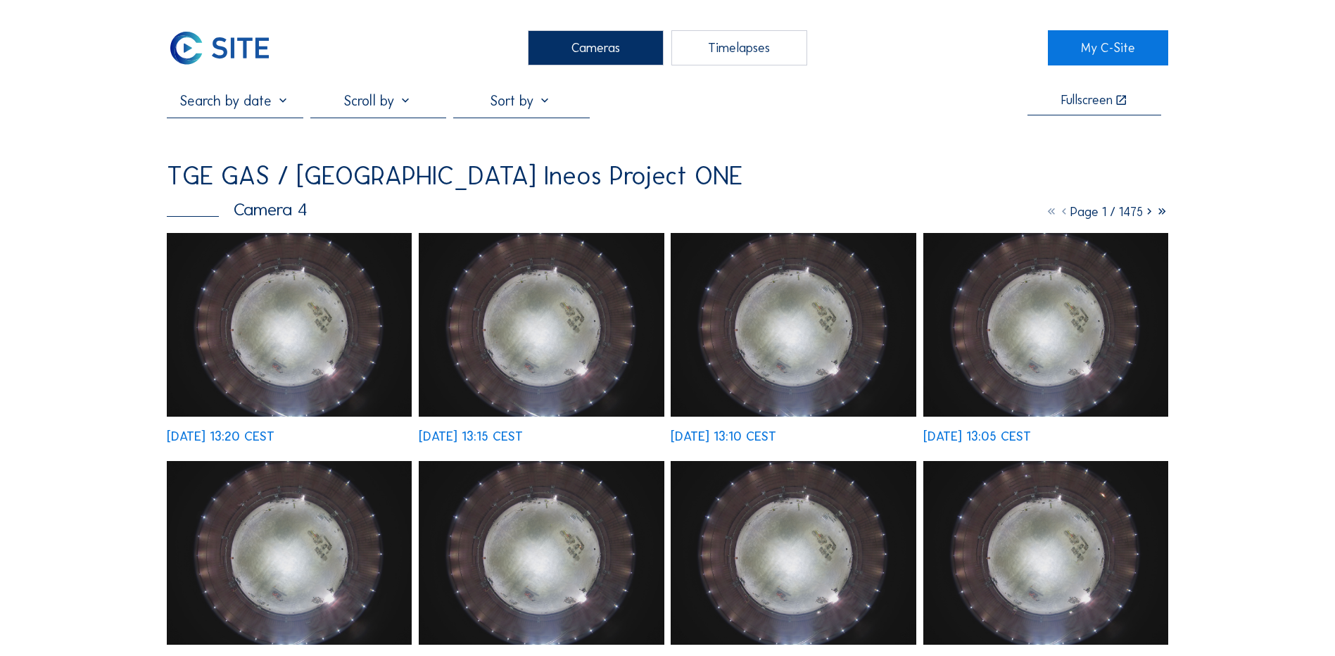
click at [616, 44] on div "Cameras" at bounding box center [596, 47] width 136 height 35
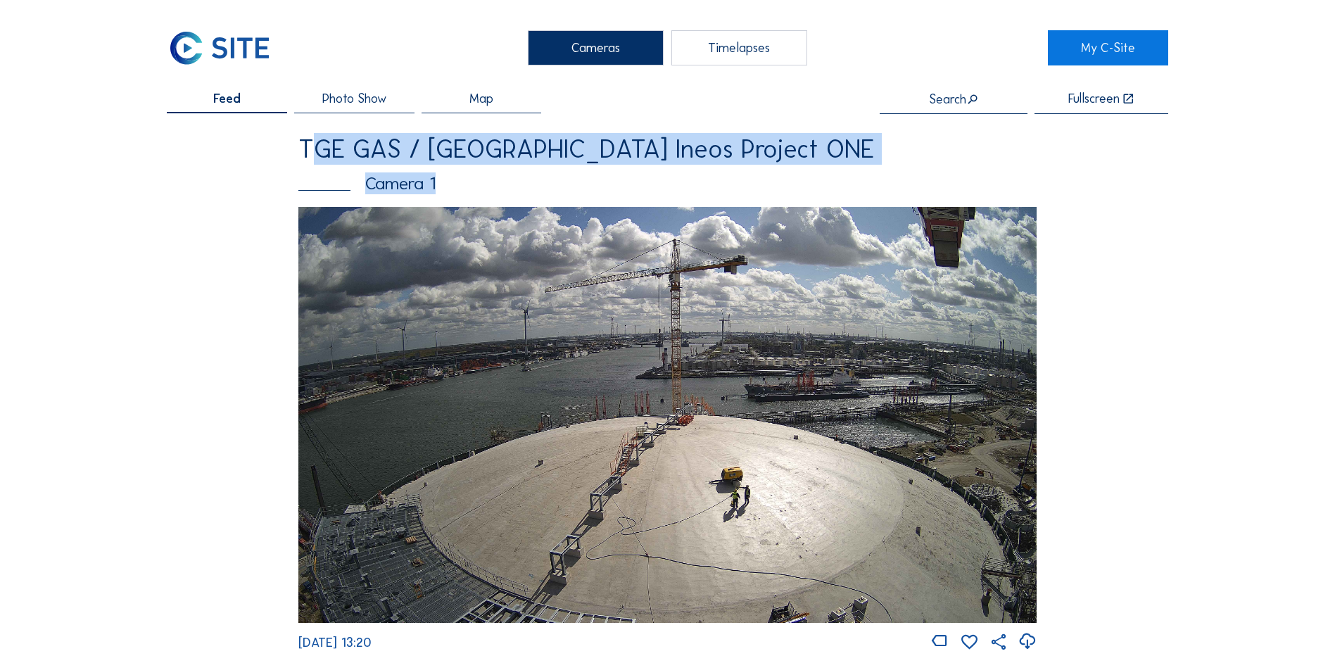
drag, startPoint x: 282, startPoint y: 148, endPoint x: 799, endPoint y: 180, distance: 518.2
